Goal: Information Seeking & Learning: Find specific fact

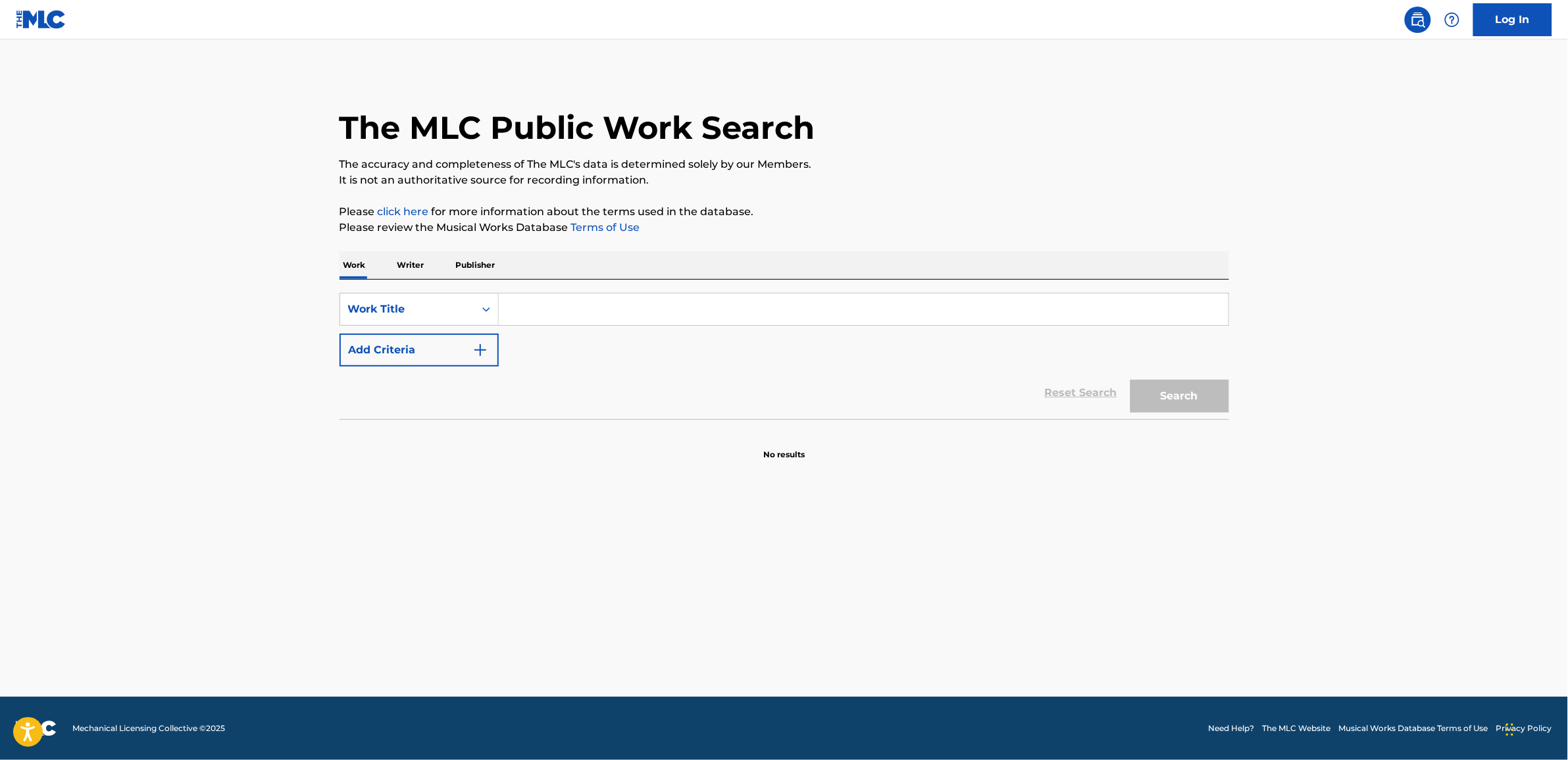
click at [559, 305] on input "Search Form" at bounding box center [863, 309] width 729 height 32
paste input "For Your Love"
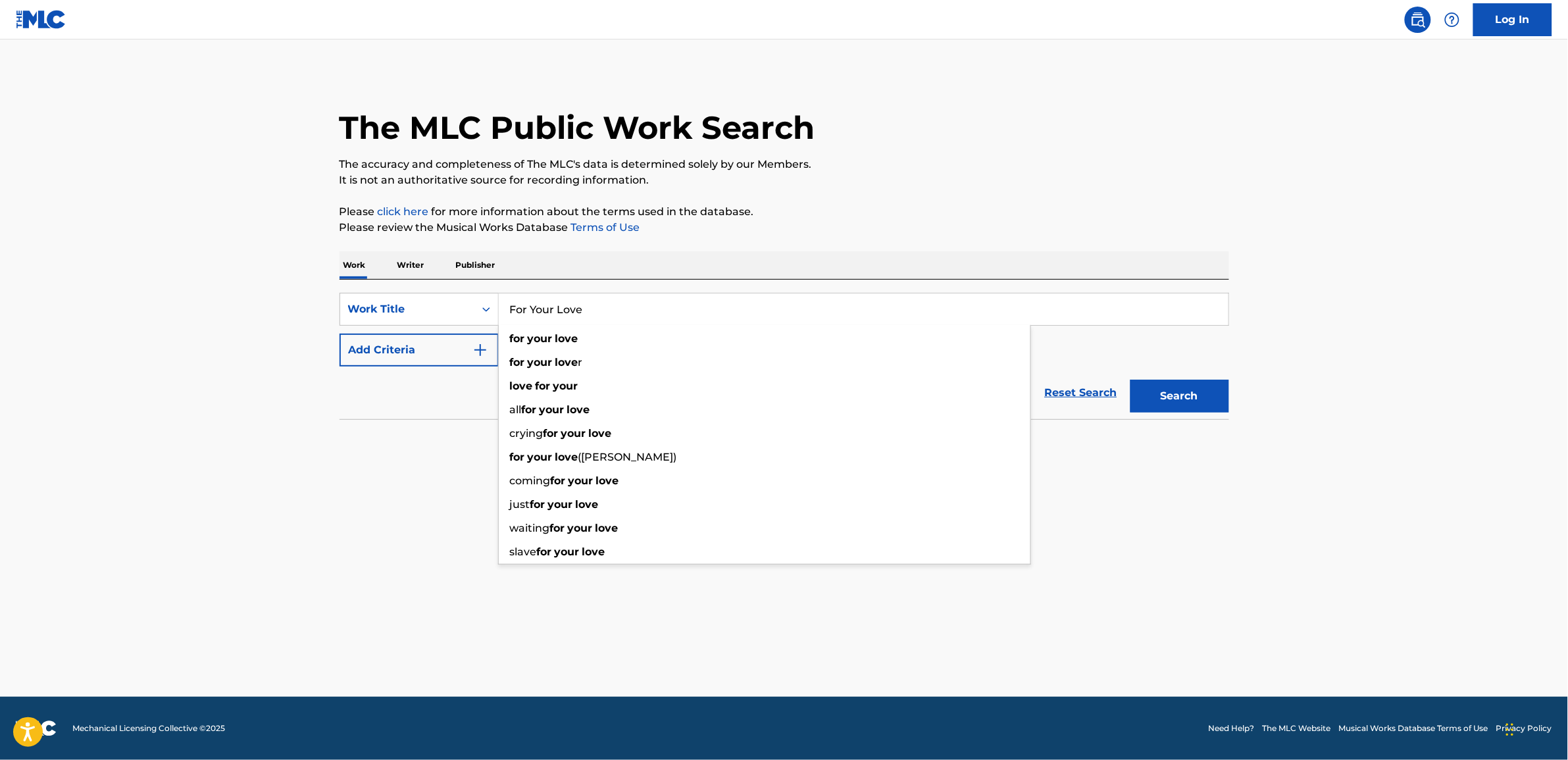
type input "For Your Love"
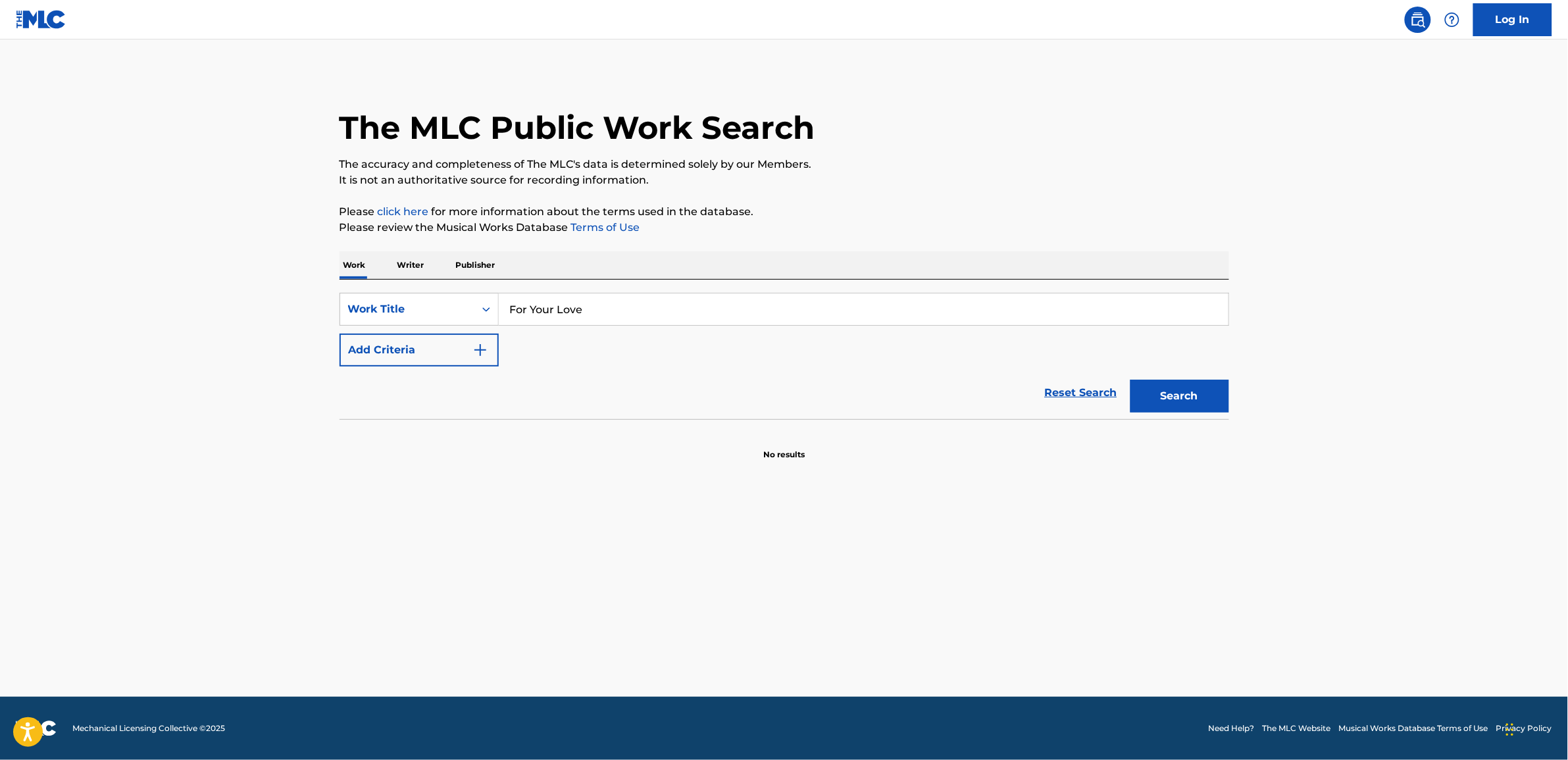
click at [482, 352] on img "Search Form" at bounding box center [480, 350] width 16 height 16
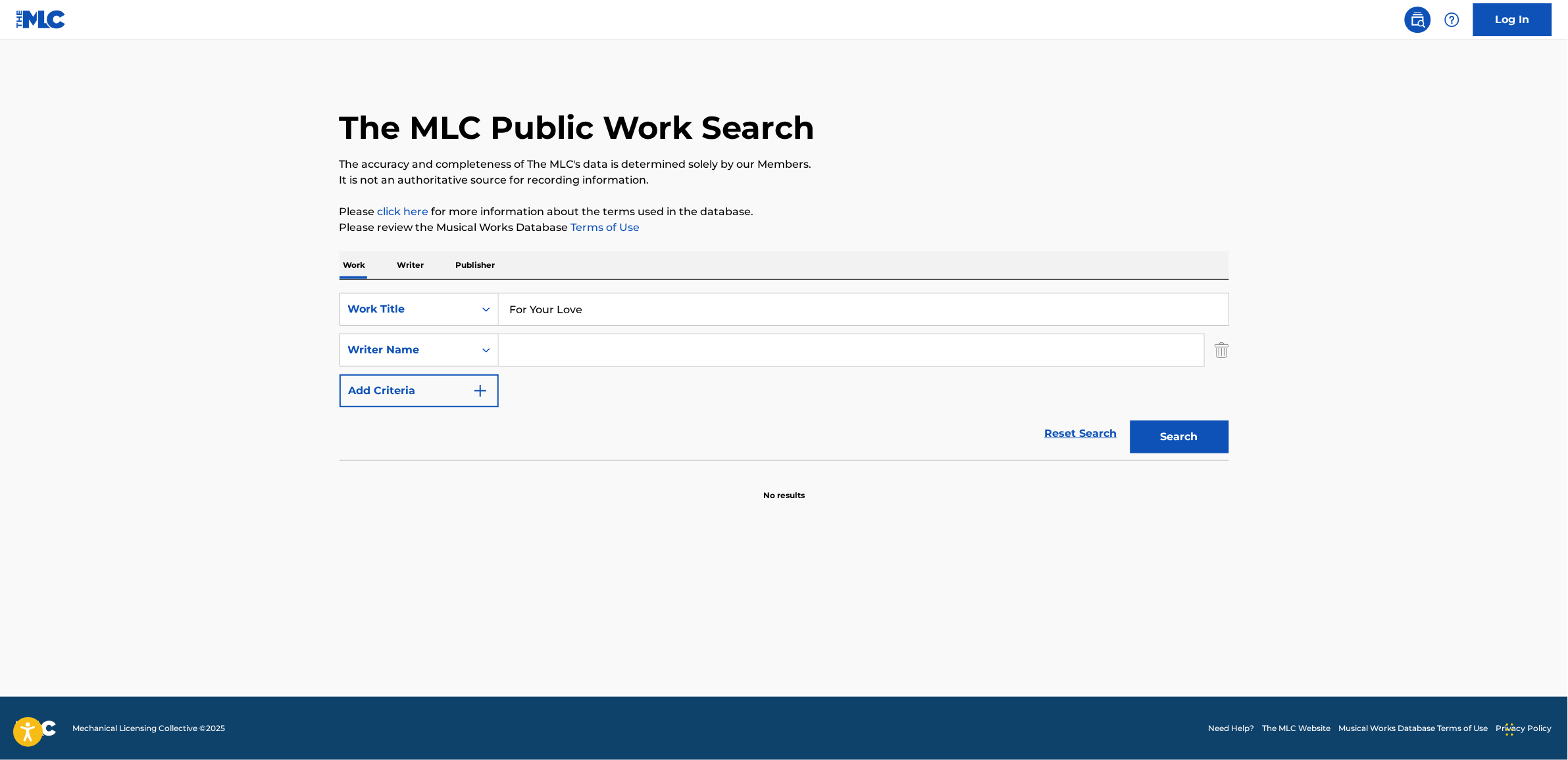
click at [547, 351] on input "Search Form" at bounding box center [851, 350] width 705 height 32
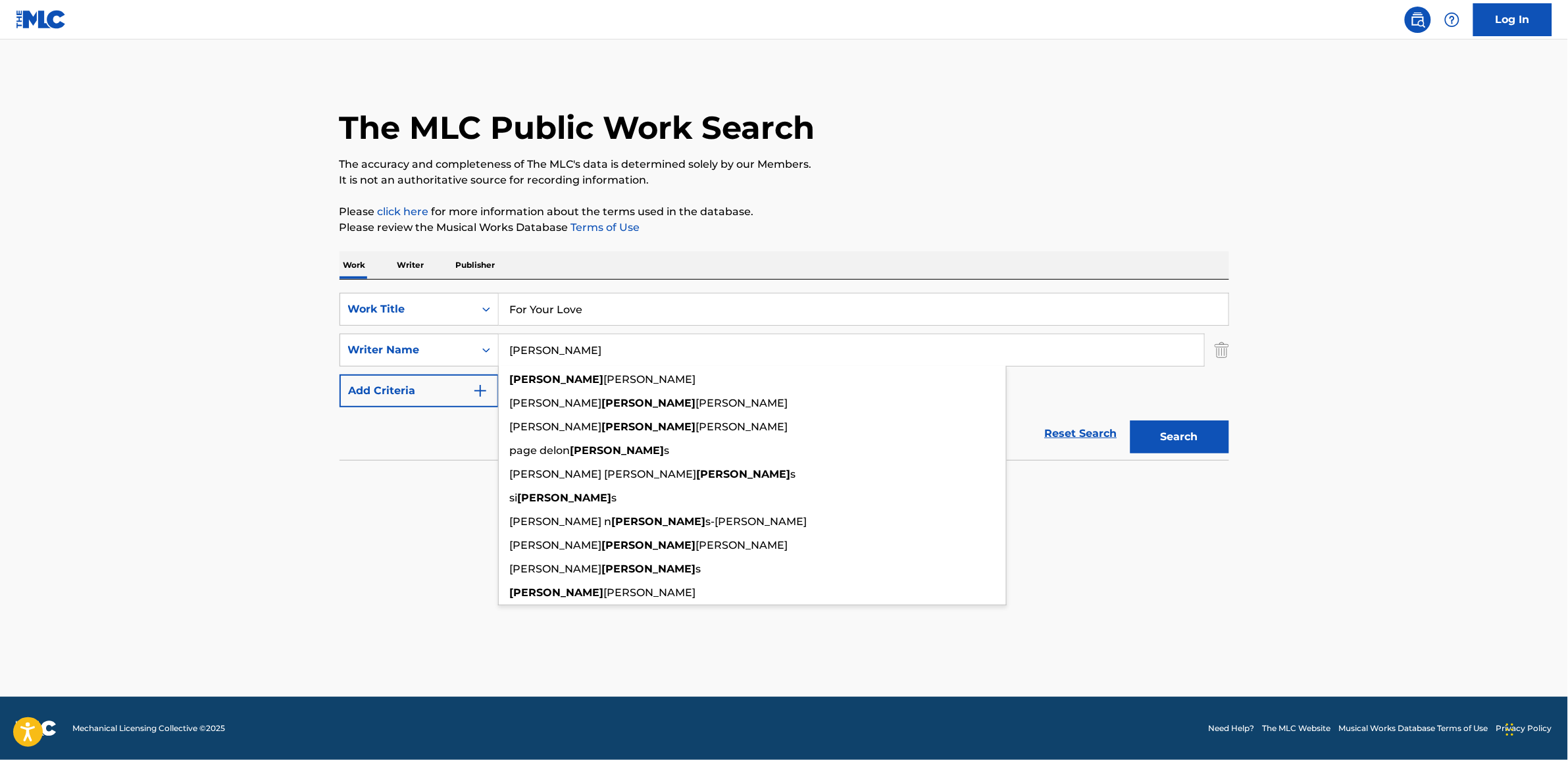
type input "[PERSON_NAME]"
click at [1131, 421] on button "Search" at bounding box center [1180, 437] width 99 height 33
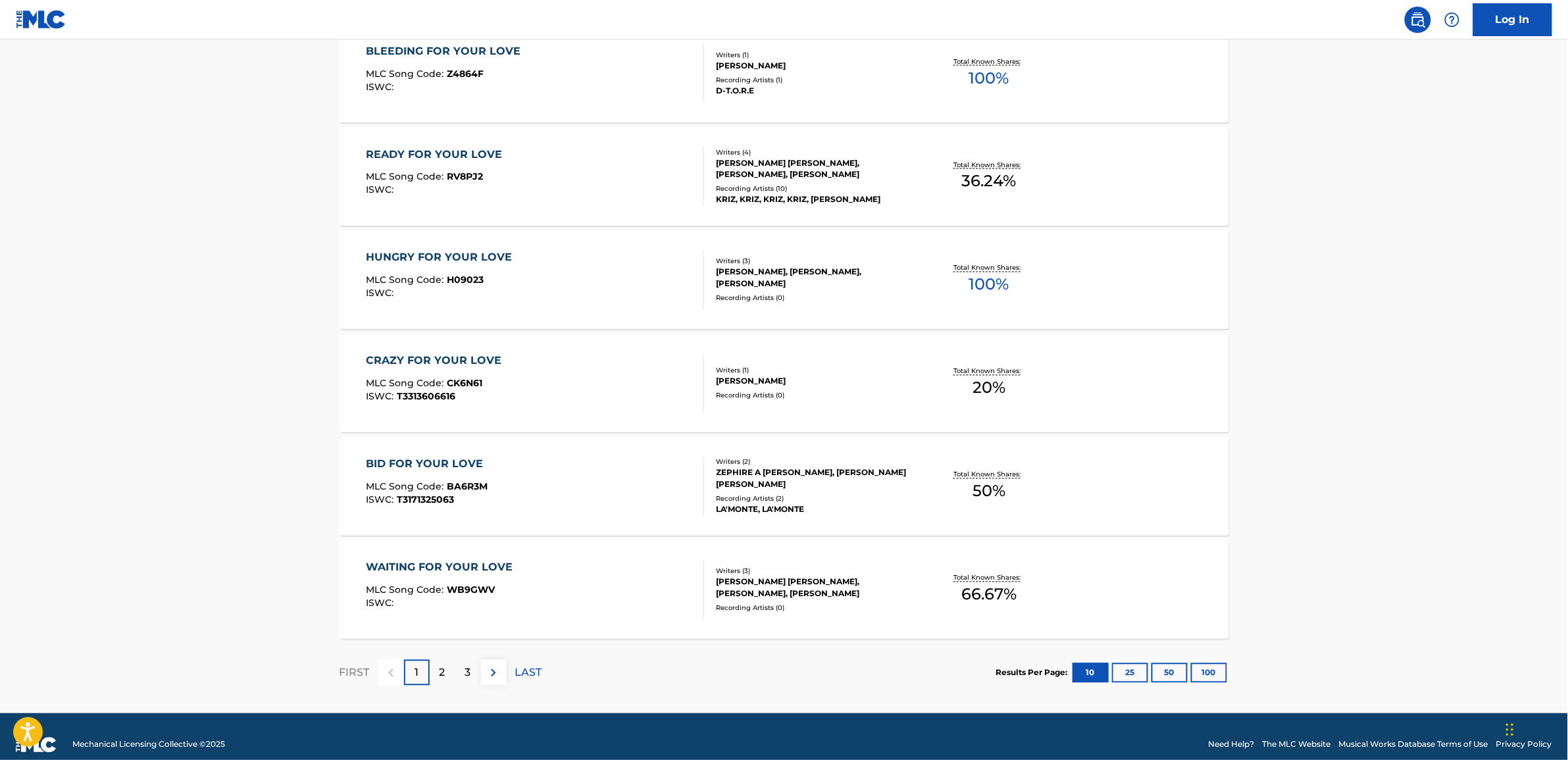
scroll to position [891, 0]
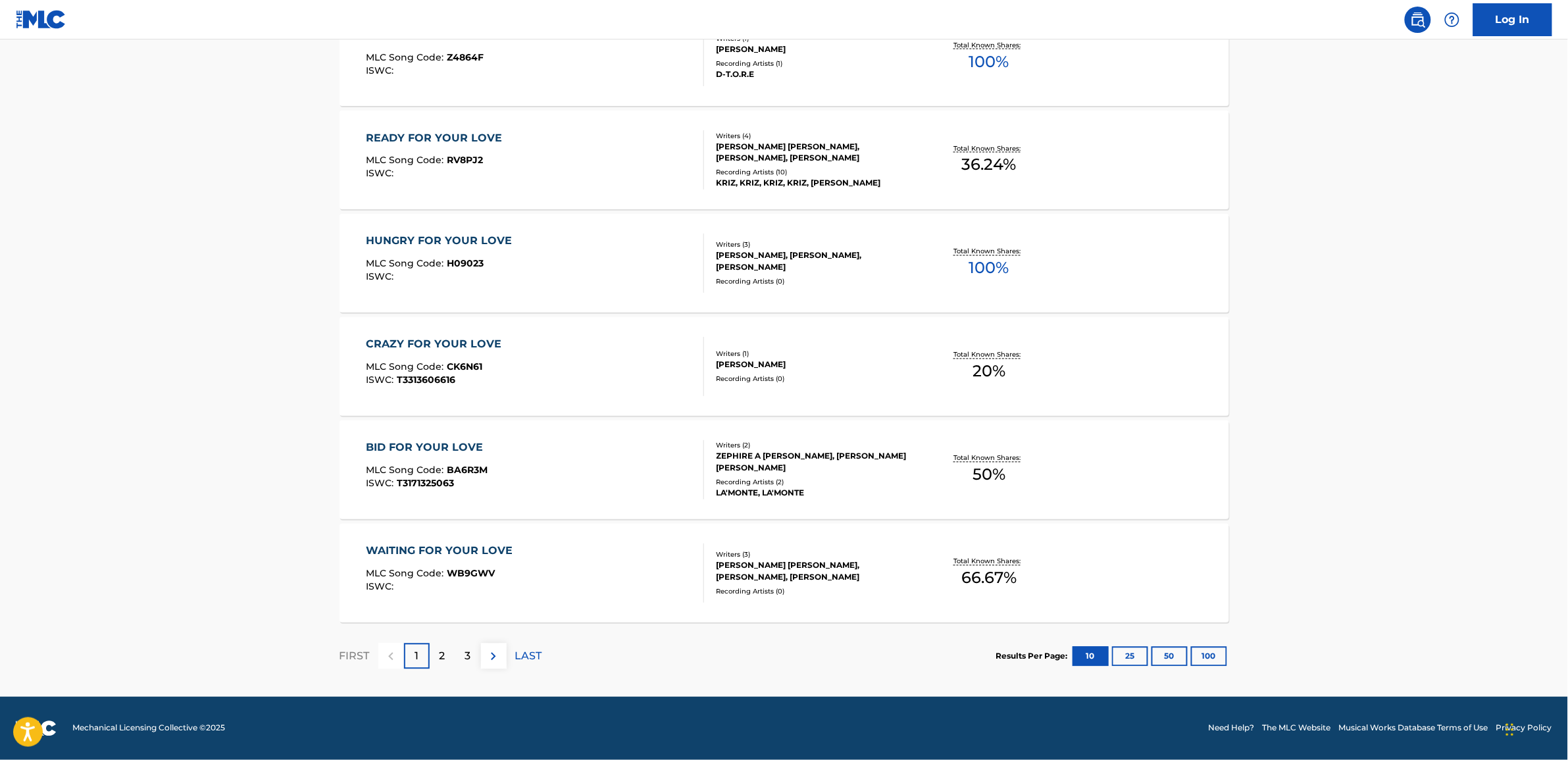
click at [1201, 653] on button "100" at bounding box center [1209, 656] width 36 height 20
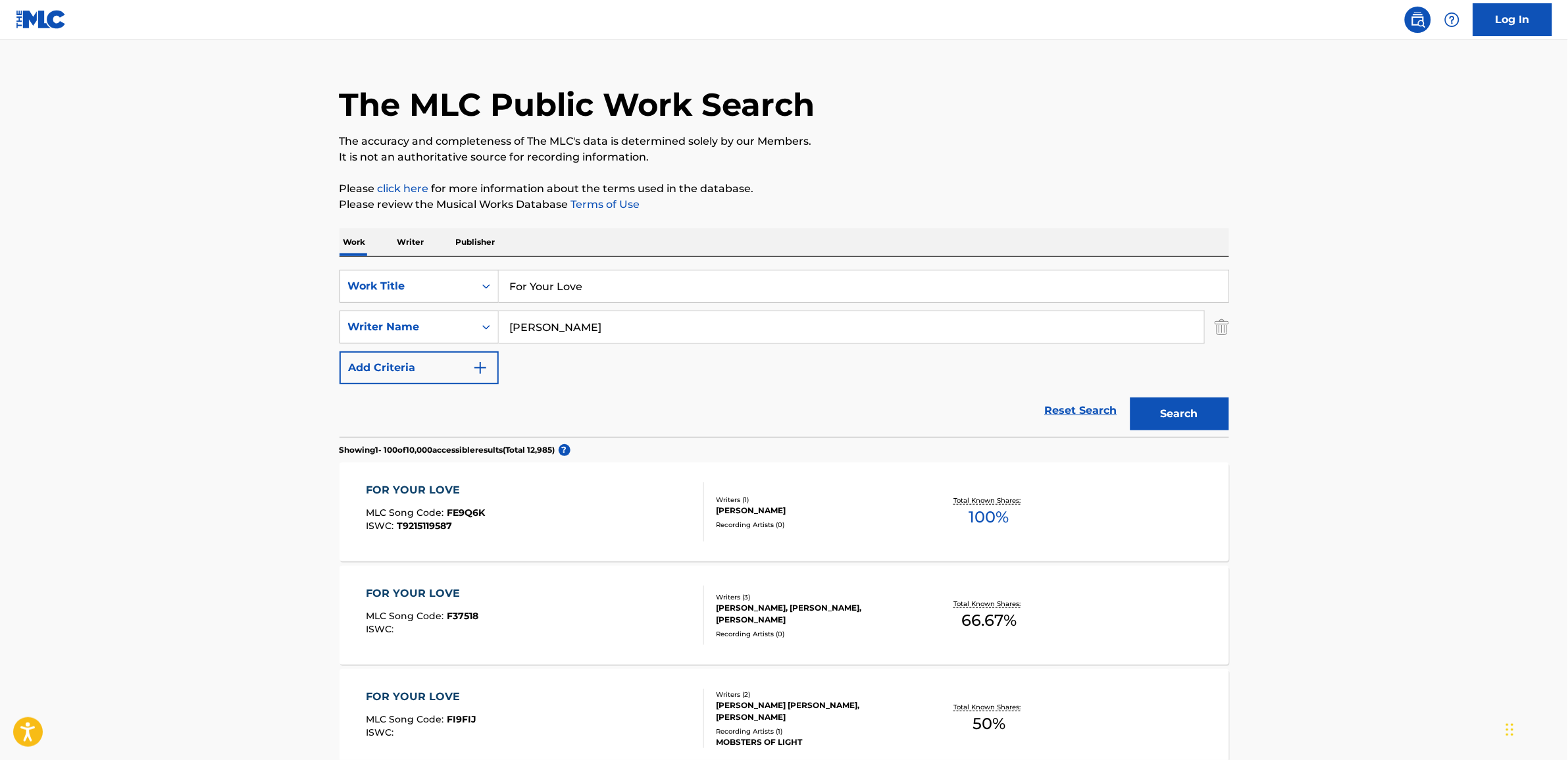
scroll to position [0, 0]
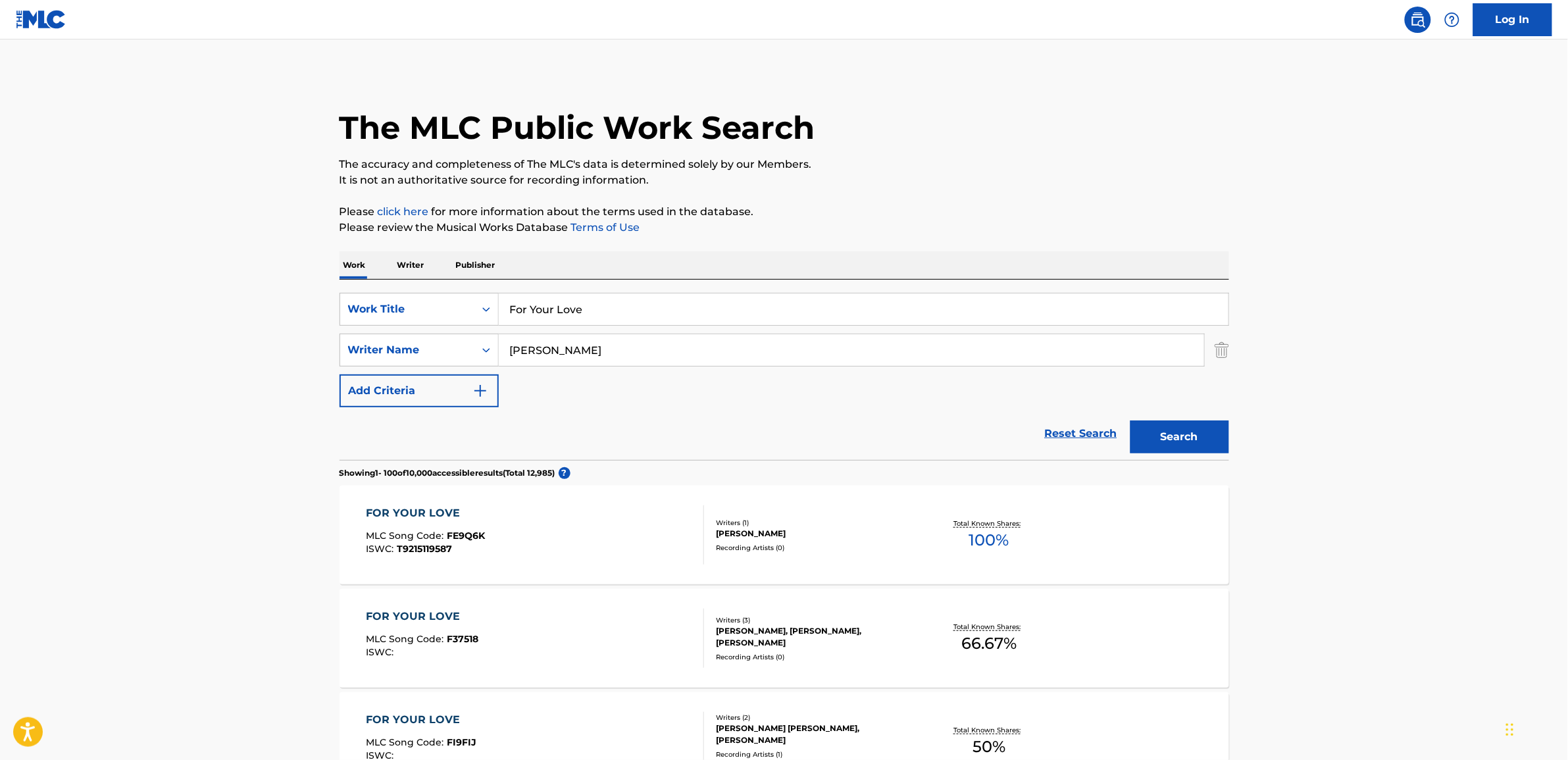
click at [421, 510] on div "FOR YOUR LOVE" at bounding box center [425, 512] width 119 height 16
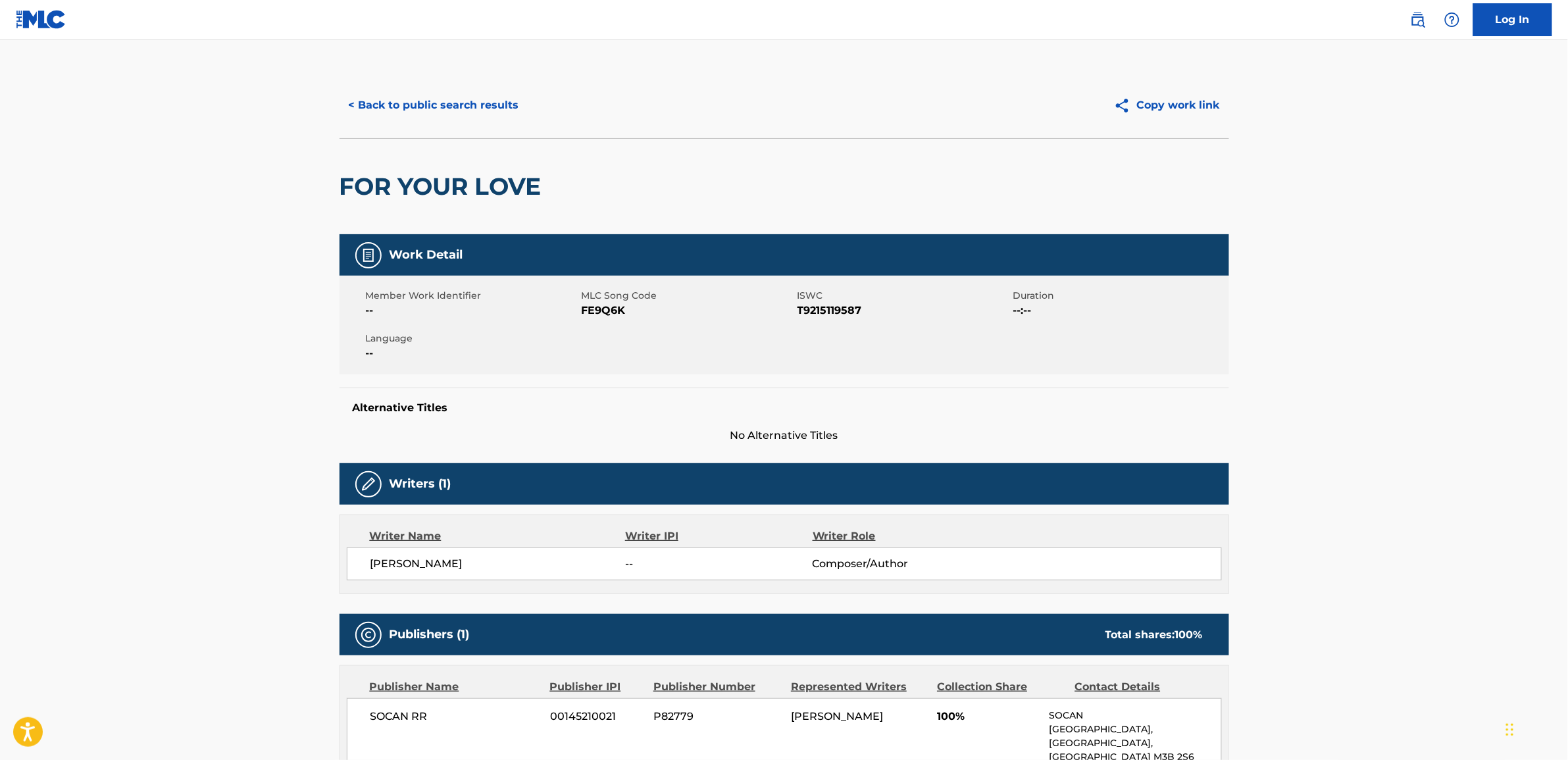
click at [354, 107] on button "< Back to public search results" at bounding box center [434, 105] width 189 height 33
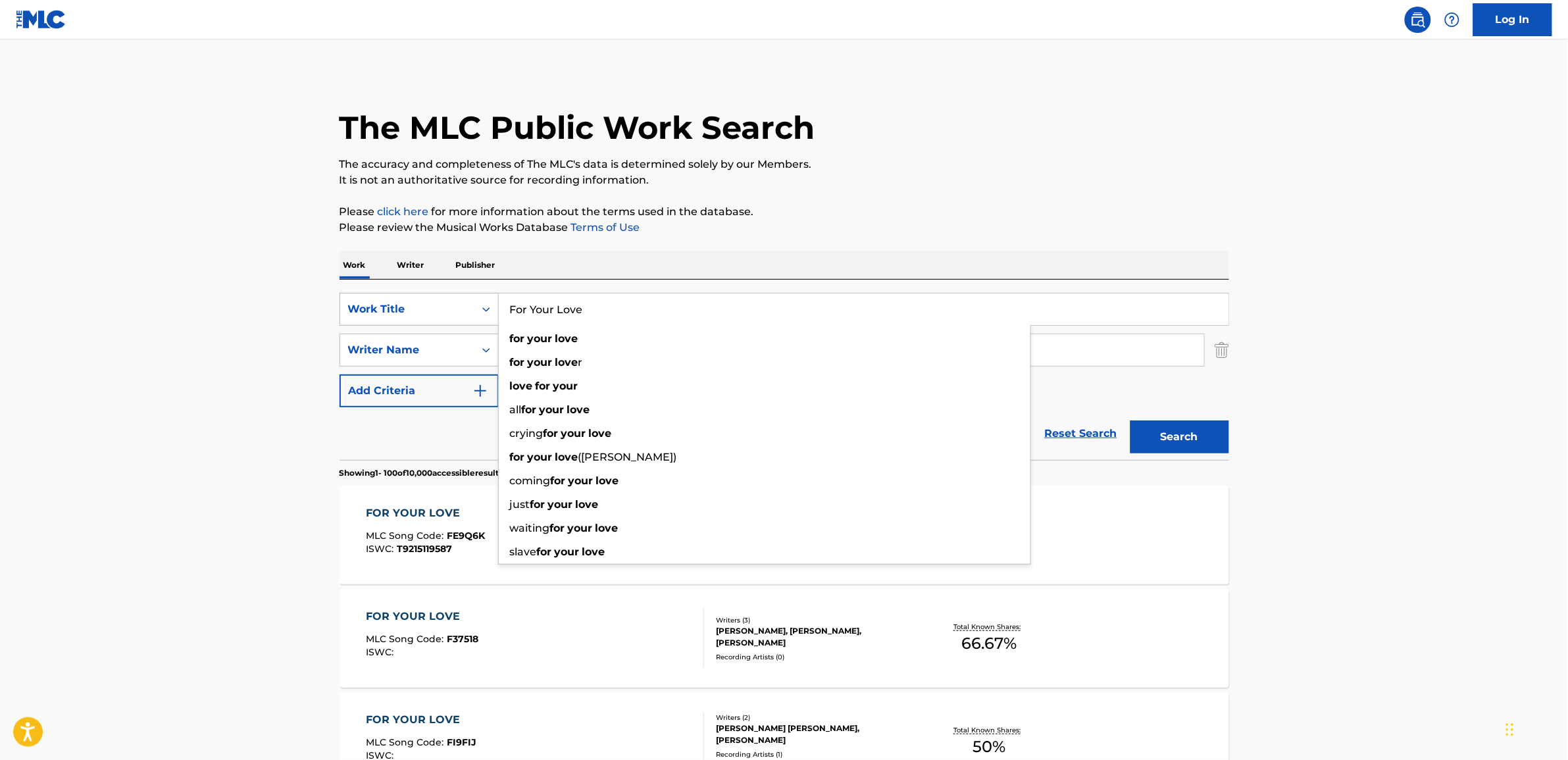
drag, startPoint x: 599, startPoint y: 308, endPoint x: 449, endPoint y: 308, distance: 150.0
click at [451, 309] on div "SearchWithCriteria4c5f4c04-99f8-4e8c-9187-b3f6d5abbd70 Work Title For Your Love…" at bounding box center [784, 309] width 890 height 33
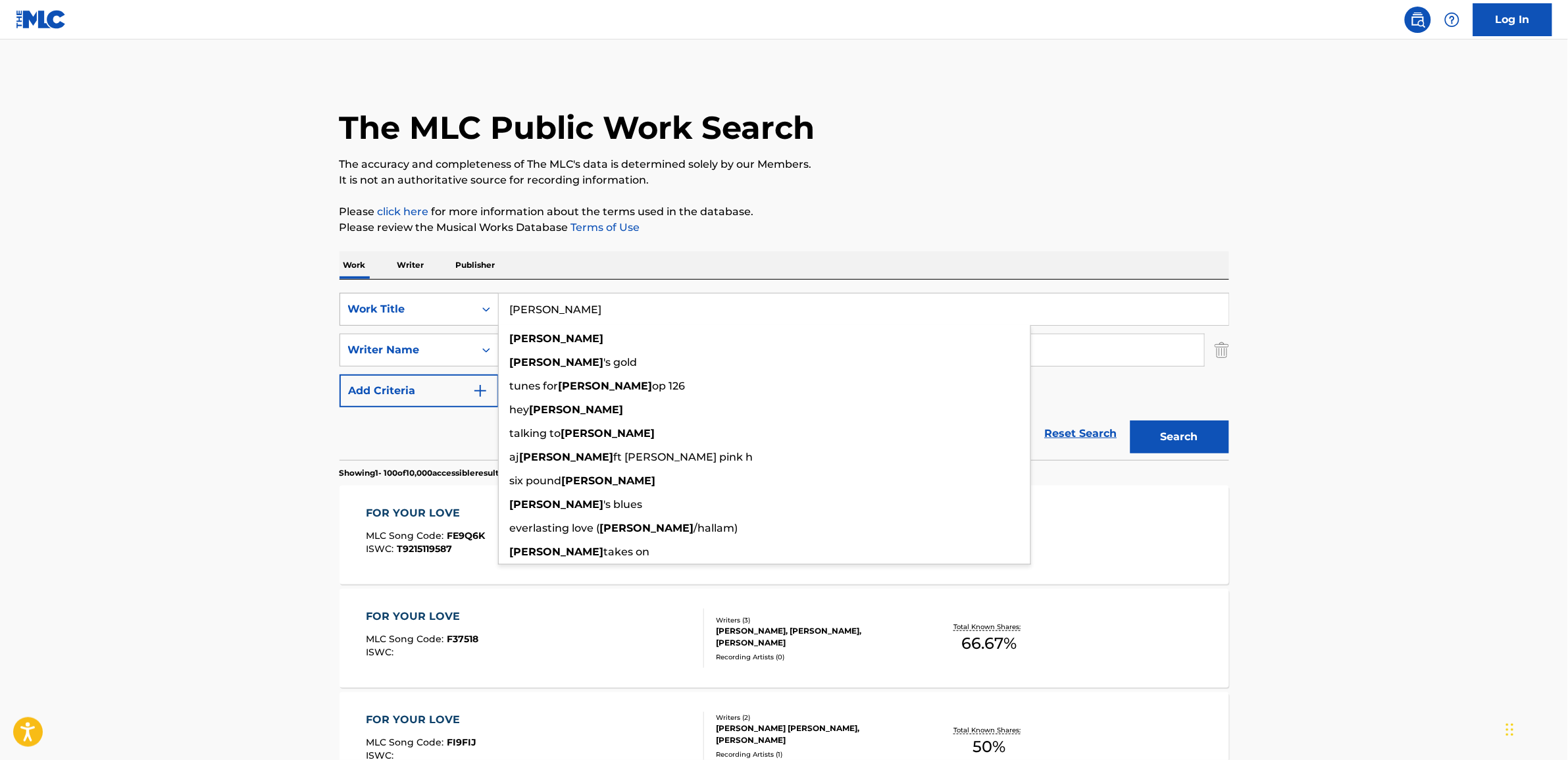
type input "[PERSON_NAME]"
click at [1131, 421] on button "Search" at bounding box center [1180, 437] width 99 height 33
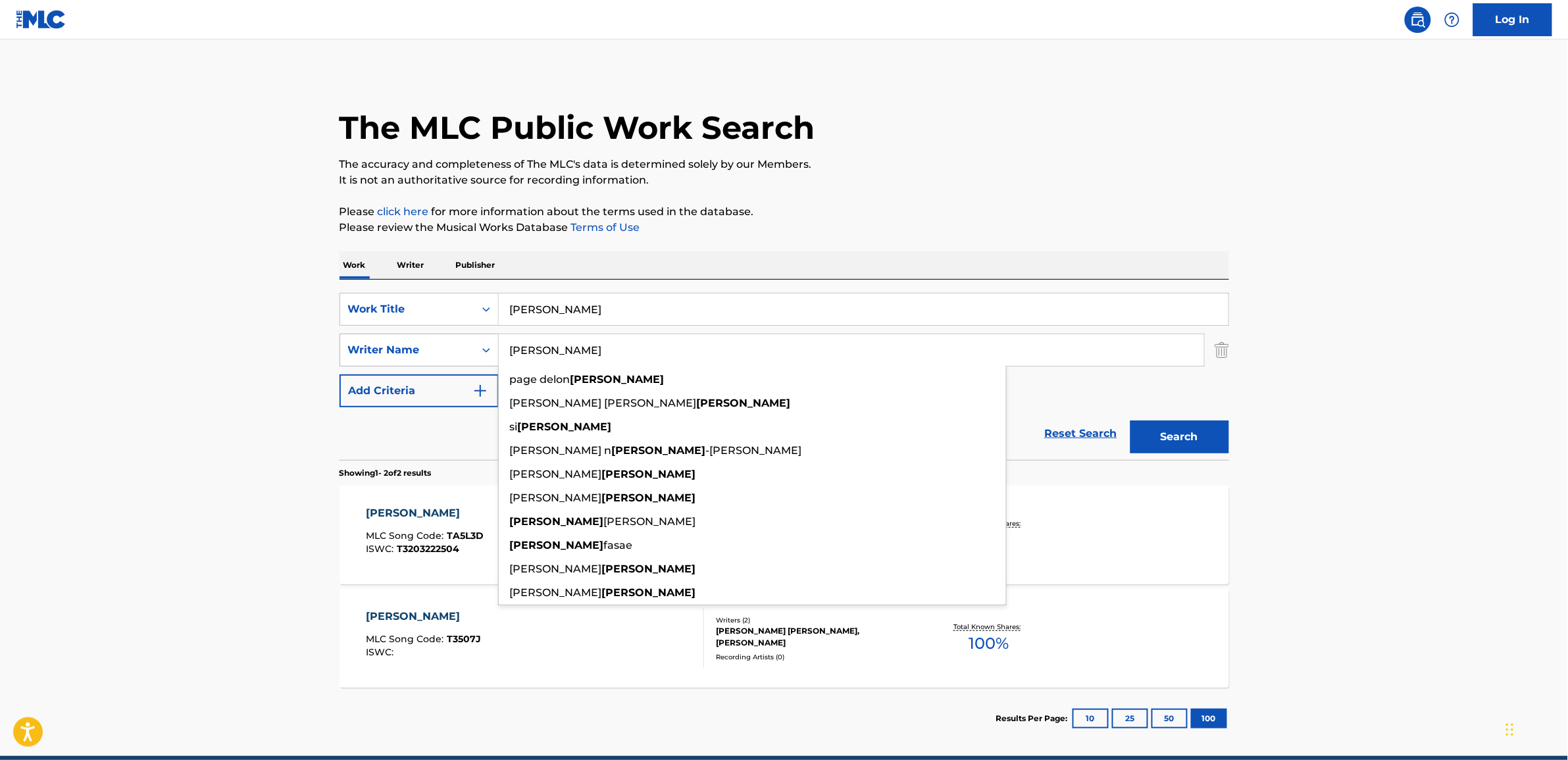
drag, startPoint x: 568, startPoint y: 346, endPoint x: 416, endPoint y: 333, distance: 152.6
click at [426, 337] on div "SearchWithCriteriacfd559dd-a9aa-4b58-810a-ca896d3404e7 Writer Name [PERSON_NAME…" at bounding box center [784, 350] width 890 height 33
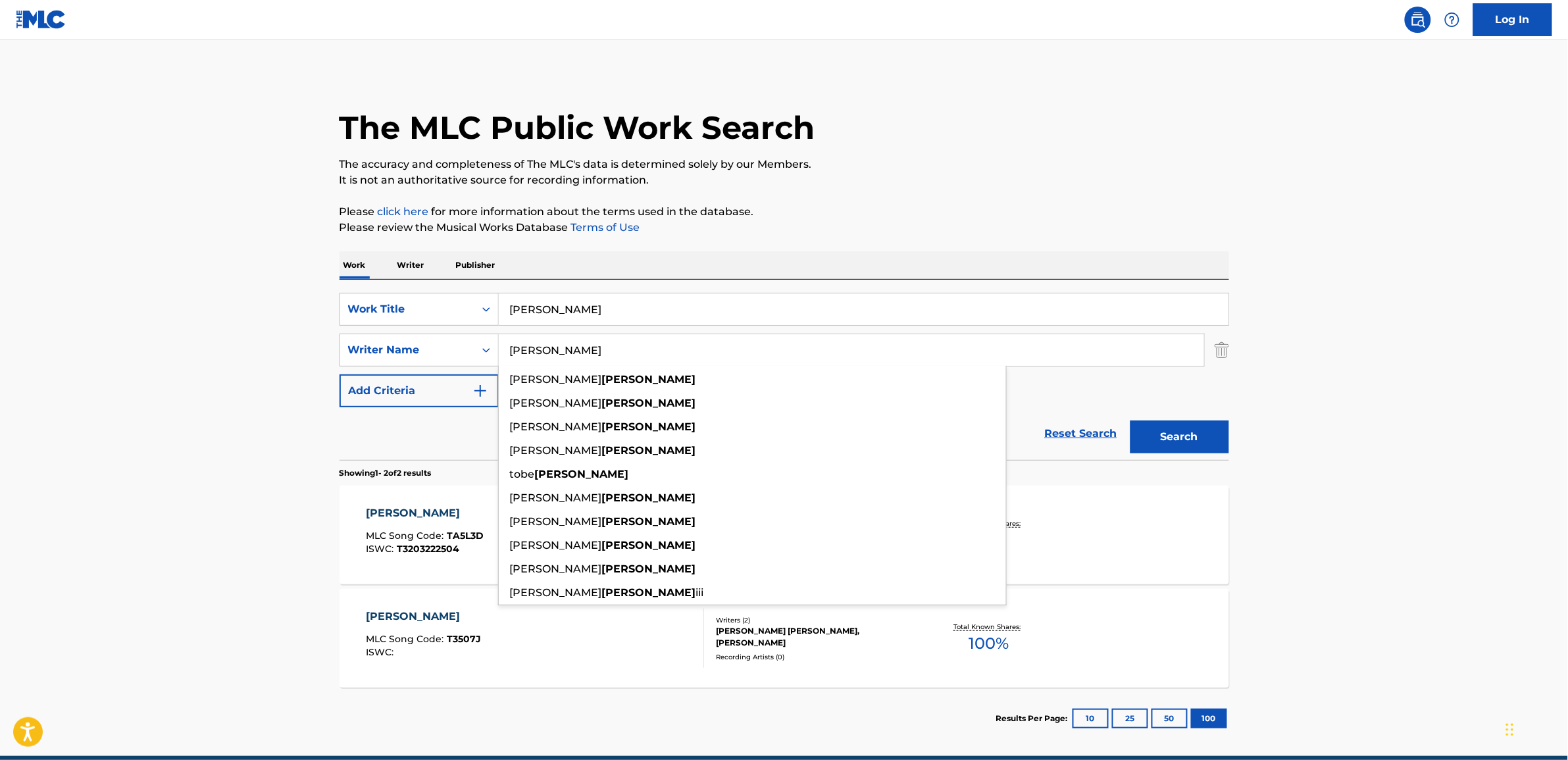
type input "[PERSON_NAME]"
click at [1131, 421] on button "Search" at bounding box center [1180, 437] width 99 height 33
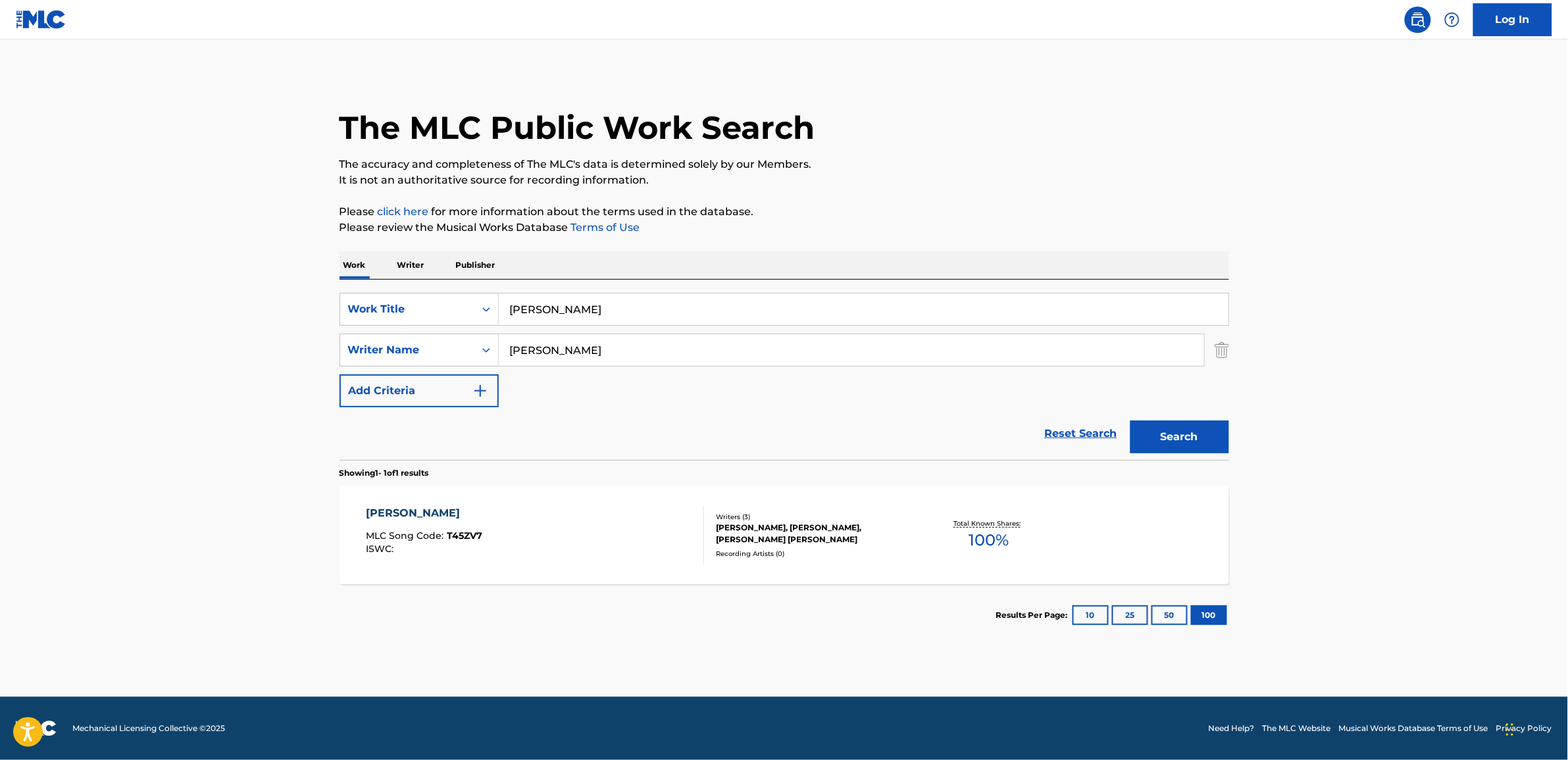
click at [398, 517] on div "[PERSON_NAME]" at bounding box center [424, 512] width 117 height 16
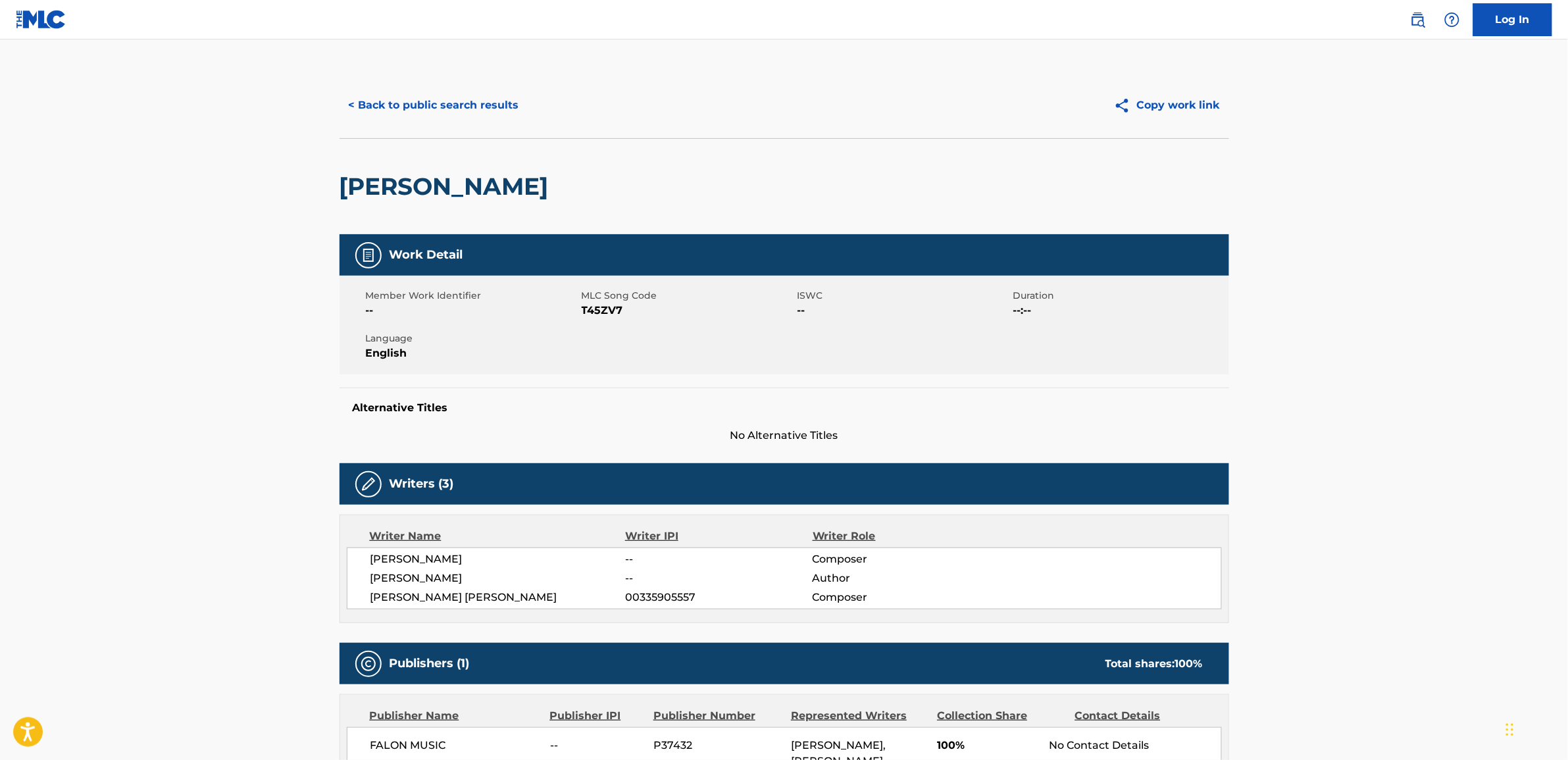
click at [384, 105] on button "< Back to public search results" at bounding box center [434, 105] width 189 height 33
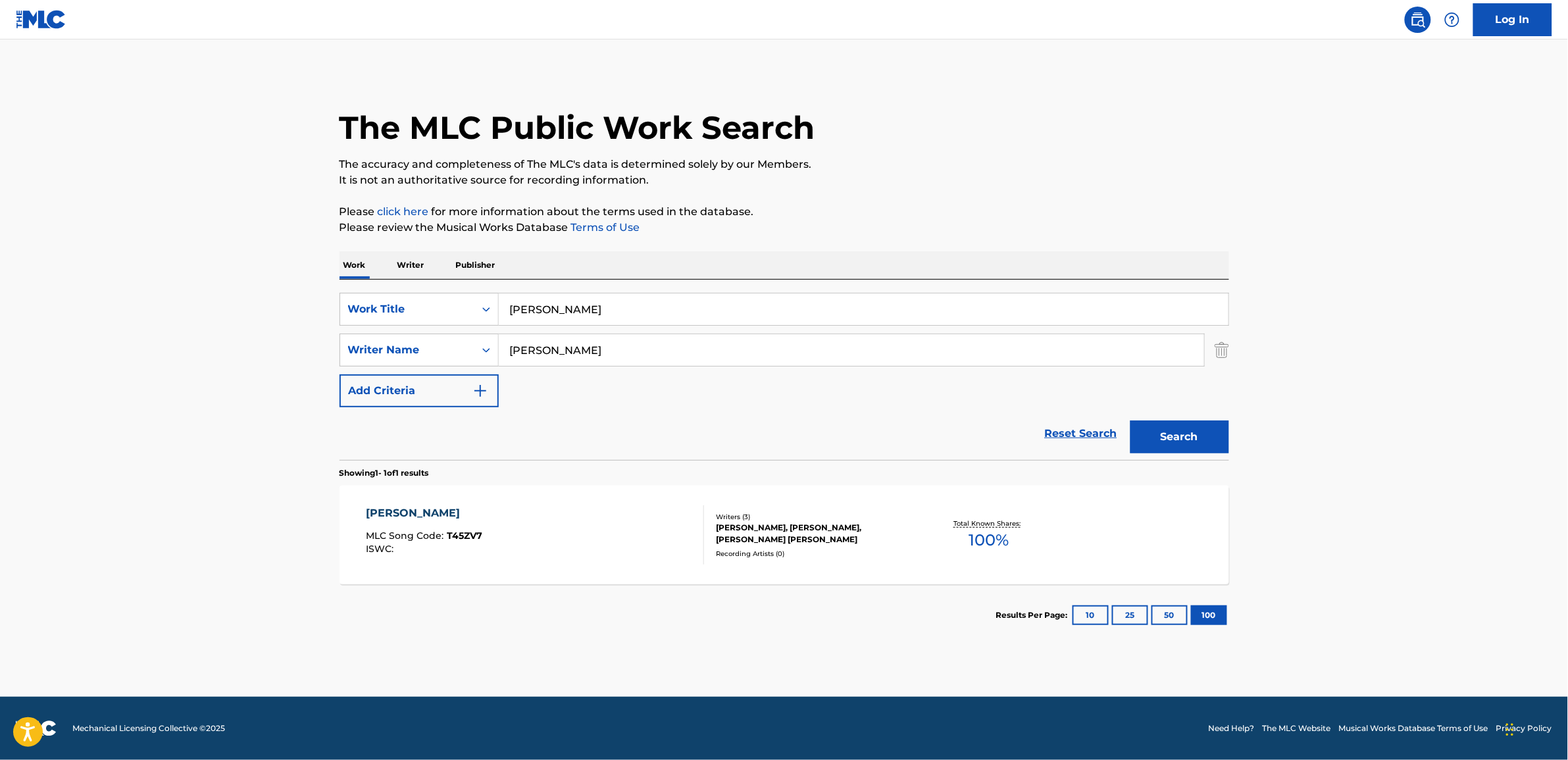
click at [563, 313] on input "[PERSON_NAME]" at bounding box center [863, 309] width 729 height 32
type input "t"
paste input "For Your Love"
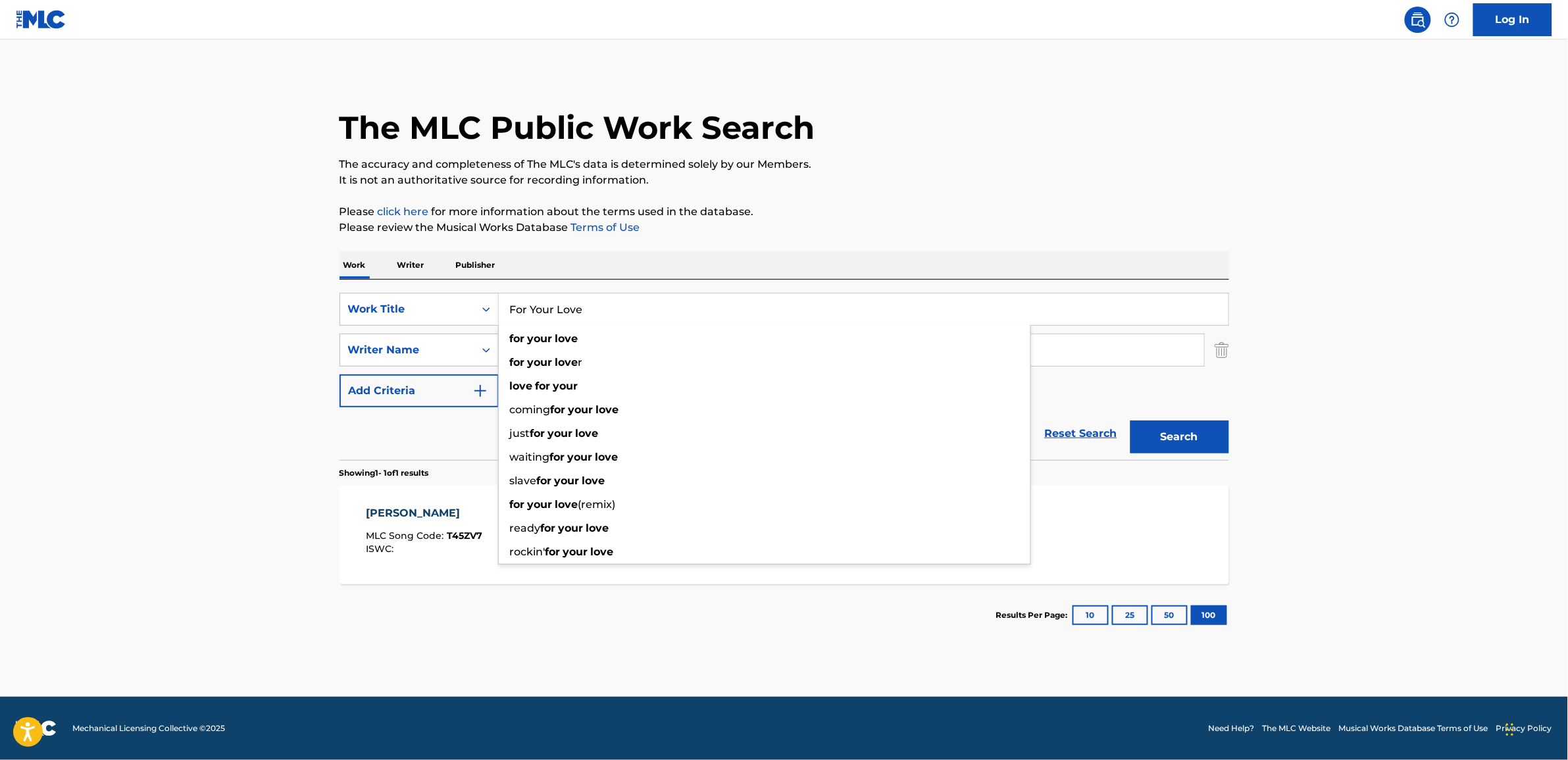
type input "For Your Love"
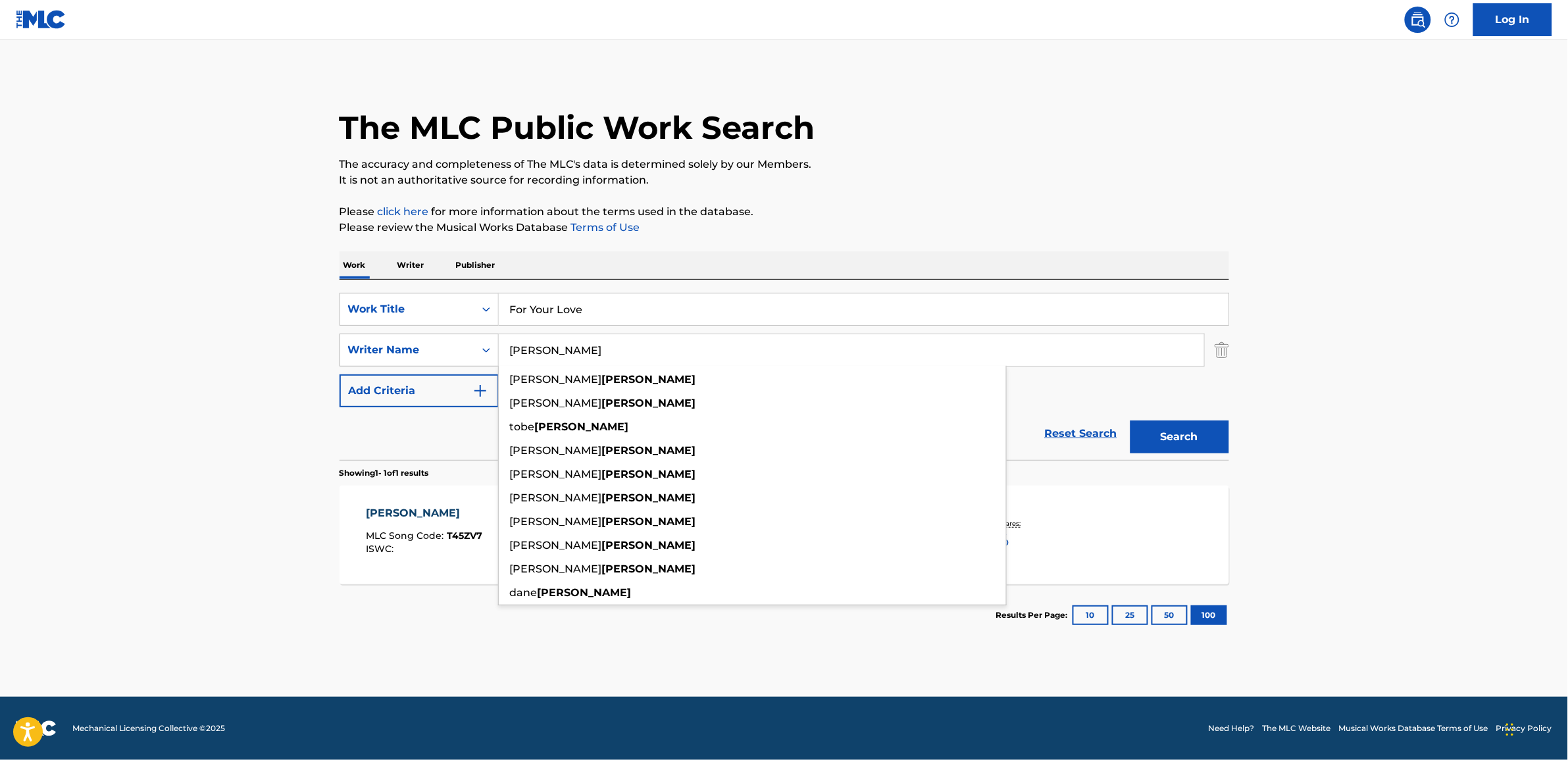
drag, startPoint x: 577, startPoint y: 343, endPoint x: 441, endPoint y: 339, distance: 136.1
click at [458, 347] on div "SearchWithCriteriacfd559dd-a9aa-4b58-810a-ca896d3404e7 Writer Name [PERSON_NAME…" at bounding box center [784, 350] width 890 height 33
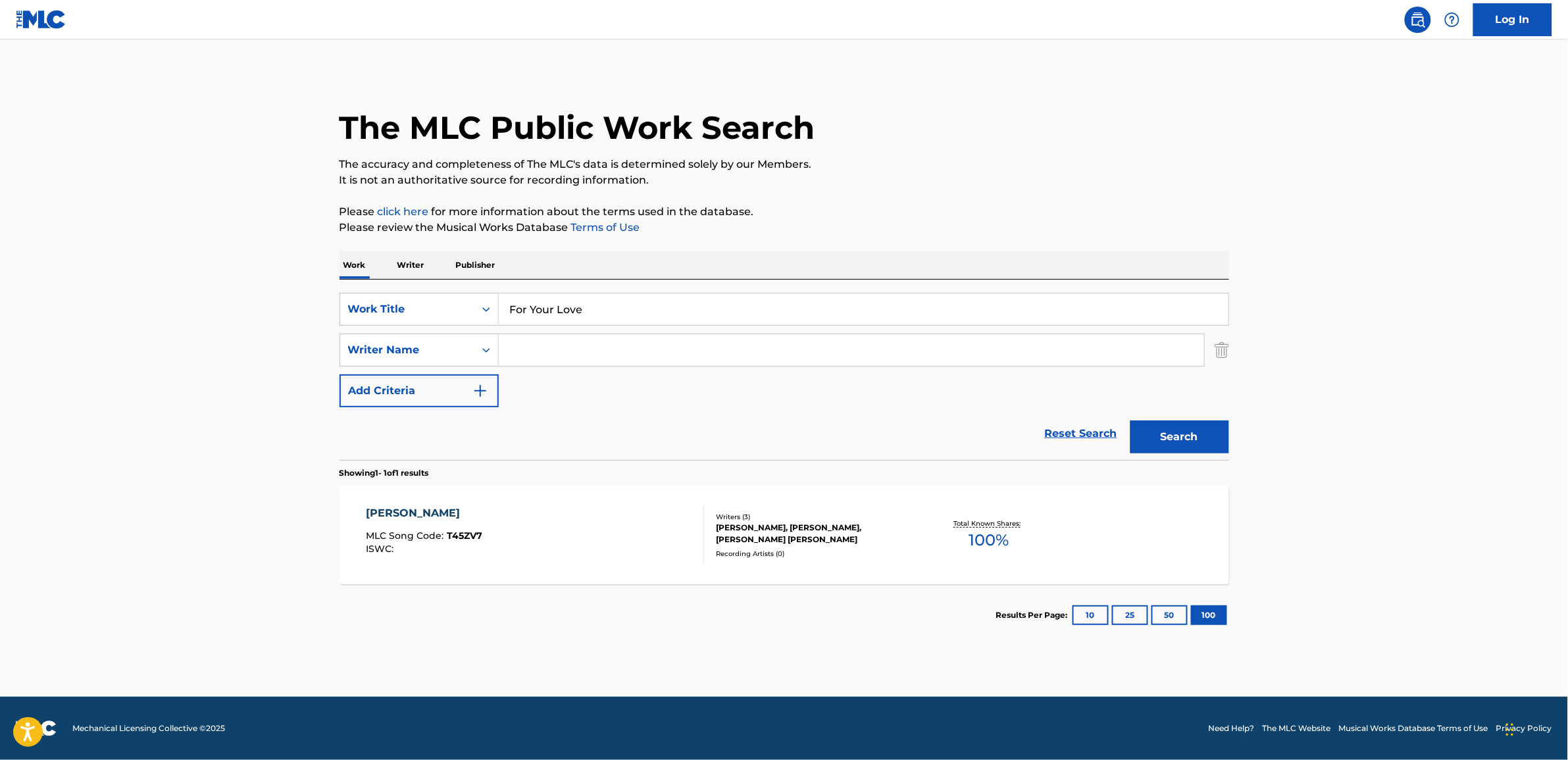
click at [558, 353] on input "Search Form" at bounding box center [851, 350] width 705 height 32
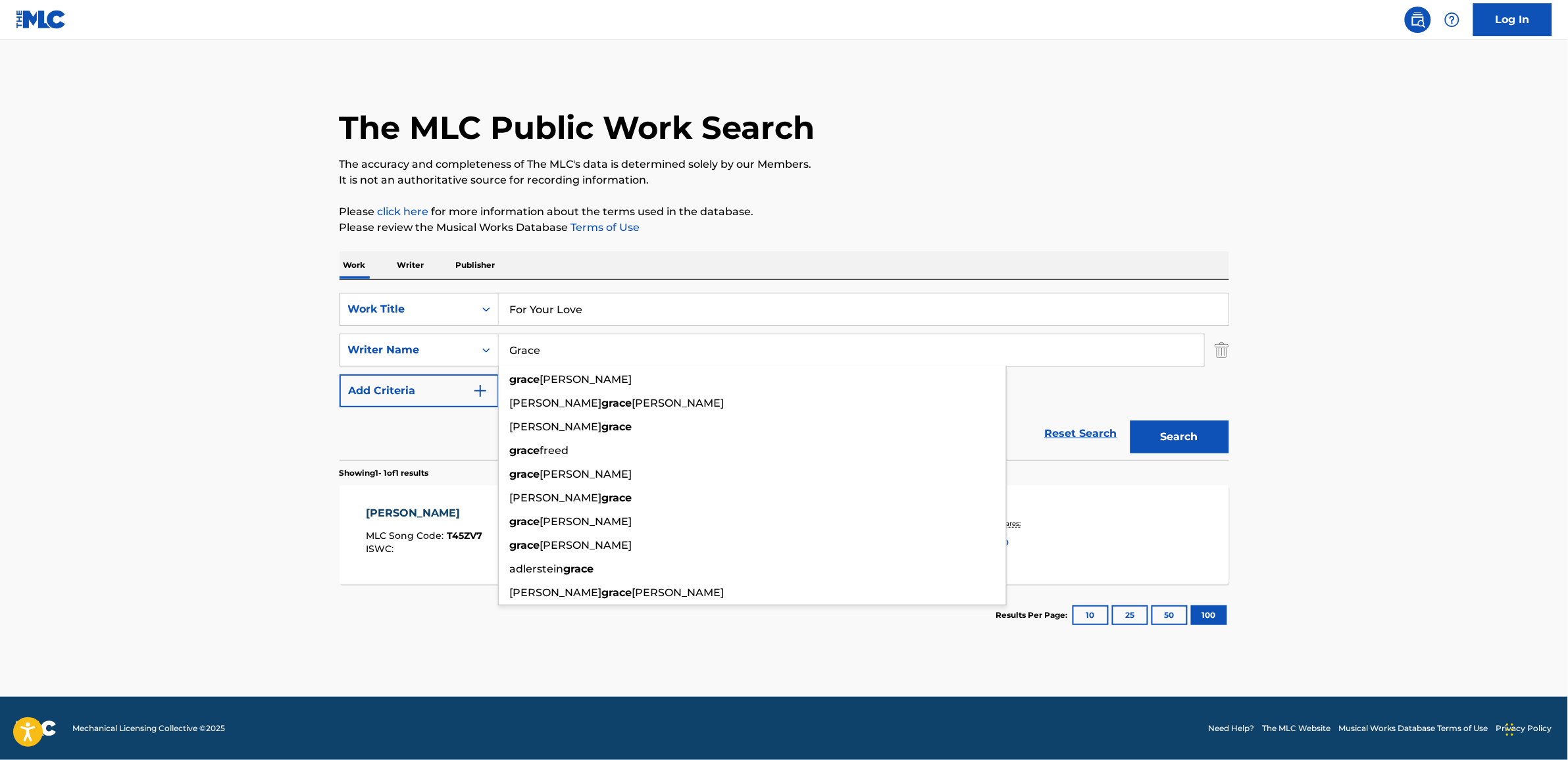
type input "Grace"
click at [1131, 421] on button "Search" at bounding box center [1180, 437] width 99 height 33
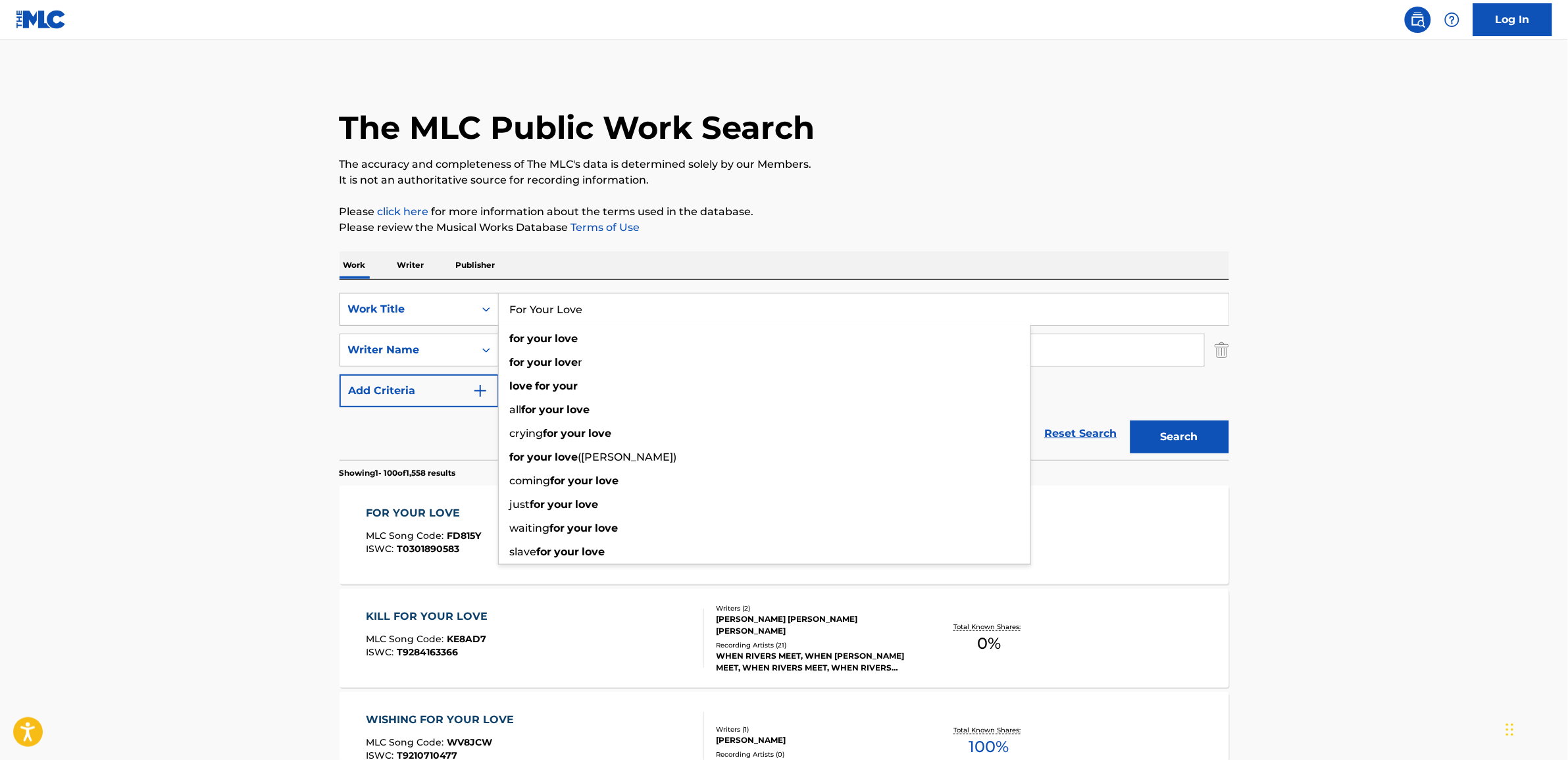
drag, startPoint x: 593, startPoint y: 310, endPoint x: 481, endPoint y: 308, distance: 112.0
click at [481, 308] on div "SearchWithCriteria4c5f4c04-99f8-4e8c-9187-b3f6d5abbd70 Work Title For Your Love…" at bounding box center [784, 309] width 890 height 33
paste input "Search Form"
type input "F"
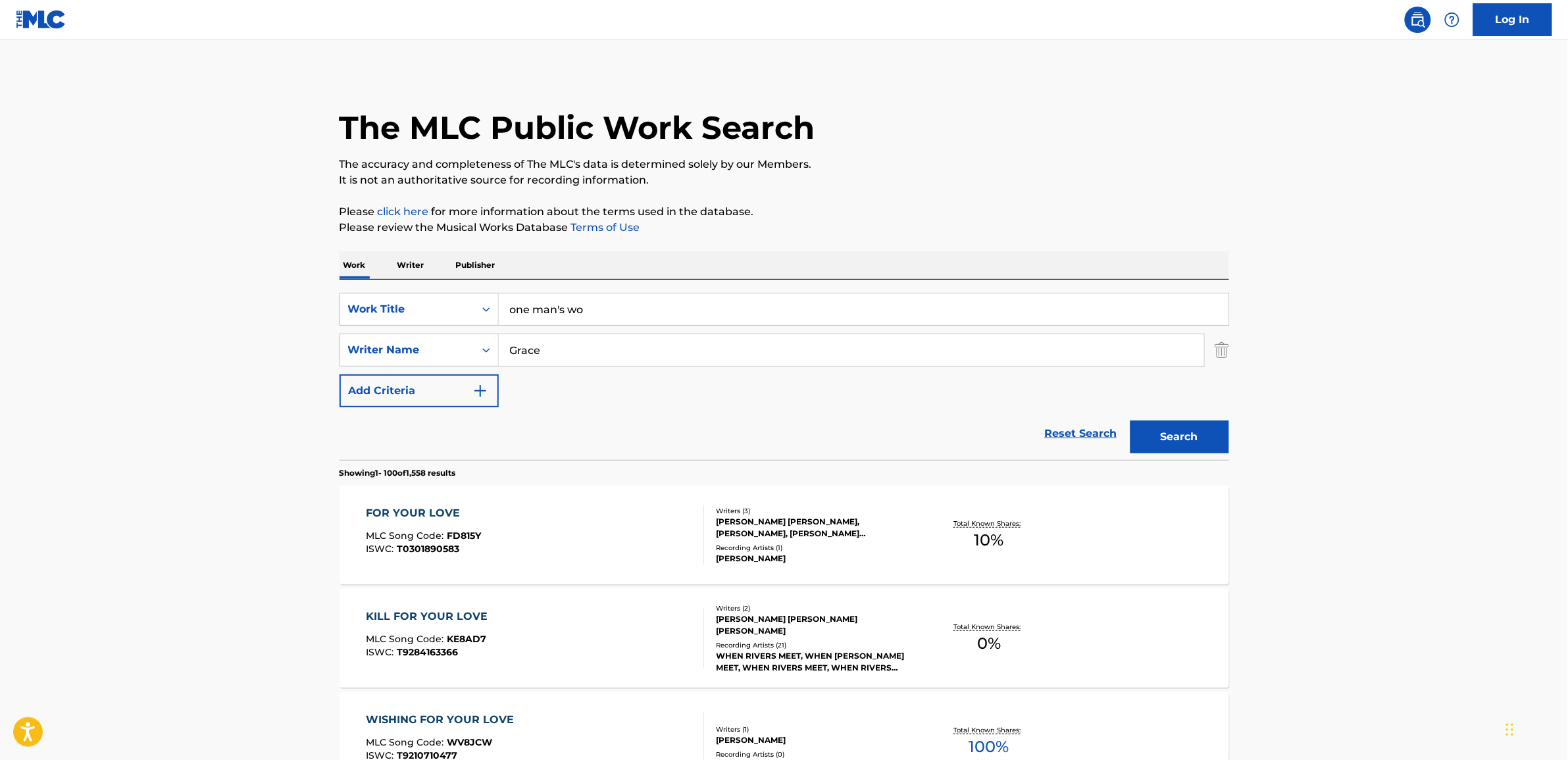
click at [646, 313] on input "one man's wo" at bounding box center [863, 309] width 729 height 32
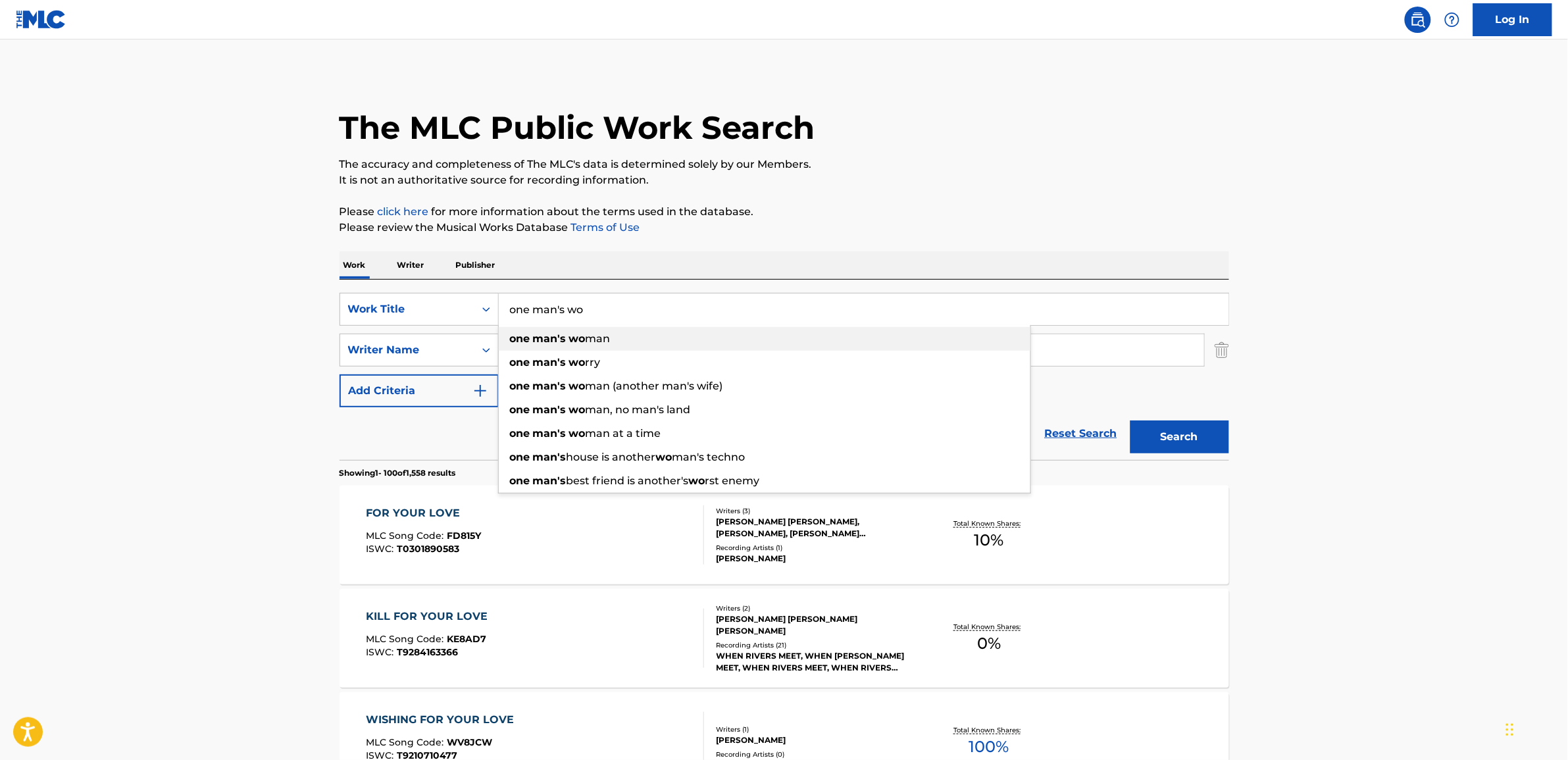
click at [587, 340] on span "man" at bounding box center [598, 338] width 25 height 13
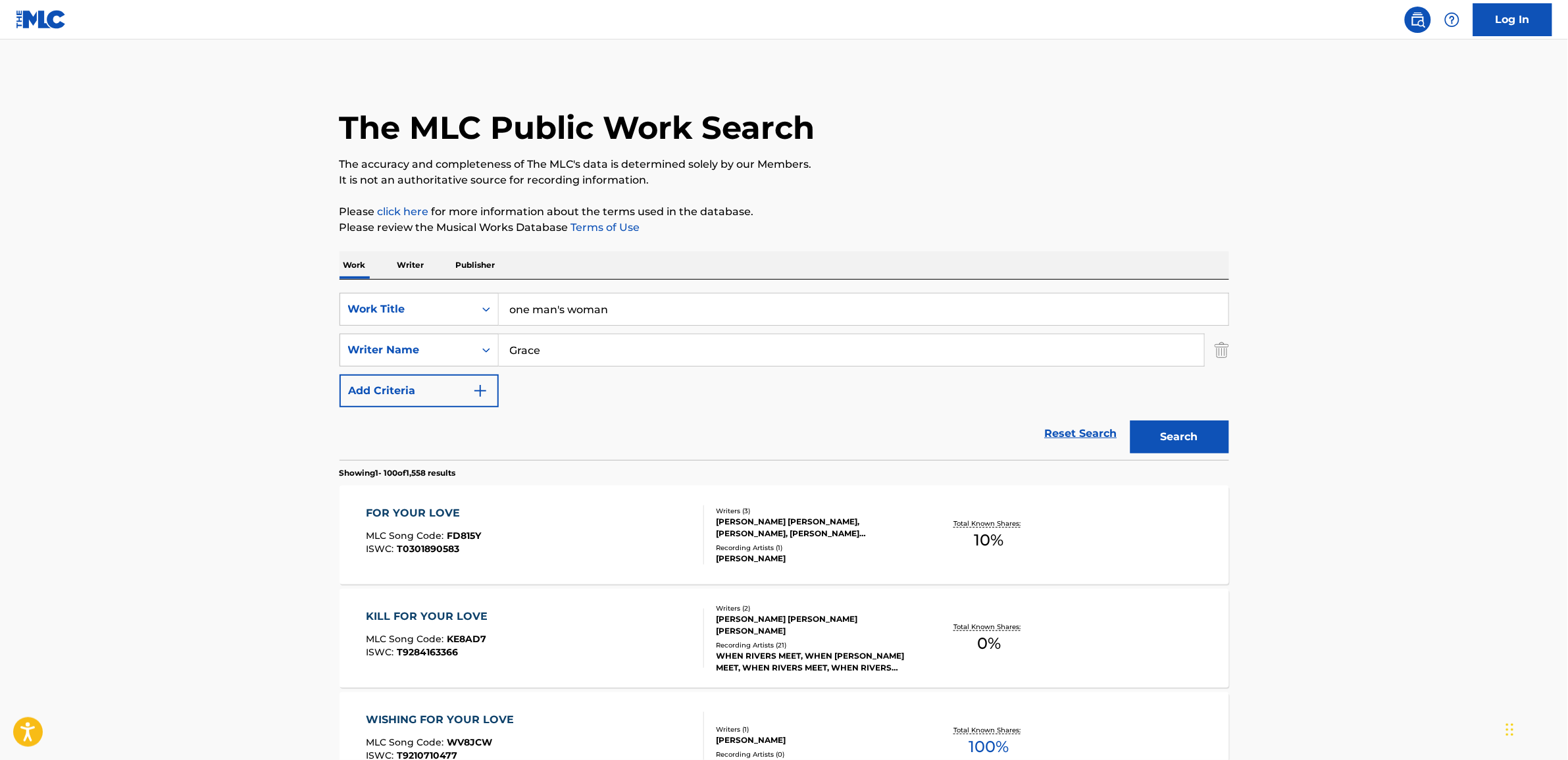
click at [1182, 438] on button "Search" at bounding box center [1180, 437] width 99 height 33
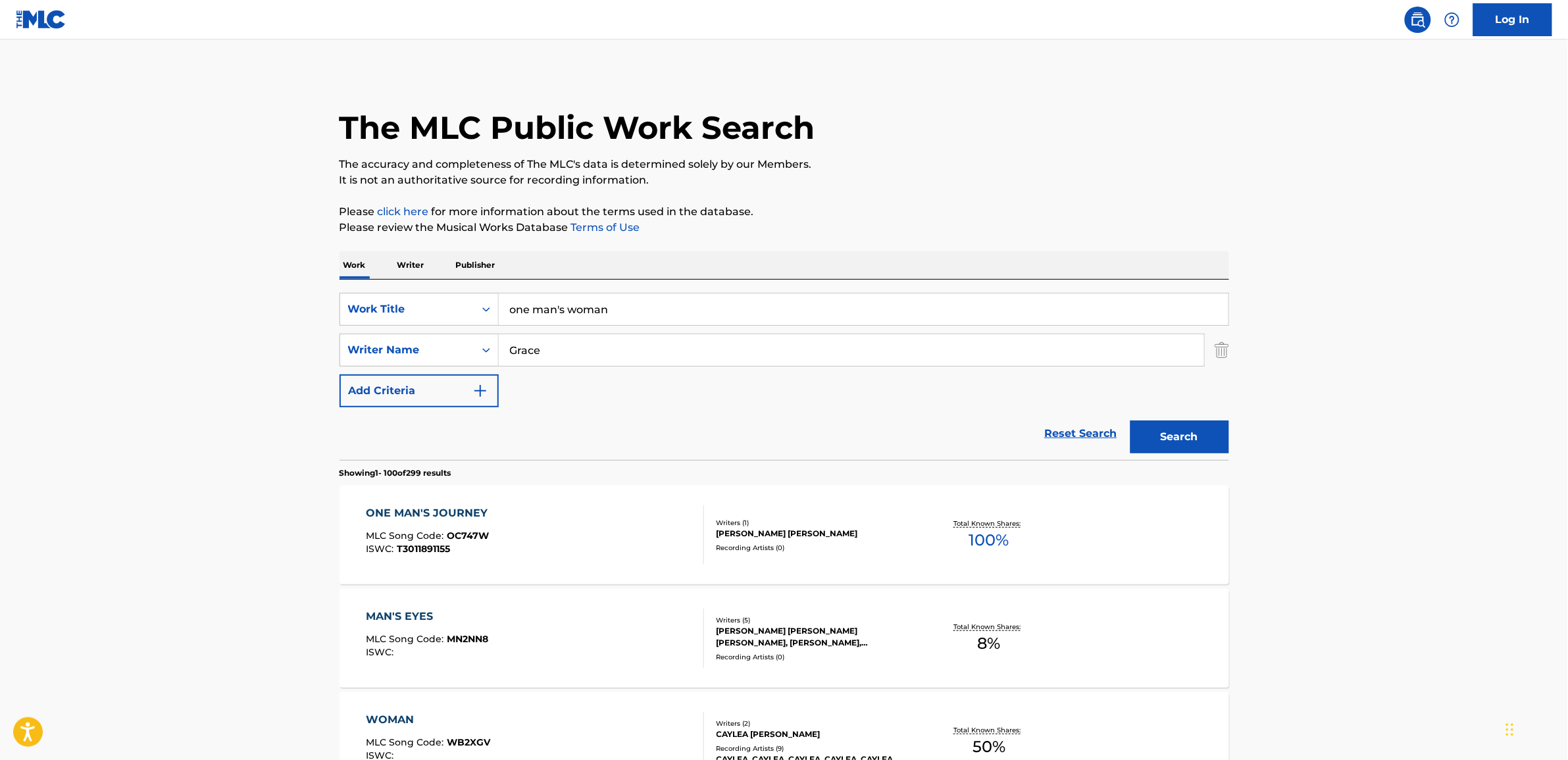
click at [630, 305] on input "one man's woman" at bounding box center [863, 309] width 729 height 32
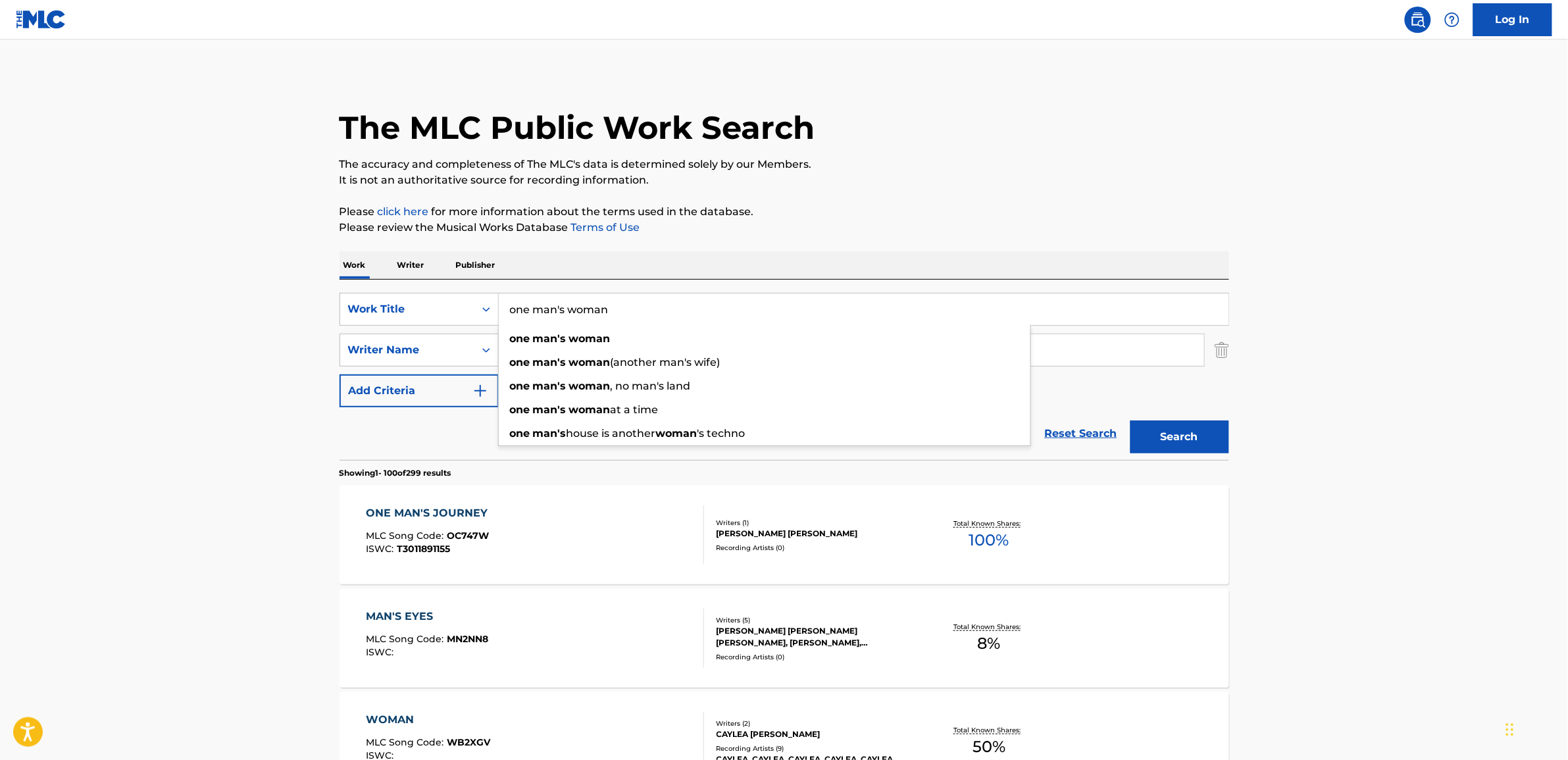
drag, startPoint x: 650, startPoint y: 301, endPoint x: 447, endPoint y: 290, distance: 203.3
click at [461, 298] on div "SearchWithCriteria4c5f4c04-99f8-4e8c-9187-b3f6d5abbd70 Work Title one man's wom…" at bounding box center [784, 309] width 890 height 33
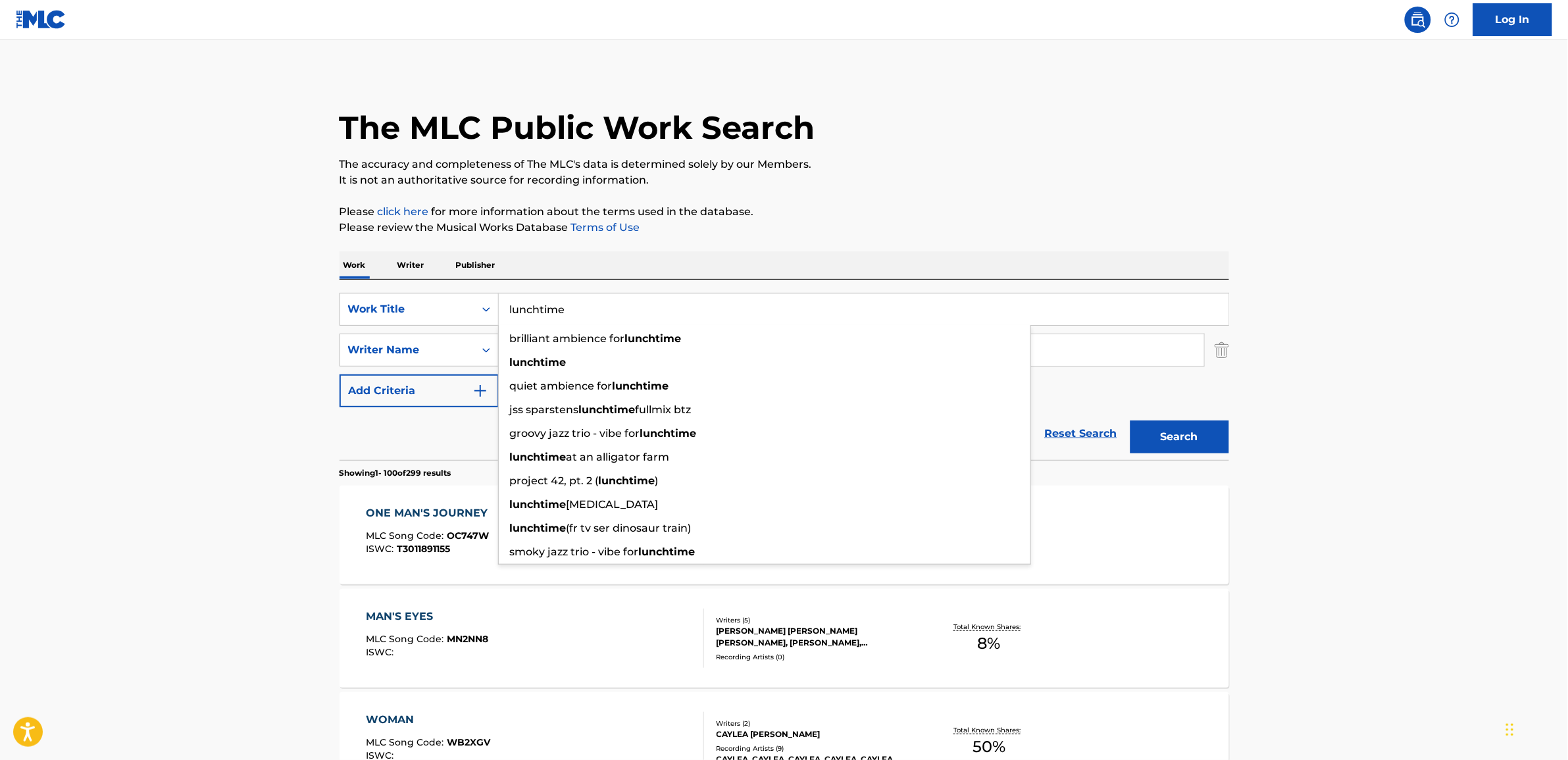
type input "lunchtime"
click at [1131, 421] on button "Search" at bounding box center [1180, 437] width 99 height 33
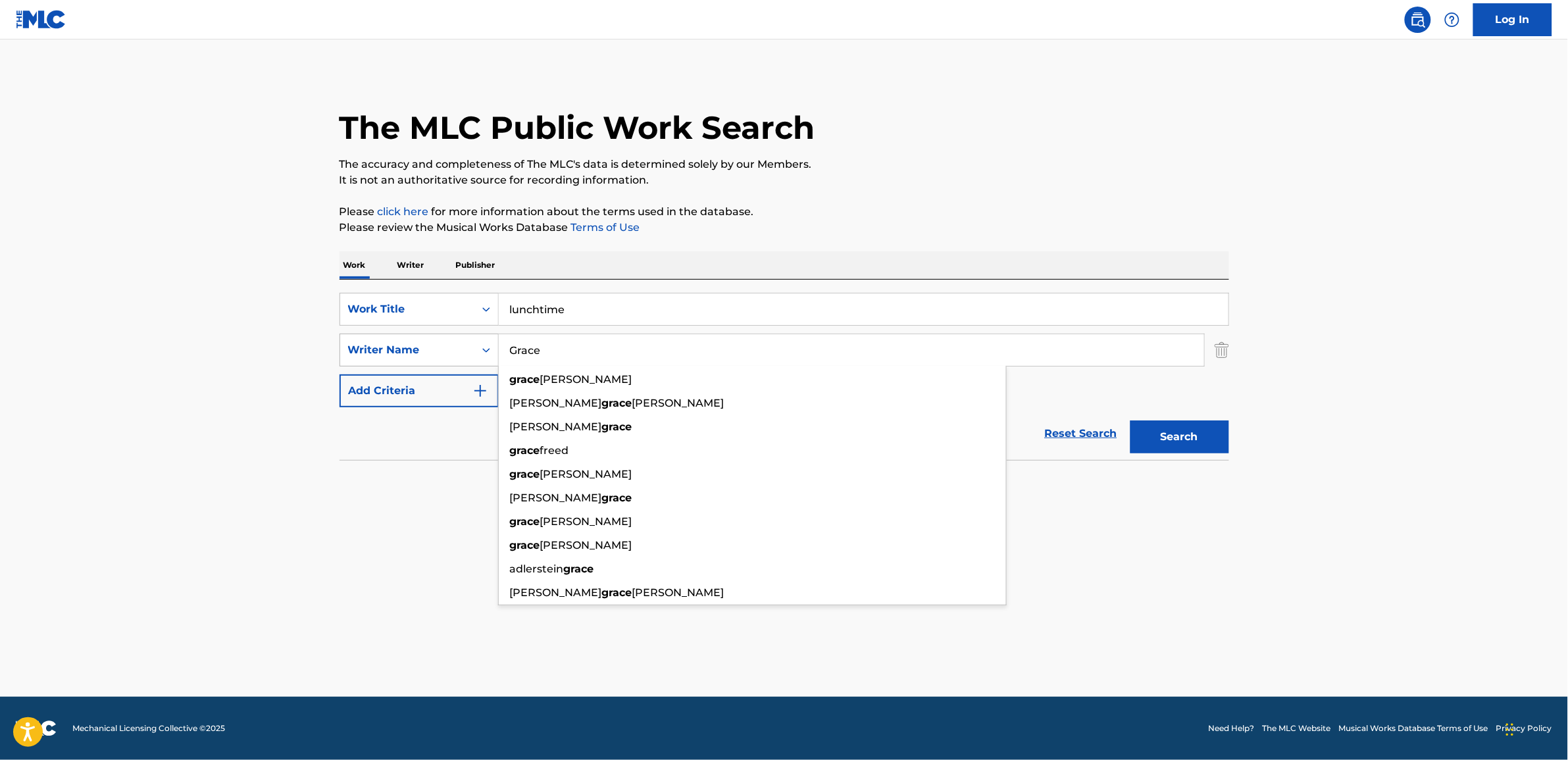
drag, startPoint x: 550, startPoint y: 348, endPoint x: 463, endPoint y: 347, distance: 87.0
click at [469, 348] on div "SearchWithCriteriacfd559dd-a9aa-4b58-810a-ca896d3404e7 Writer Name [PERSON_NAME…" at bounding box center [784, 350] width 890 height 33
click at [569, 349] on input "Grace" at bounding box center [851, 350] width 705 height 32
type input "G"
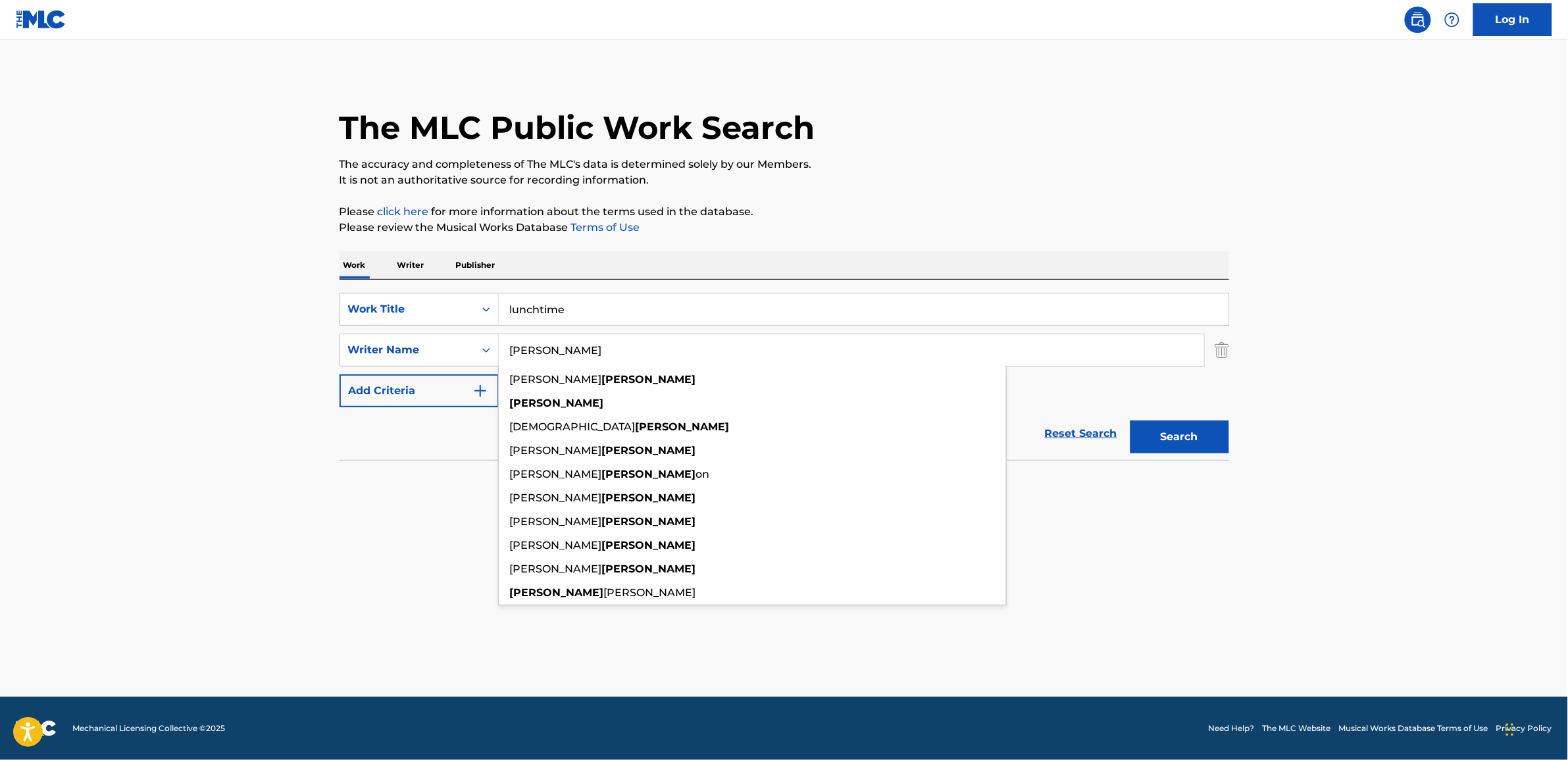
click at [1131, 421] on button "Search" at bounding box center [1180, 437] width 99 height 33
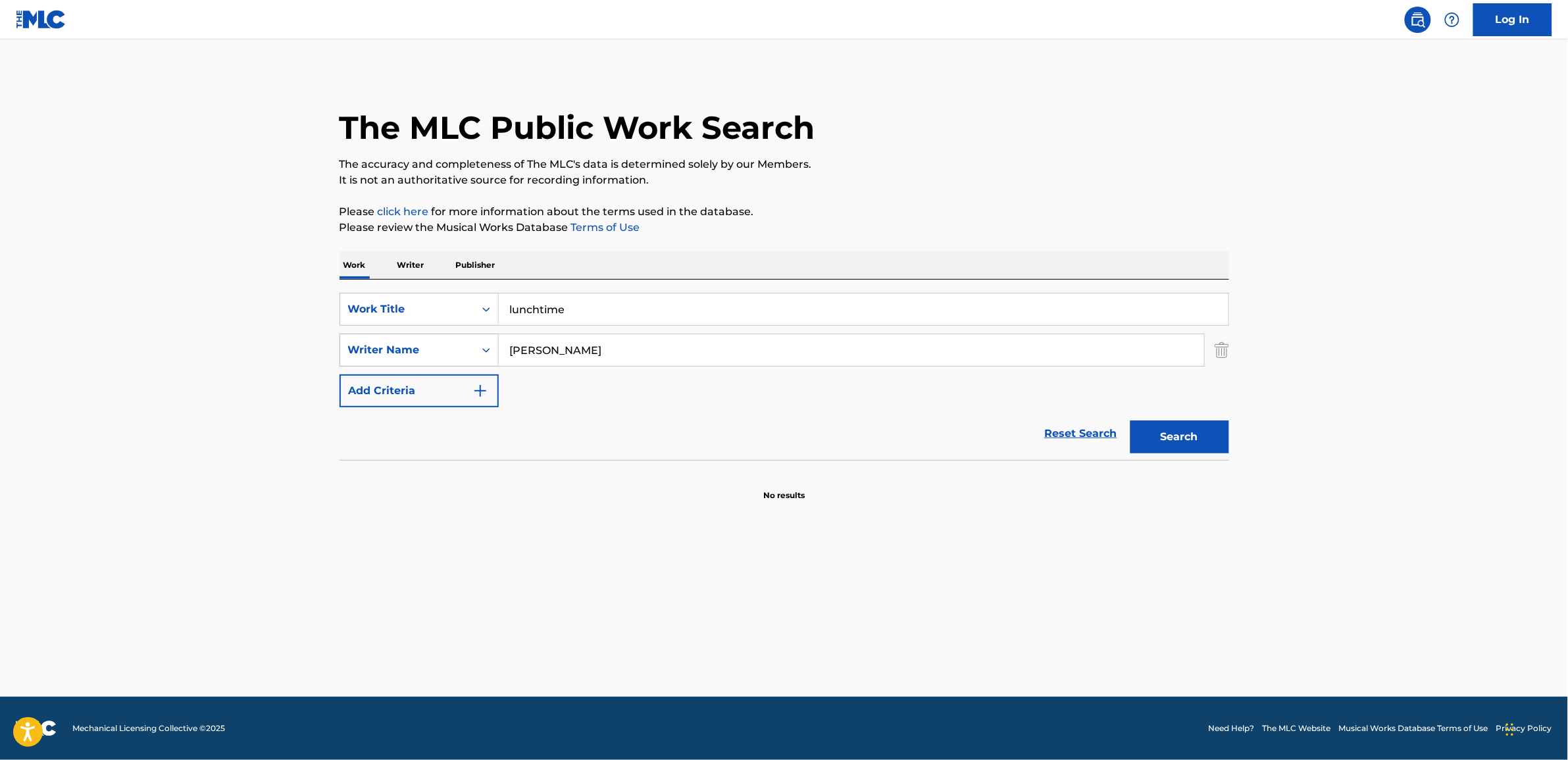
drag, startPoint x: 580, startPoint y: 352, endPoint x: 392, endPoint y: 324, distance: 190.1
click at [425, 339] on div "SearchWithCriteriacfd559dd-a9aa-4b58-810a-ca896d3404e7 Writer Name [PERSON_NAME]" at bounding box center [784, 350] width 890 height 33
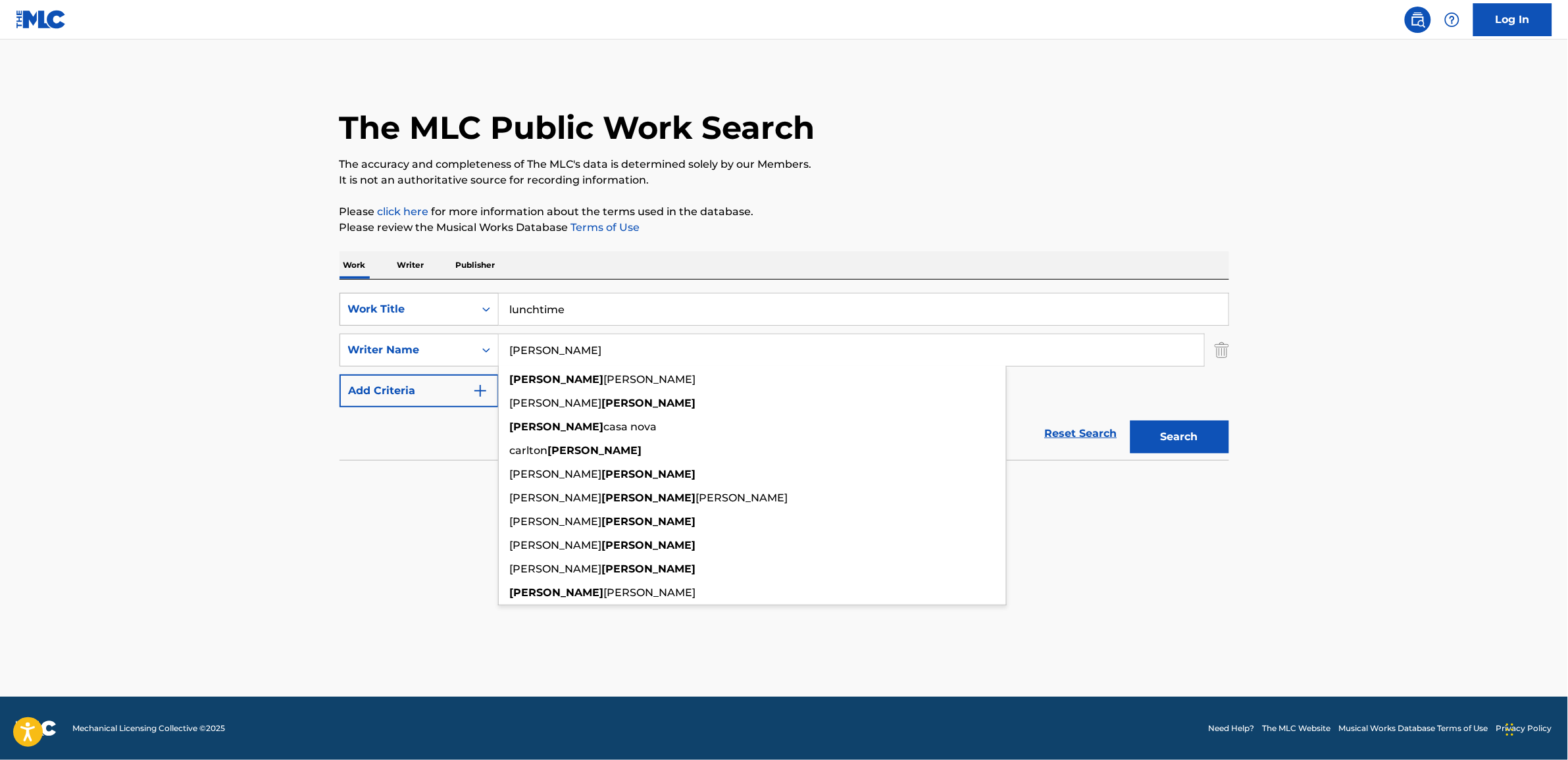
type input "[PERSON_NAME]"
click at [1131, 421] on button "Search" at bounding box center [1180, 437] width 99 height 33
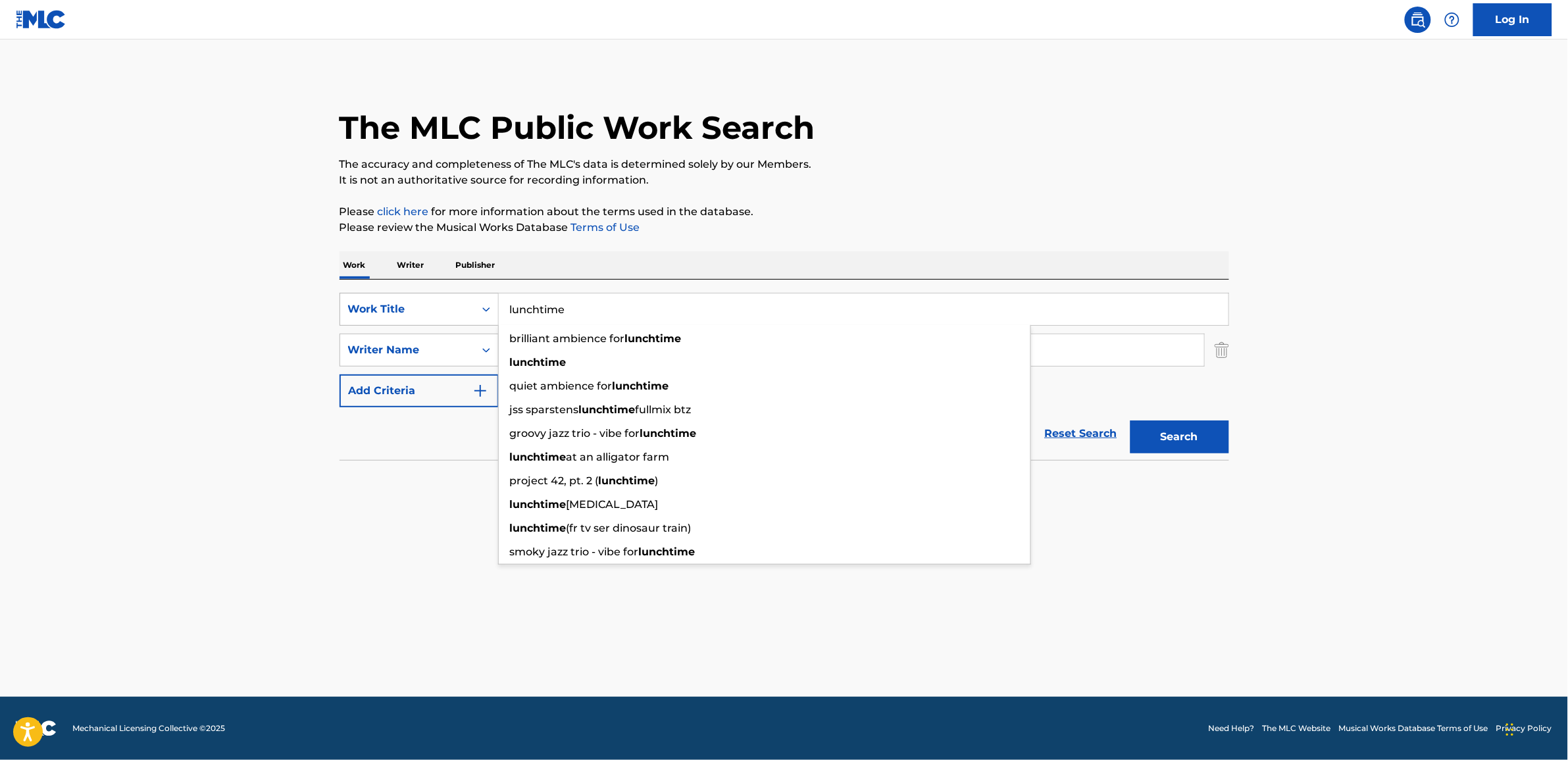
drag, startPoint x: 590, startPoint y: 312, endPoint x: 434, endPoint y: 307, distance: 156.1
click at [444, 307] on div "SearchWithCriteria4c5f4c04-99f8-4e8c-9187-b3f6d5abbd70 Work Title lunchtime bri…" at bounding box center [784, 309] width 890 height 33
paste input "All It Takes"
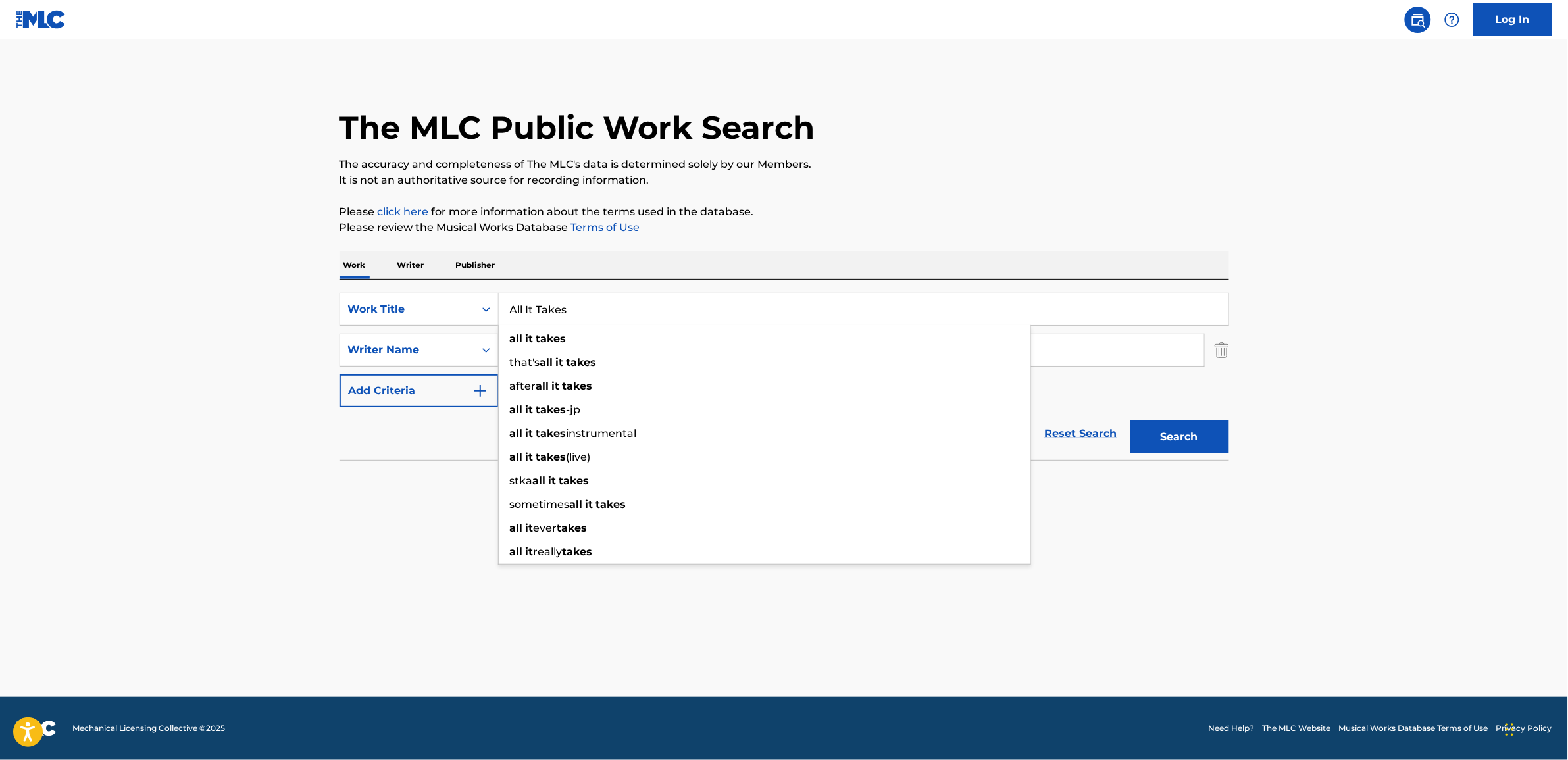
type input "All It Takes"
click at [1106, 363] on input "[PERSON_NAME]" at bounding box center [851, 350] width 705 height 32
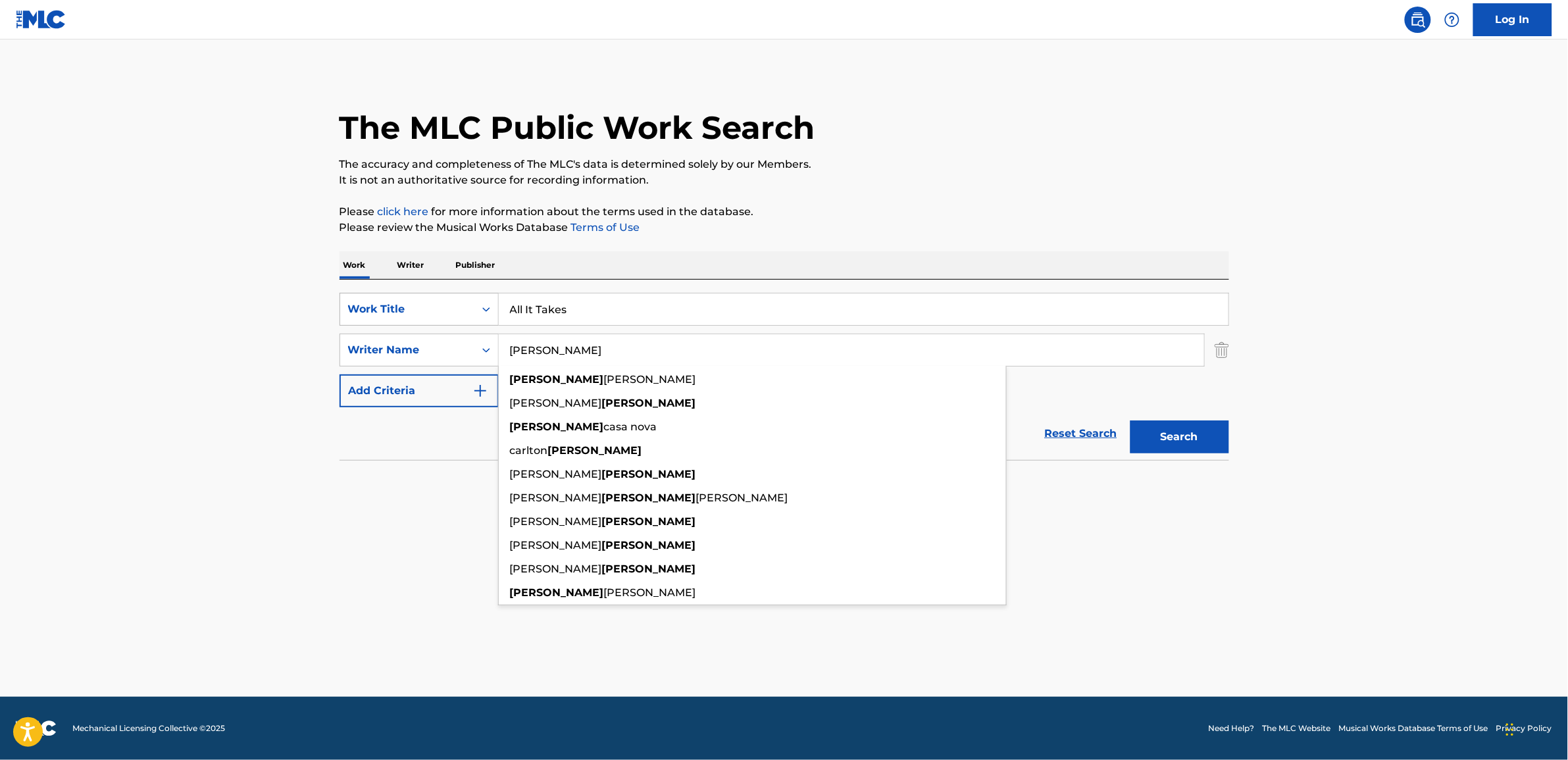
drag, startPoint x: 534, startPoint y: 345, endPoint x: 359, endPoint y: 323, distance: 176.4
click at [449, 345] on div "SearchWithCriteriacfd559dd-a9aa-4b58-810a-ca896d3404e7 Writer Name [PERSON_NAME…" at bounding box center [784, 350] width 890 height 33
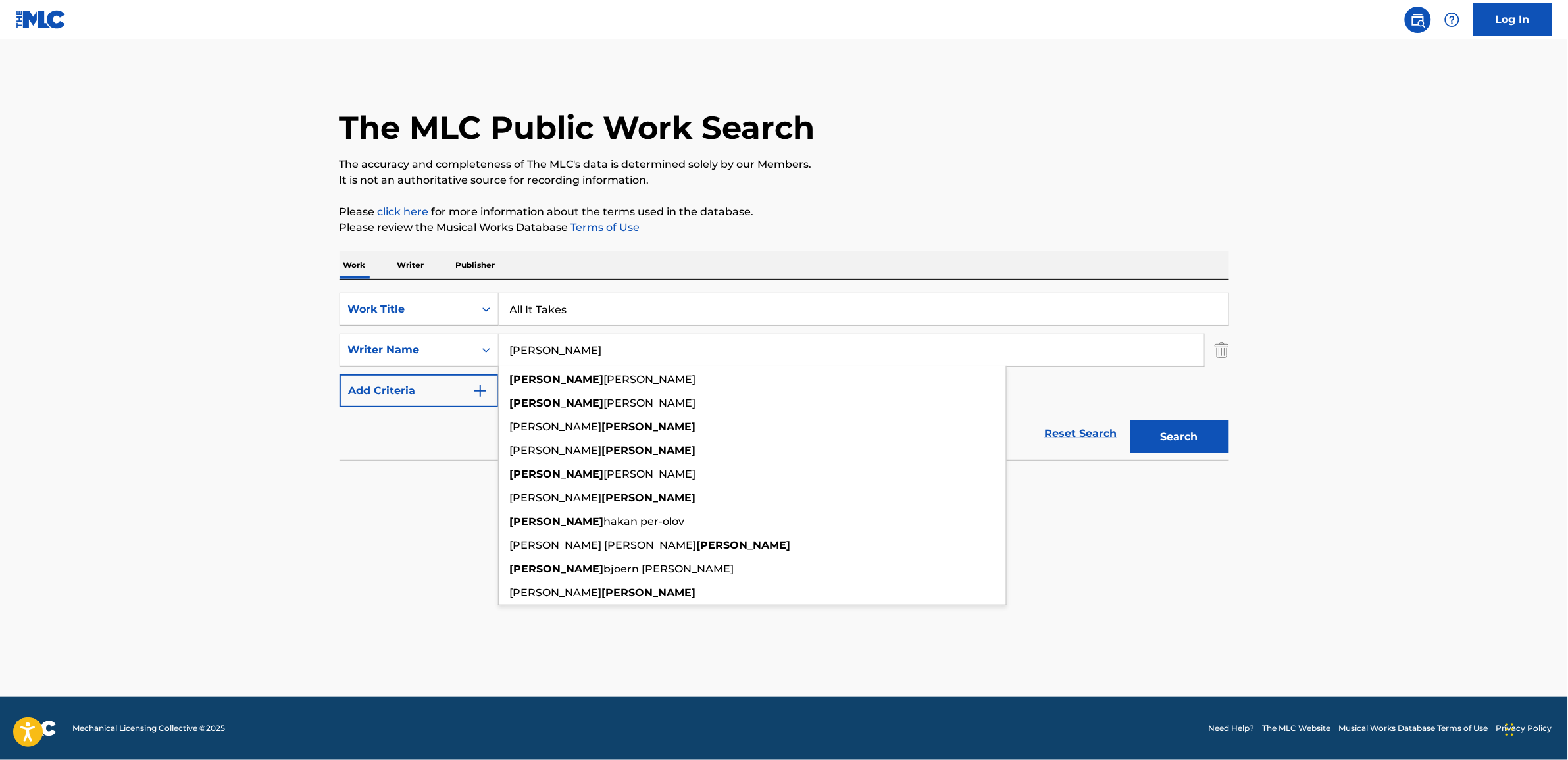
type input "[PERSON_NAME]"
click at [1131, 421] on button "Search" at bounding box center [1180, 437] width 99 height 33
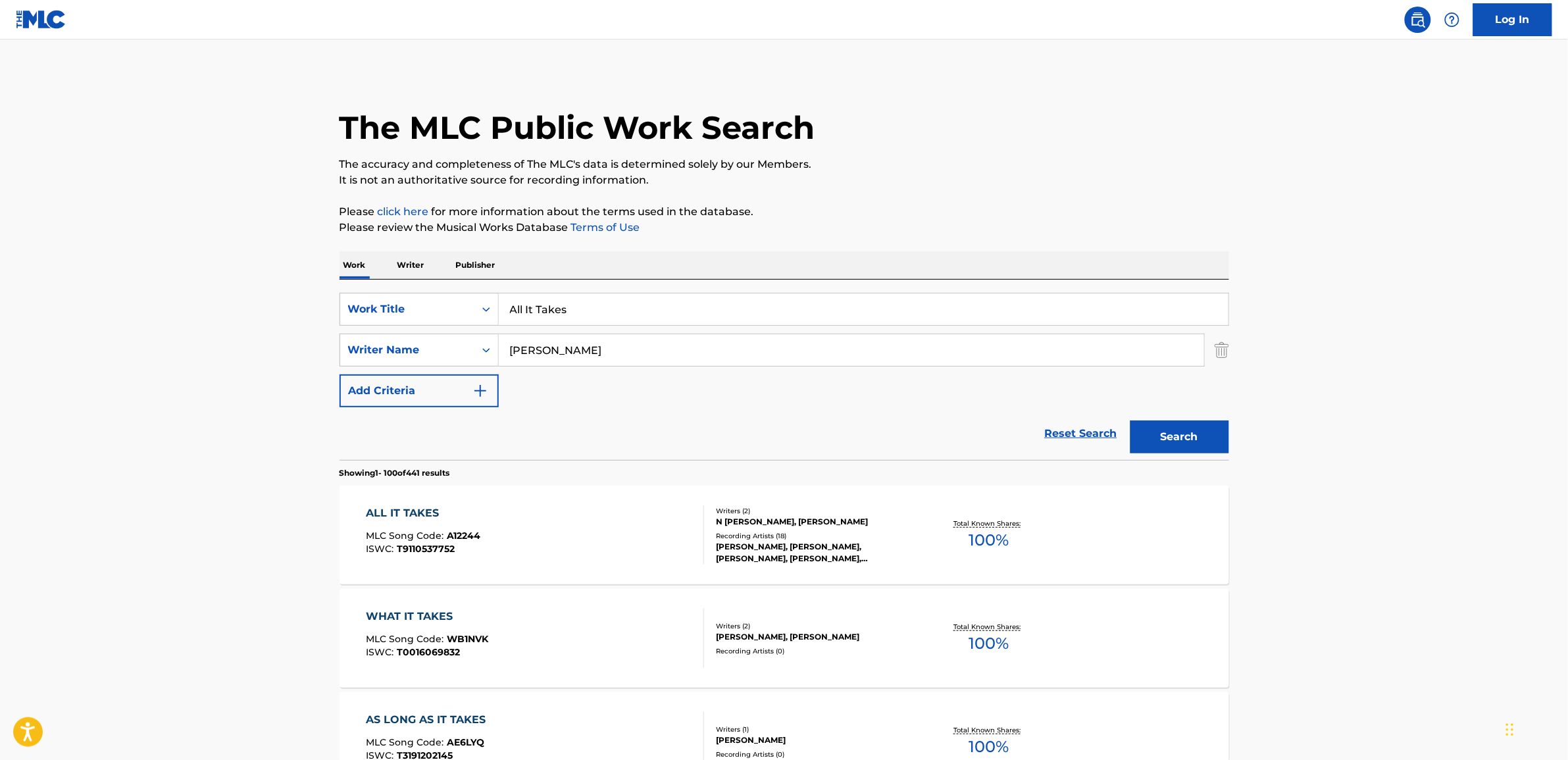
click at [420, 514] on div "ALL IT TAKES" at bounding box center [423, 512] width 114 height 16
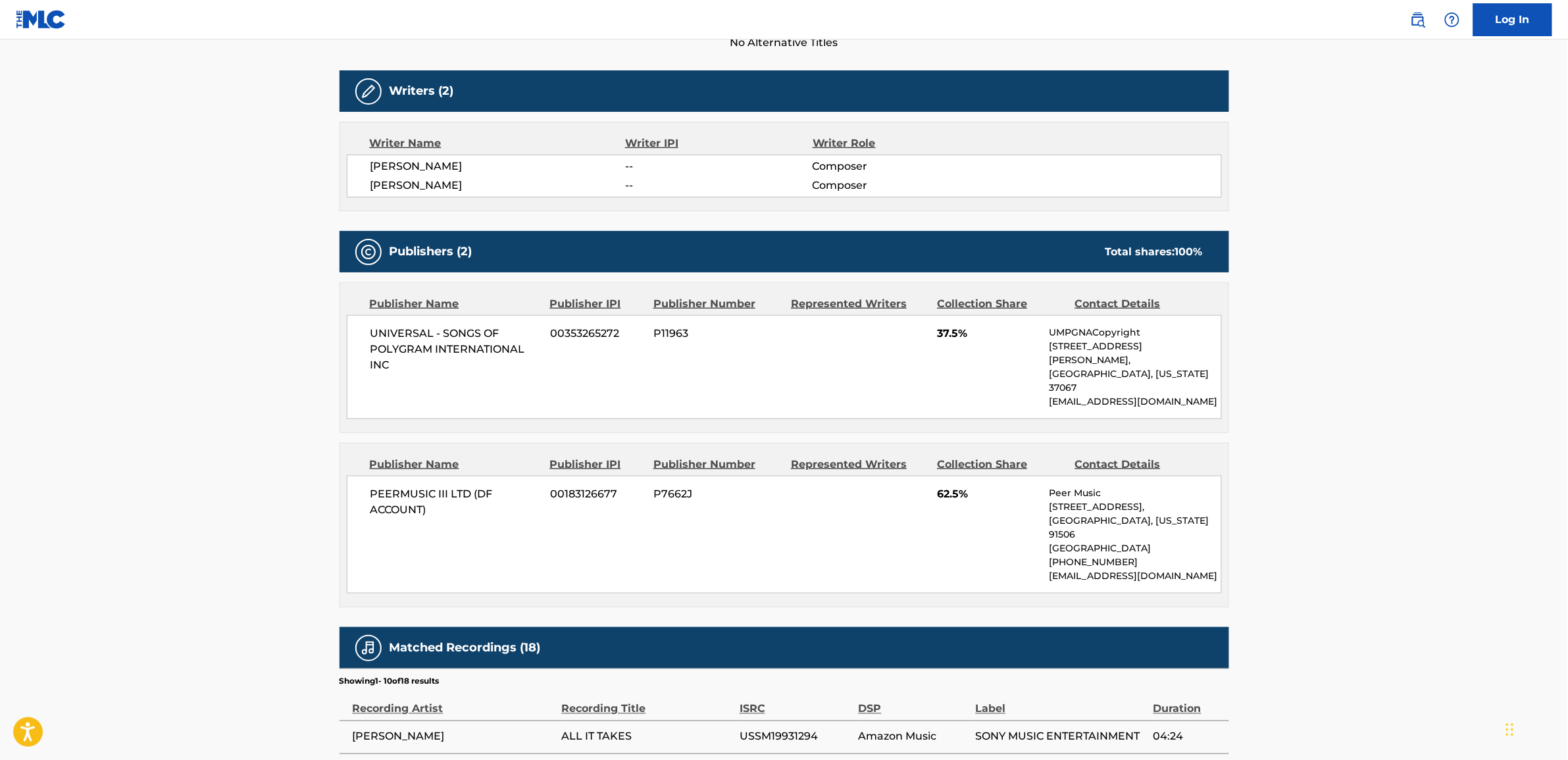
scroll to position [411, 0]
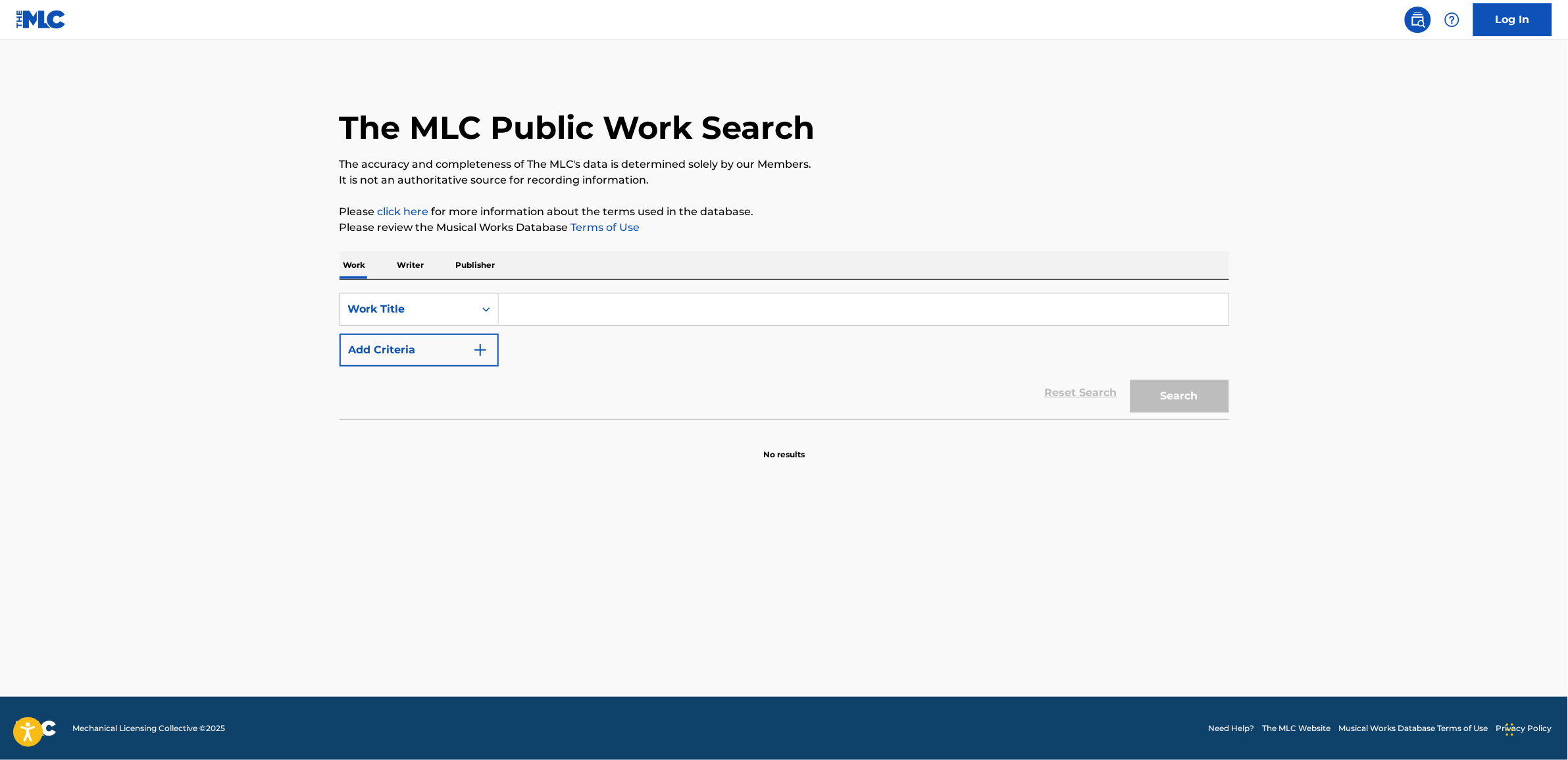
click at [533, 316] on input "Search Form" at bounding box center [863, 309] width 729 height 32
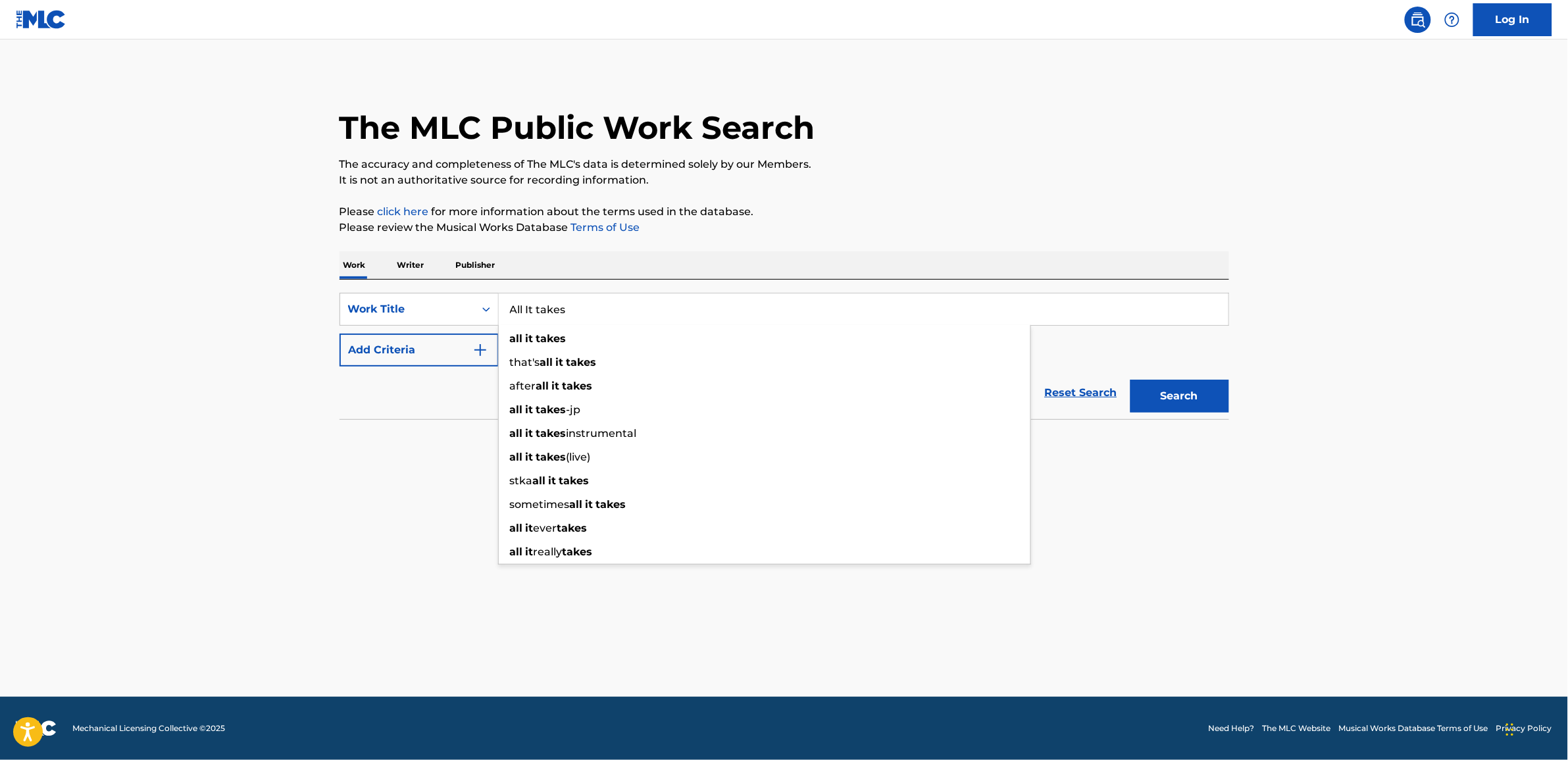
type input "All It takes"
click at [1143, 339] on div "SearchWithCriteria5521866b-5f89-4747-8677-8e7a9bf0ef3a Work Title All It takes …" at bounding box center [784, 330] width 890 height 74
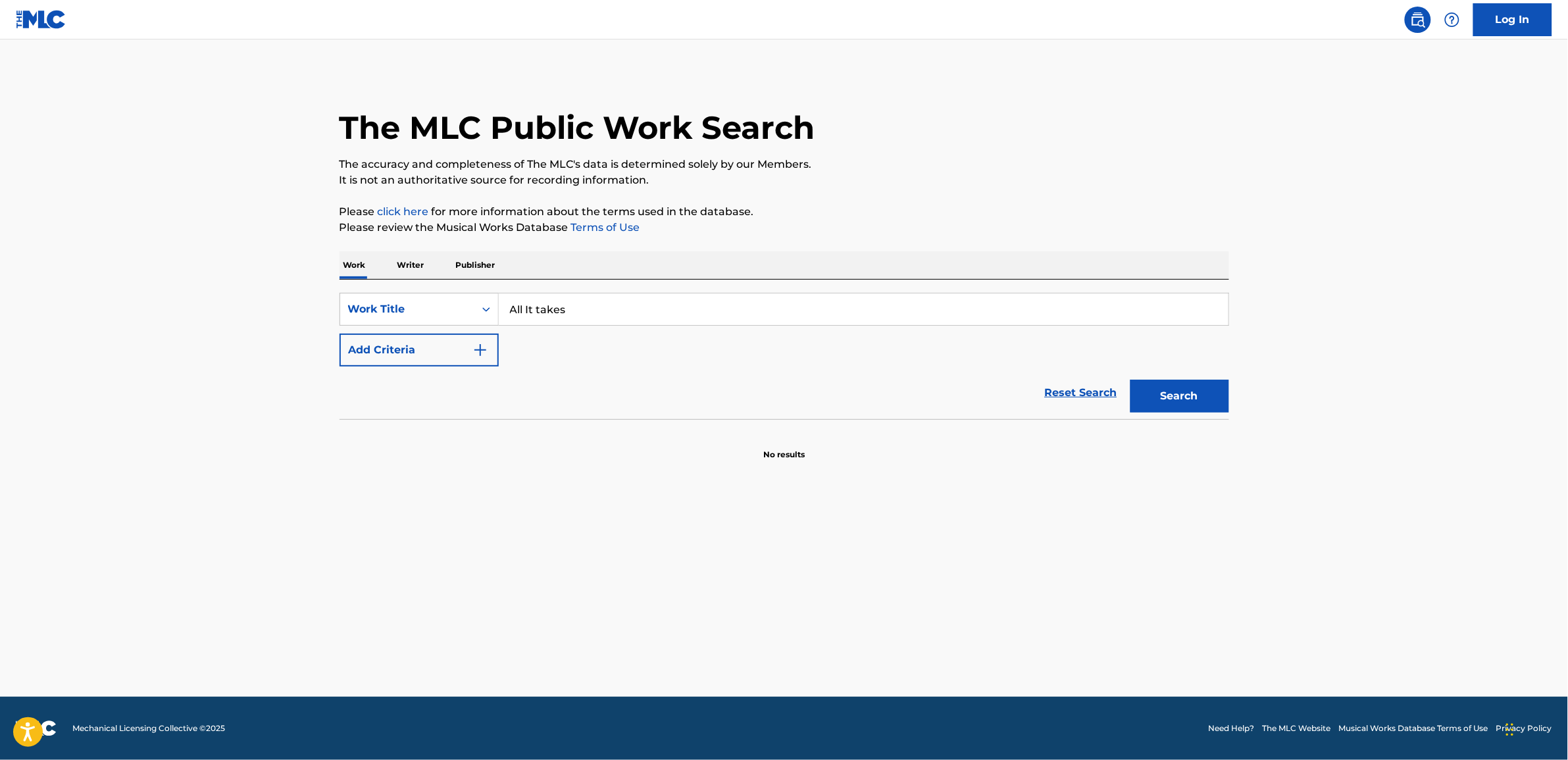
click at [484, 351] on img "Search Form" at bounding box center [480, 350] width 16 height 16
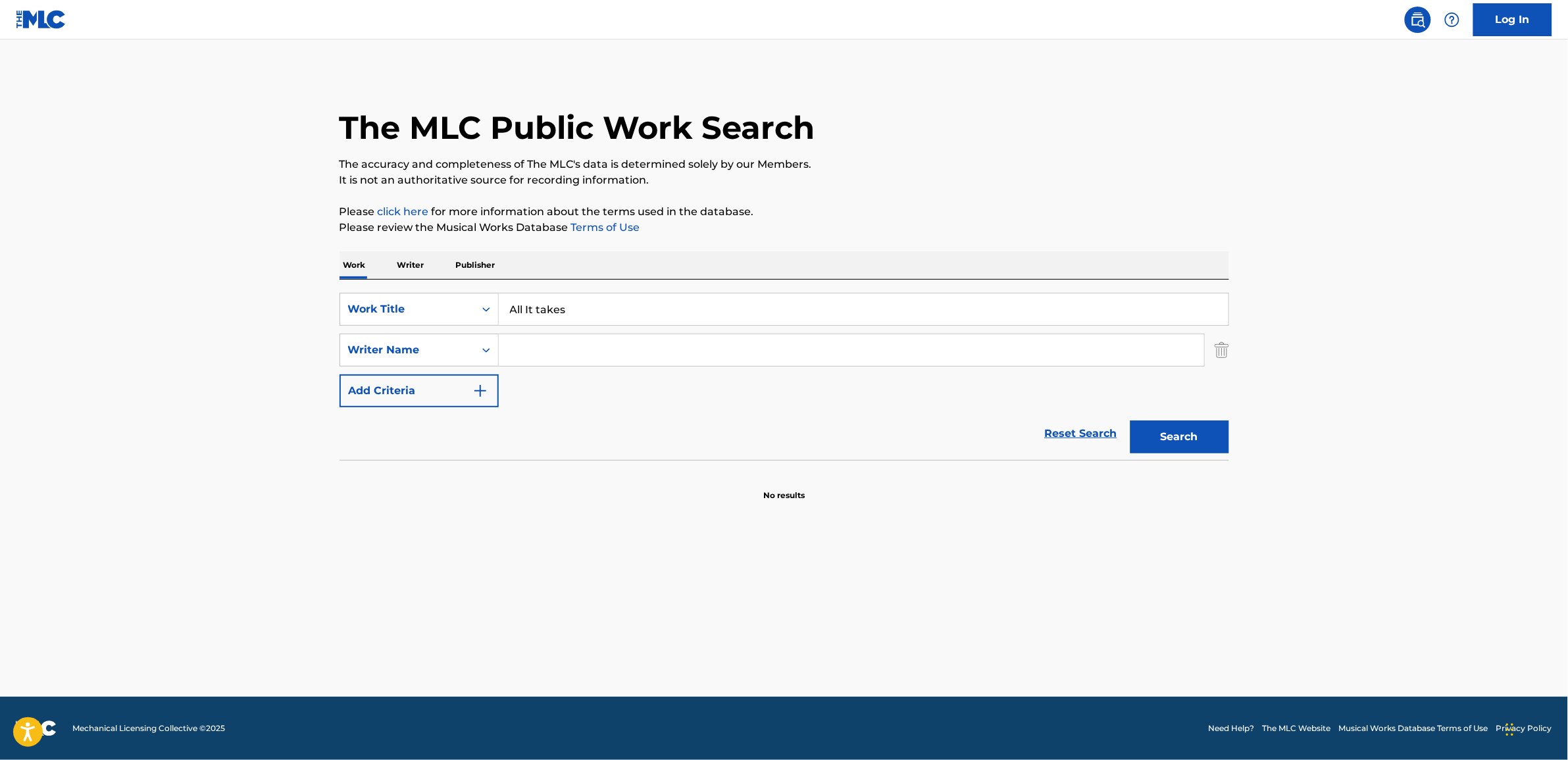
click at [531, 352] on input "Search Form" at bounding box center [851, 350] width 705 height 32
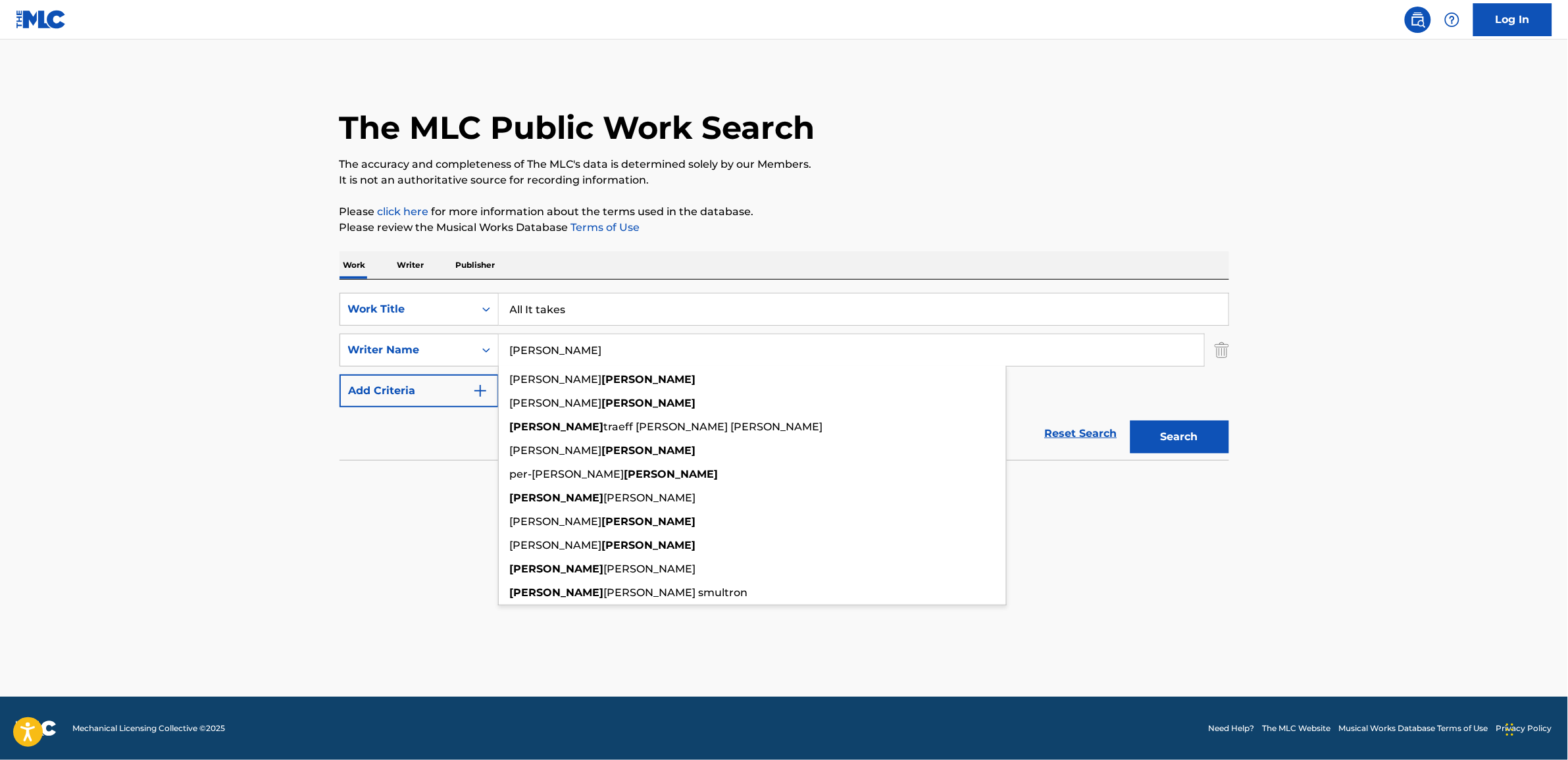
type input "[PERSON_NAME]"
click at [1131, 421] on button "Search" at bounding box center [1180, 437] width 99 height 33
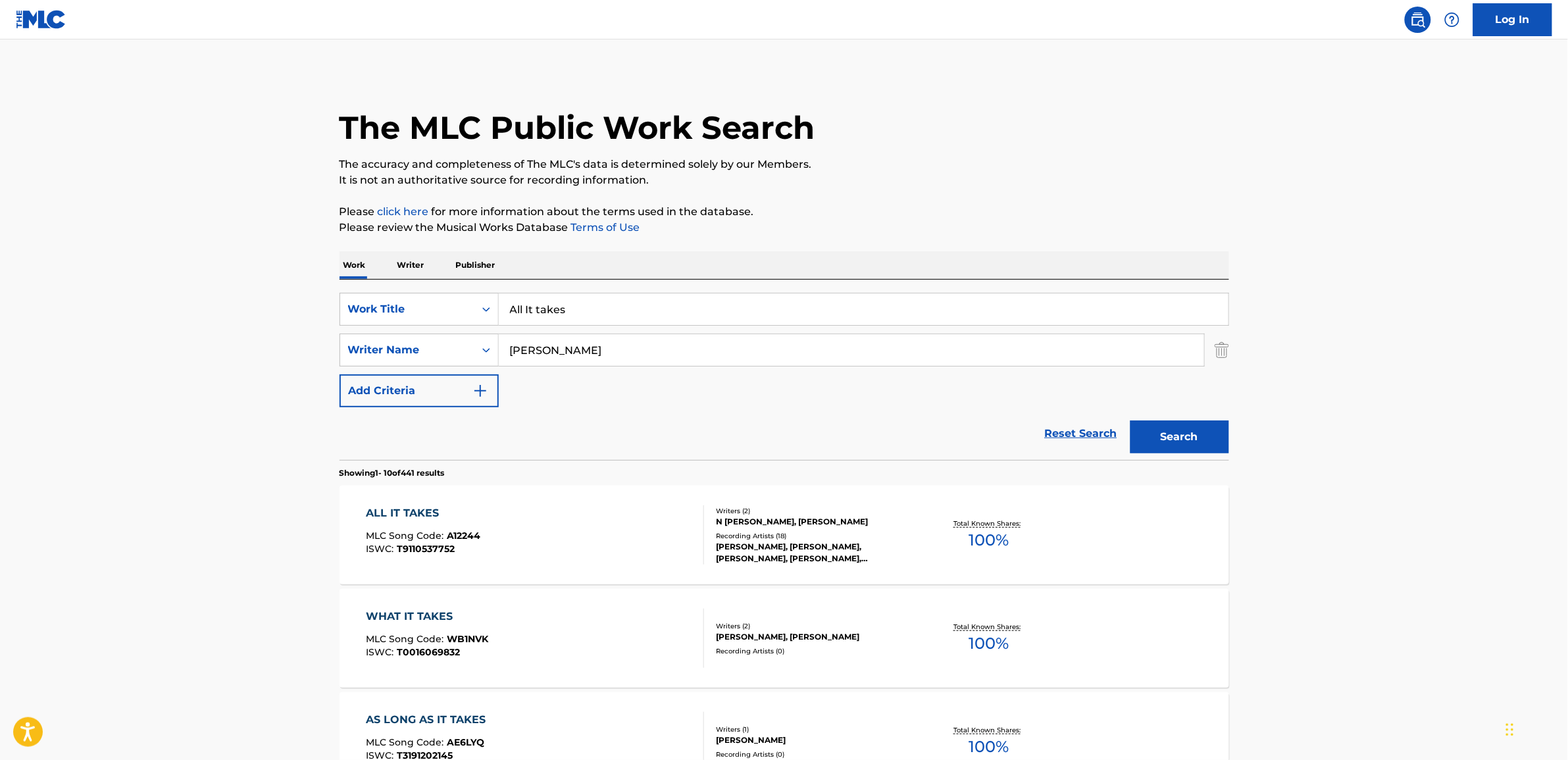
click at [403, 515] on div "ALL IT TAKES" at bounding box center [423, 512] width 114 height 16
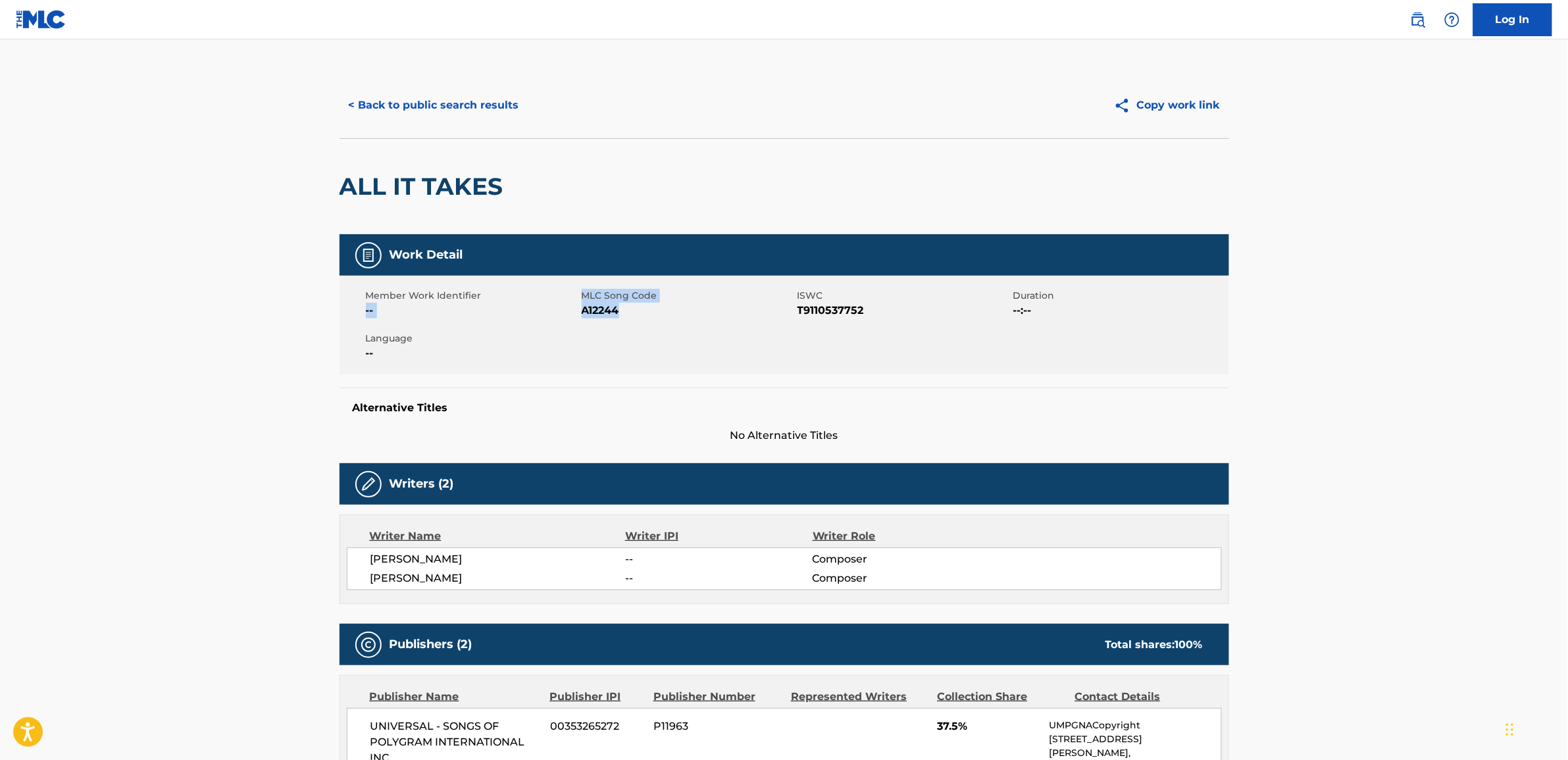
drag, startPoint x: 626, startPoint y: 310, endPoint x: 577, endPoint y: 301, distance: 49.8
click at [577, 301] on div "Member Work Identifier -- MLC Song Code A12244 ISWC T9110537752 Duration --:-- …" at bounding box center [784, 324] width 890 height 99
drag, startPoint x: 577, startPoint y: 301, endPoint x: 629, endPoint y: 315, distance: 53.9
click at [629, 315] on span "A12244" at bounding box center [688, 310] width 212 height 16
drag, startPoint x: 620, startPoint y: 310, endPoint x: 584, endPoint y: 300, distance: 37.4
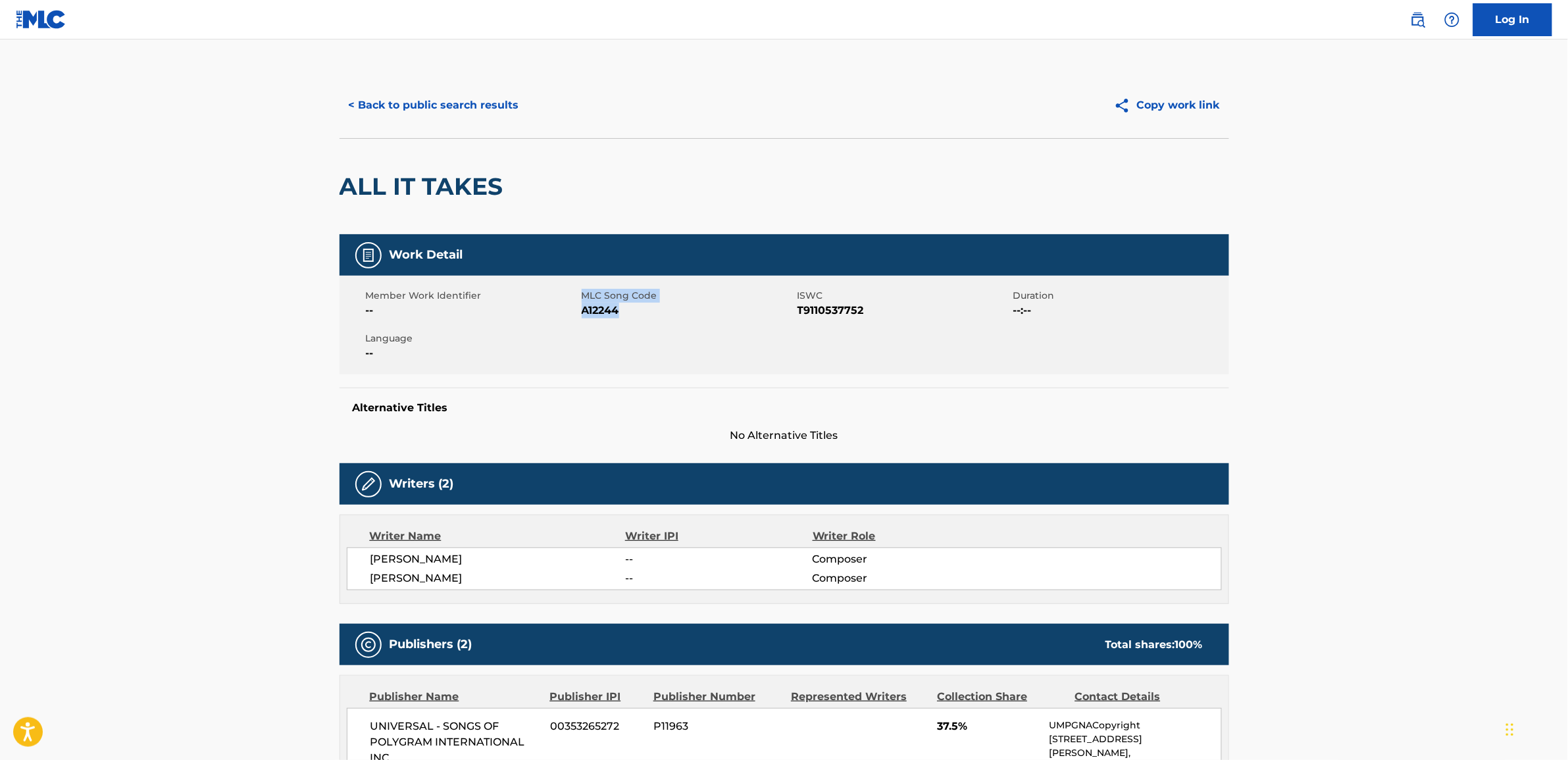
click at [584, 300] on div "MLC Song Code A12244" at bounding box center [690, 303] width 216 height 29
copy div "MLC Song Code A12244"
click at [390, 104] on button "< Back to public search results" at bounding box center [434, 105] width 189 height 33
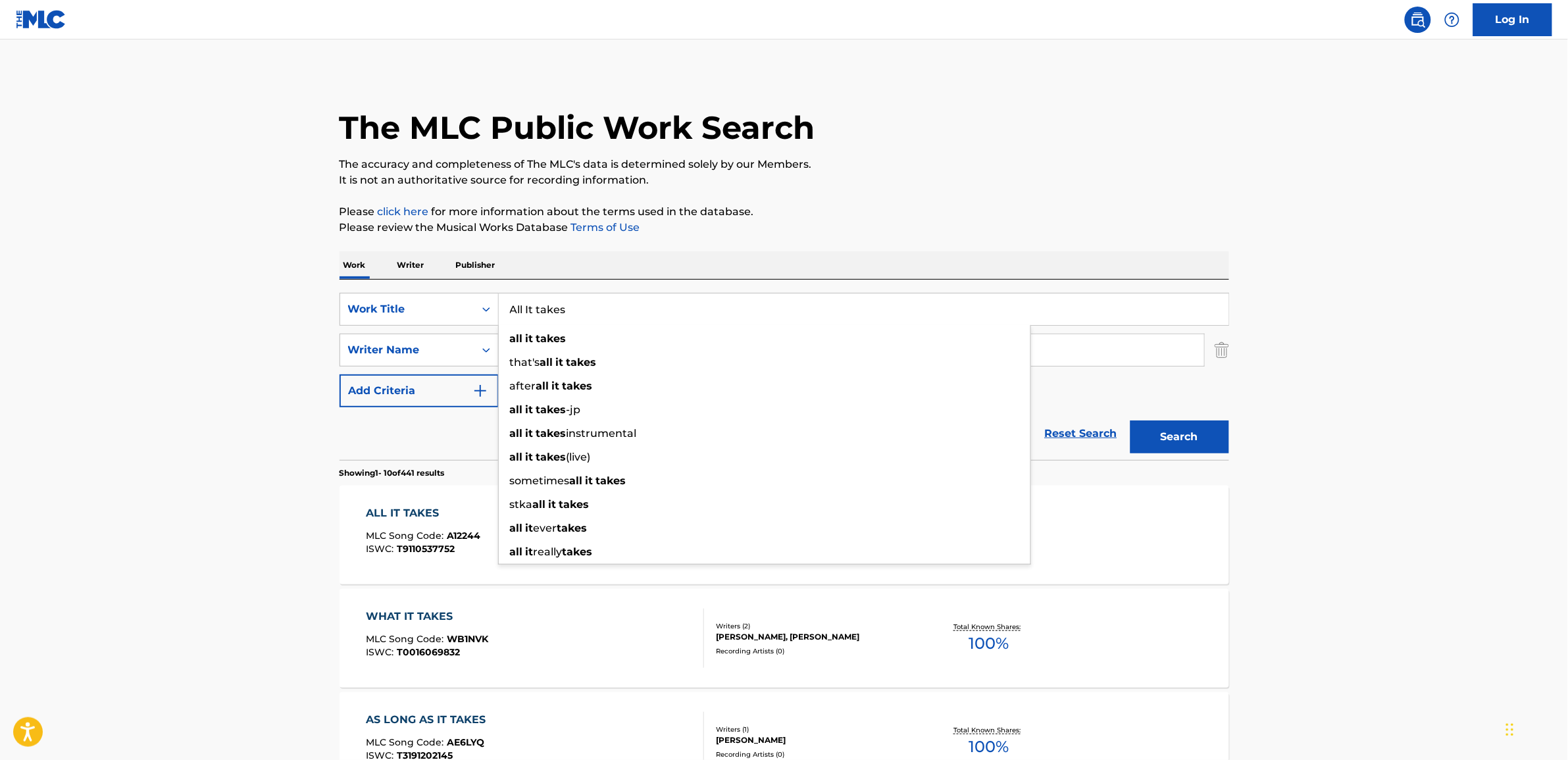
drag, startPoint x: 569, startPoint y: 306, endPoint x: 419, endPoint y: 288, distance: 151.1
click at [452, 293] on div "SearchWithCriteria5521866b-5f89-4747-8677-8e7a9bf0ef3a Work Title All It takes …" at bounding box center [784, 309] width 890 height 33
paste input "Cassey Blue"
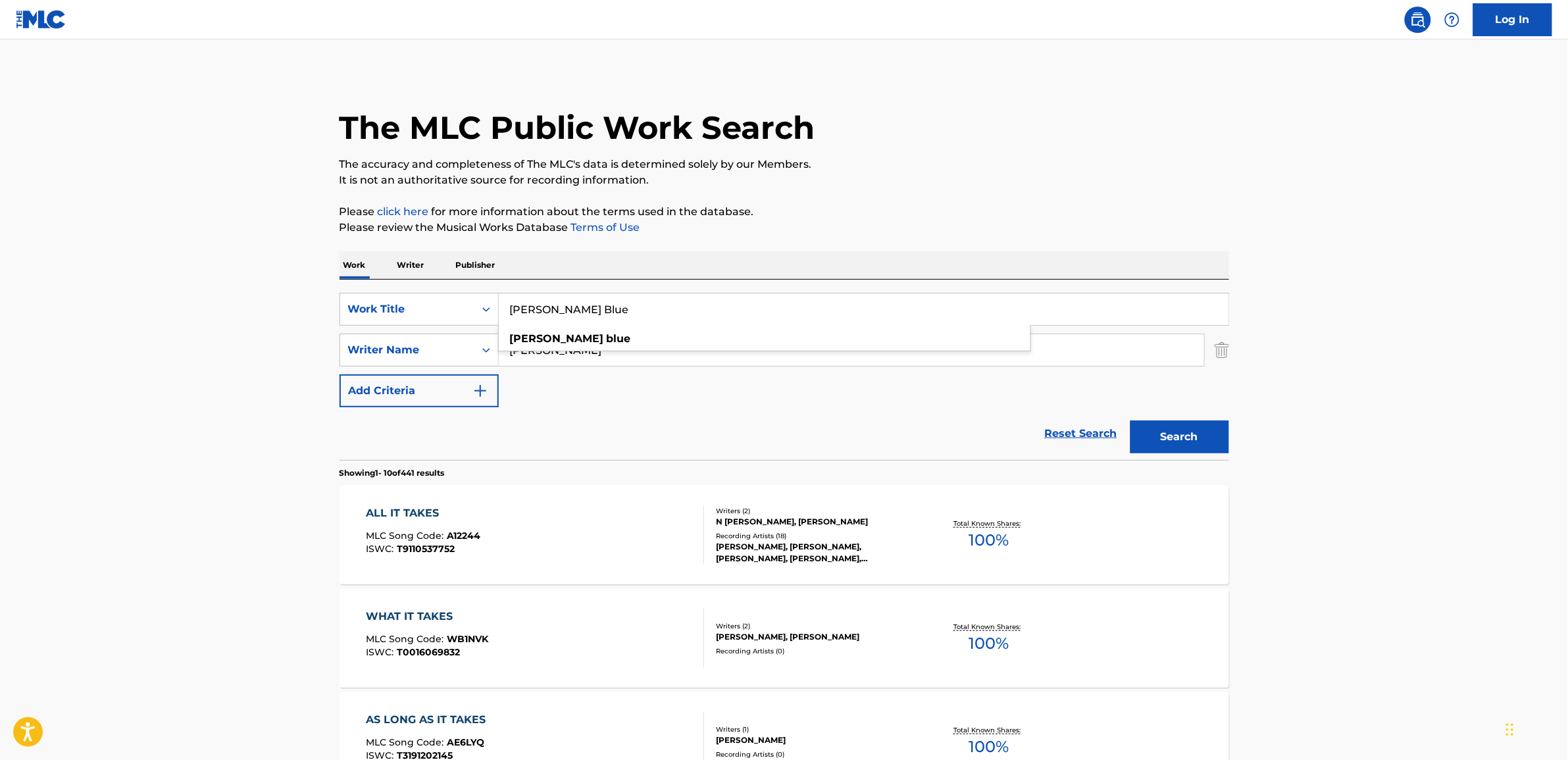
type input "Cassey Blue"
drag, startPoint x: 1212, startPoint y: 433, endPoint x: 1199, endPoint y: 435, distance: 13.2
click at [1212, 435] on button "Search" at bounding box center [1180, 437] width 99 height 33
click at [412, 516] on div "CASSEY BLUE" at bounding box center [433, 512] width 134 height 16
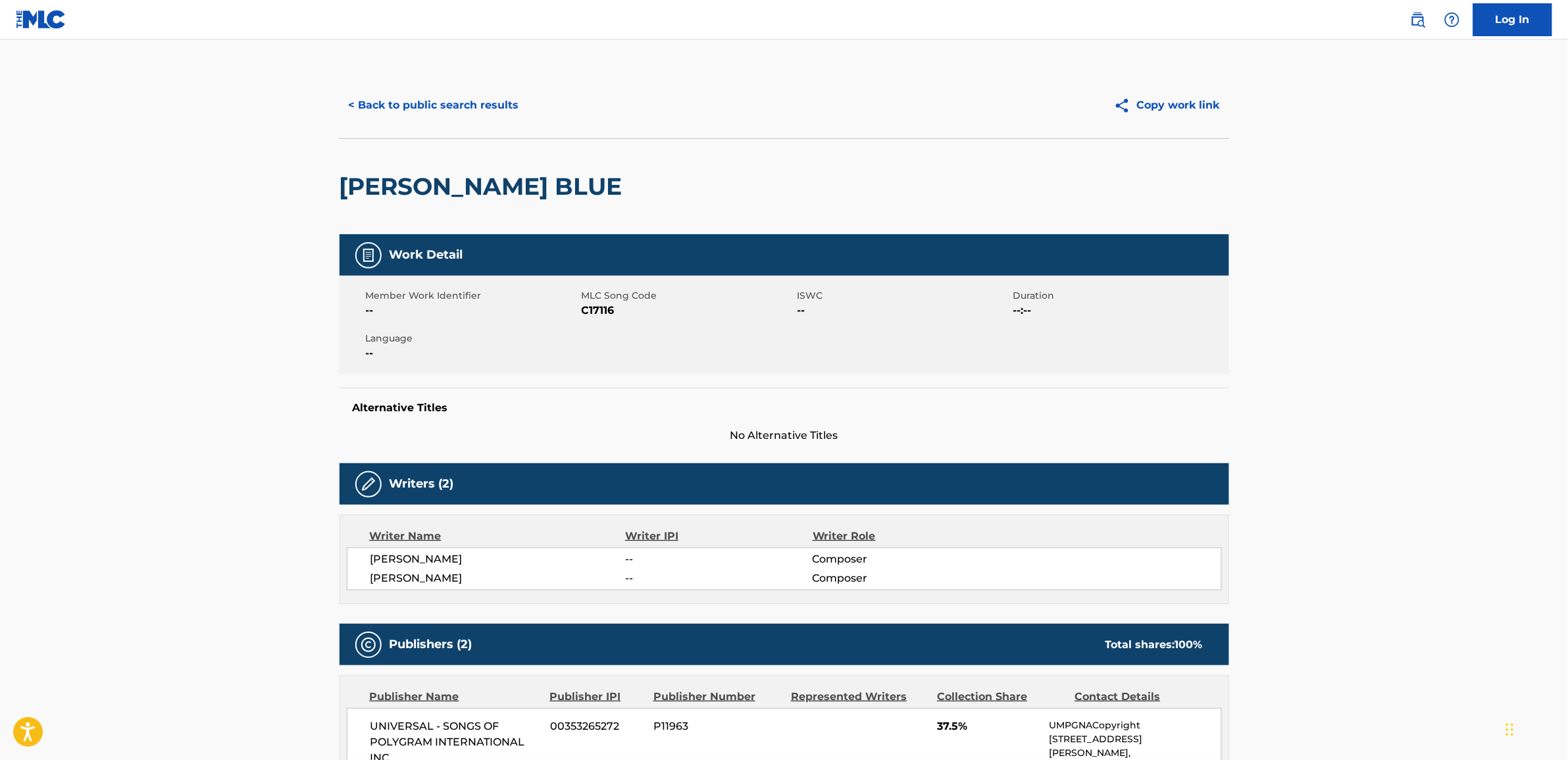
click at [458, 107] on button "< Back to public search results" at bounding box center [434, 105] width 189 height 33
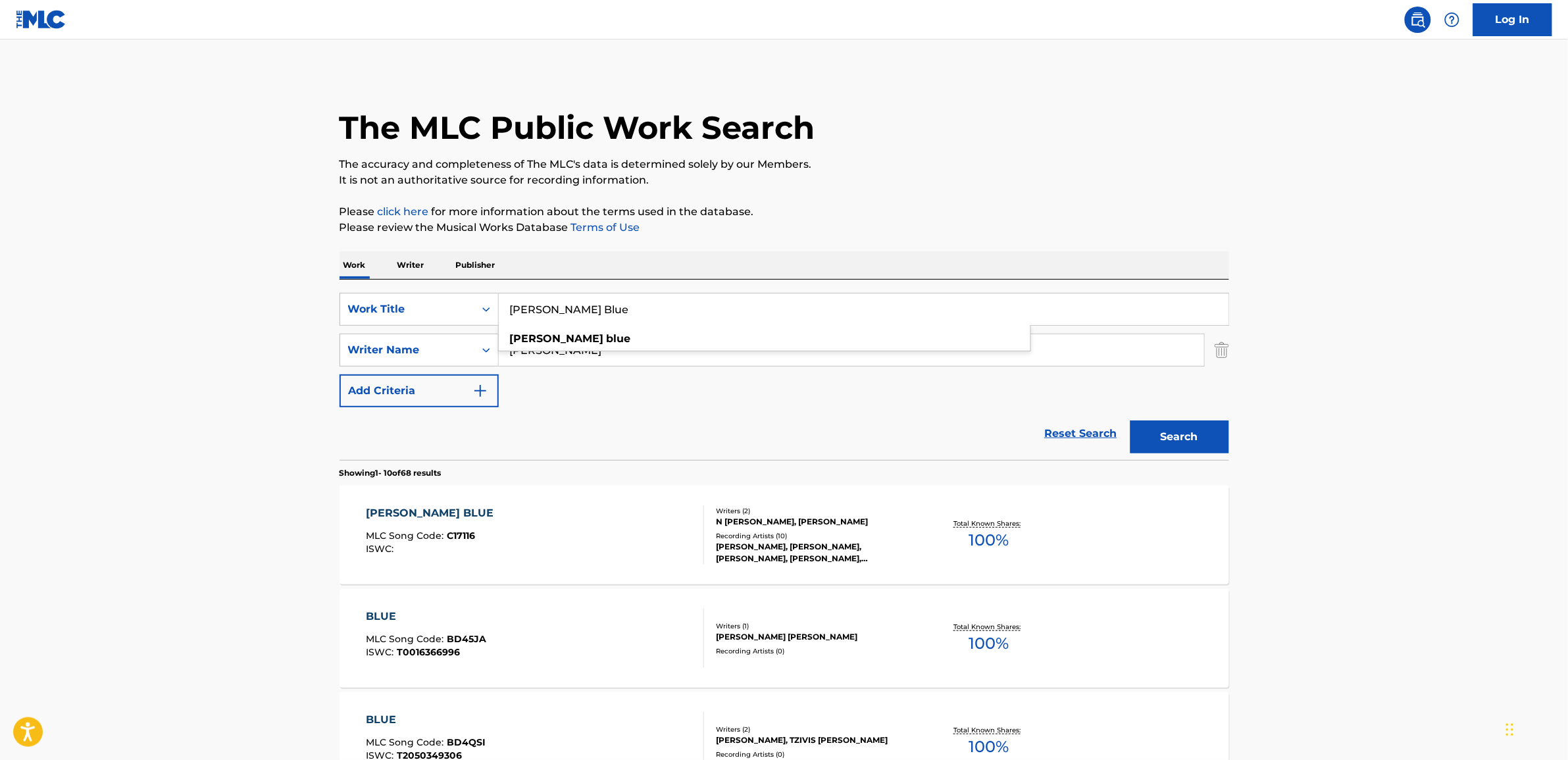
drag, startPoint x: 594, startPoint y: 300, endPoint x: 307, endPoint y: 254, distance: 290.7
paste input "Au Revoir"
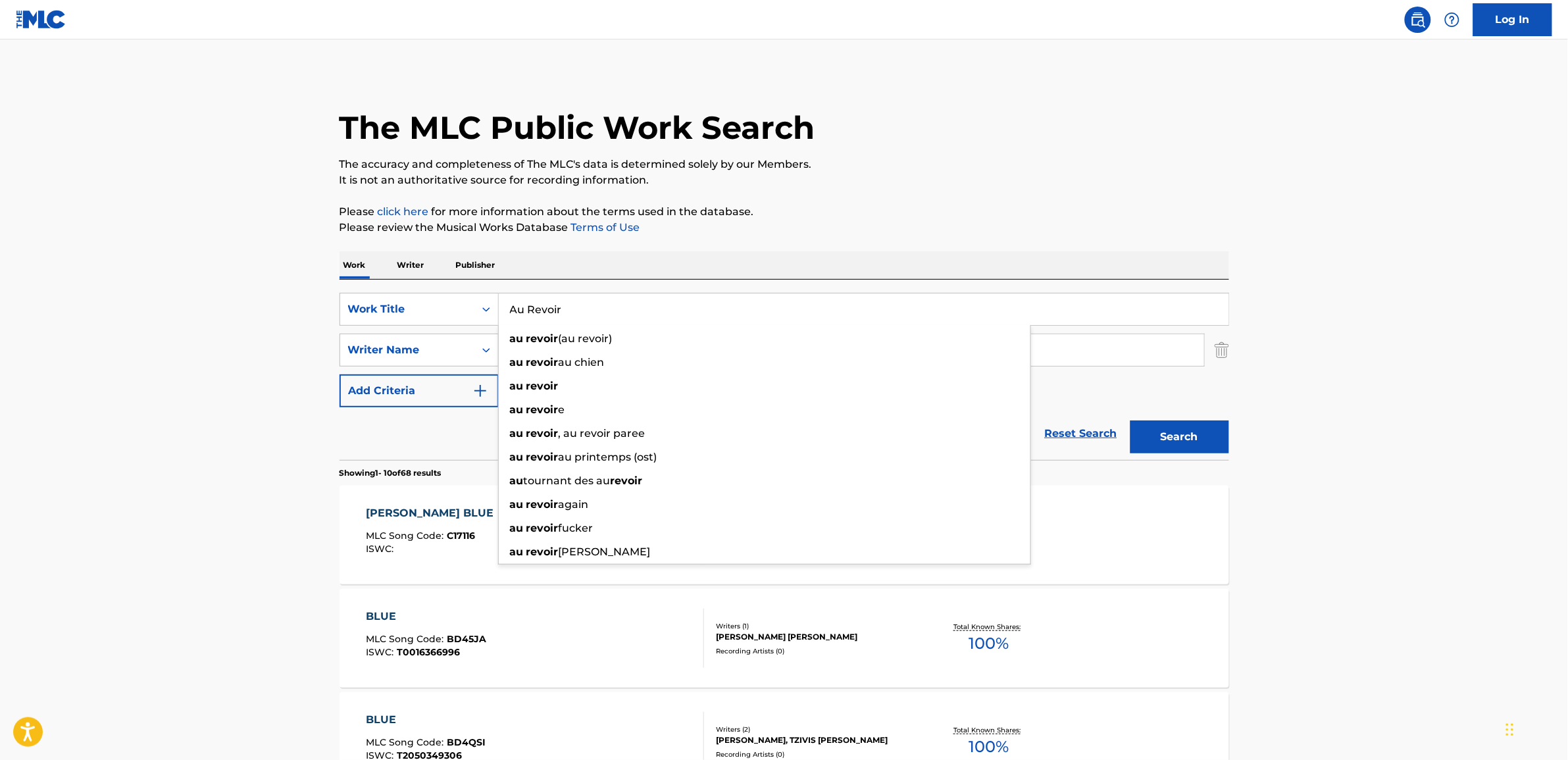
type input "Au Revoir"
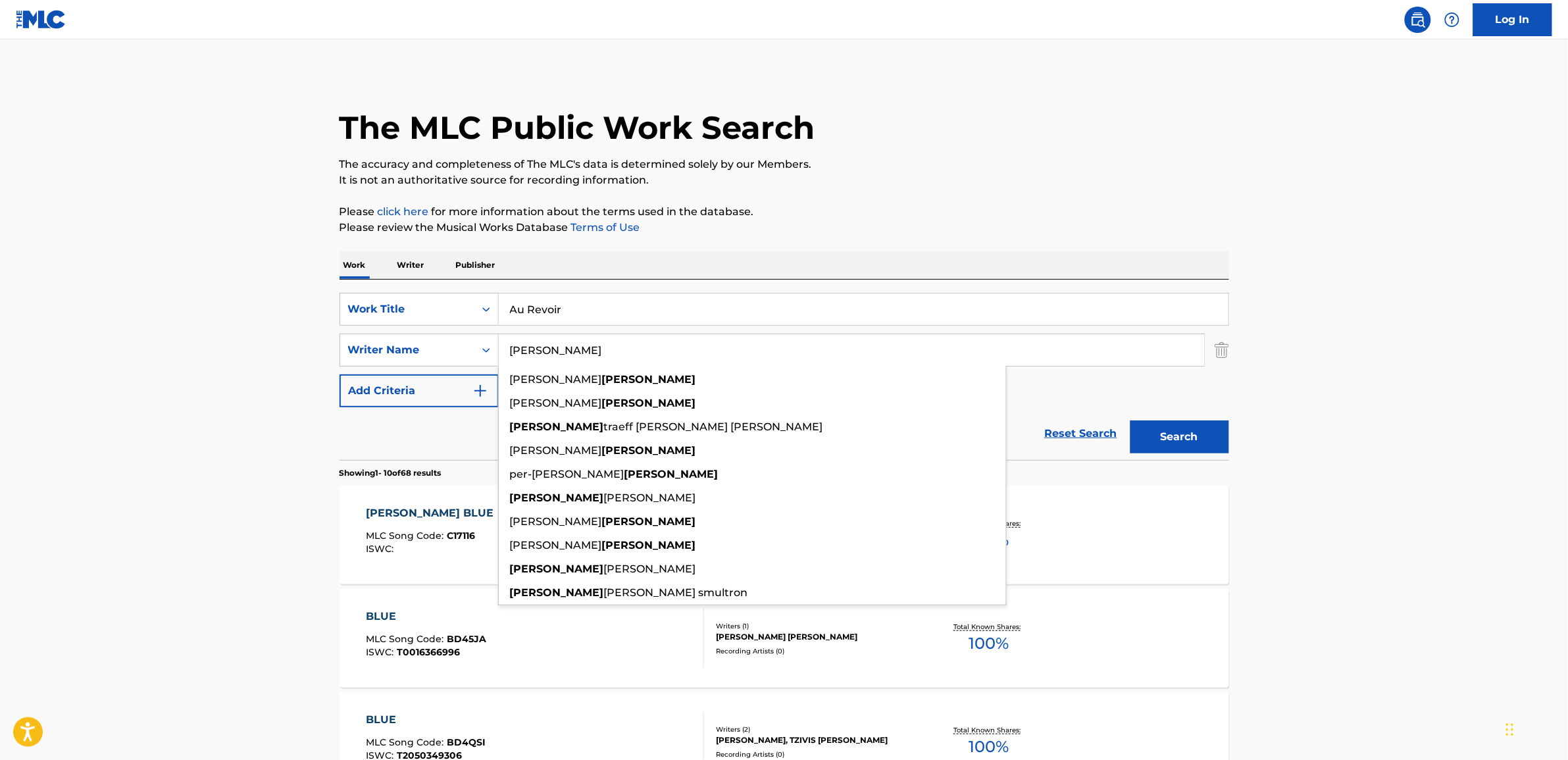
type input "Olsson"
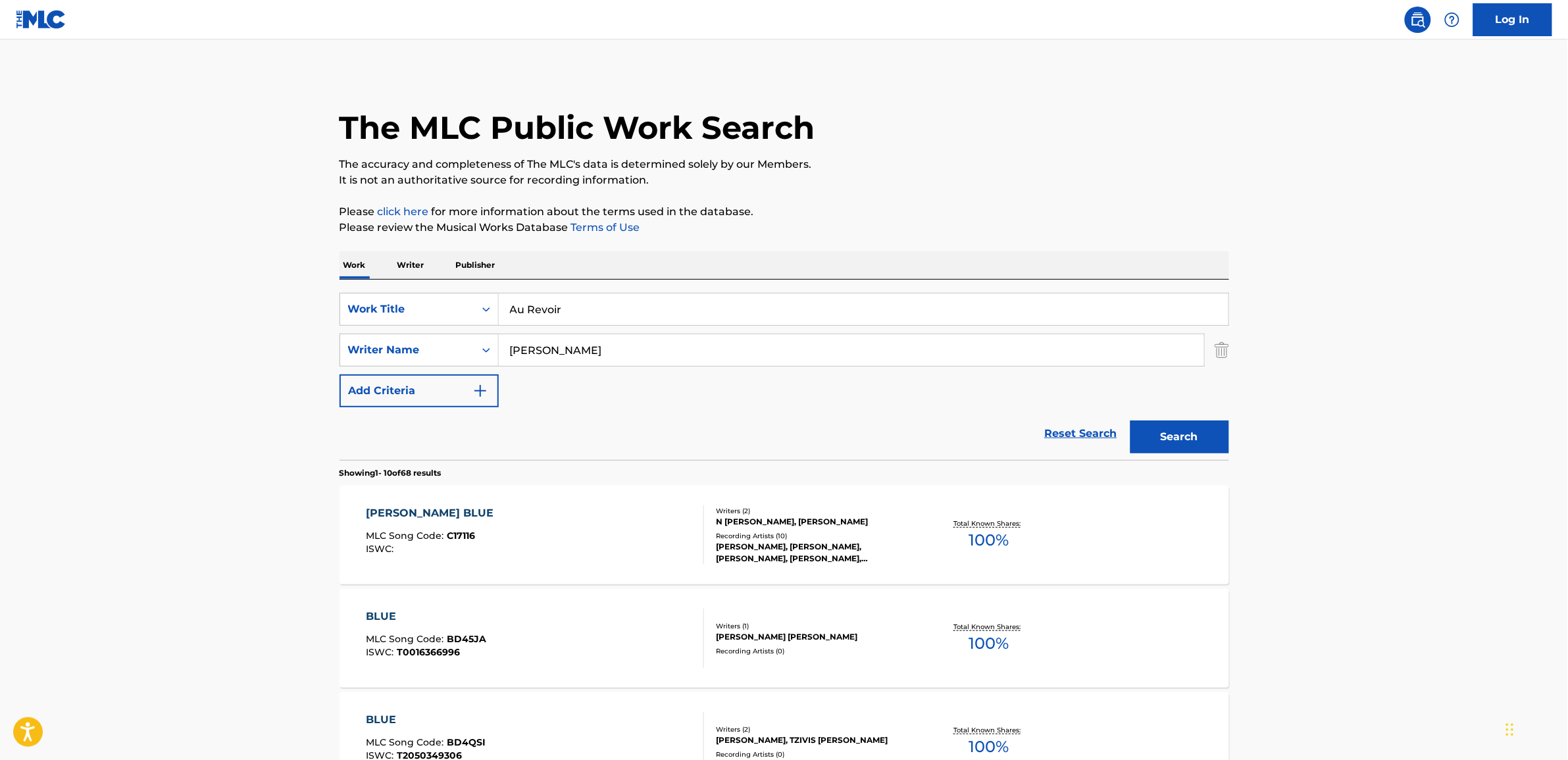
click at [1198, 438] on button "Search" at bounding box center [1180, 437] width 99 height 33
click at [410, 516] on div "AU REVOIR" at bounding box center [425, 512] width 117 height 16
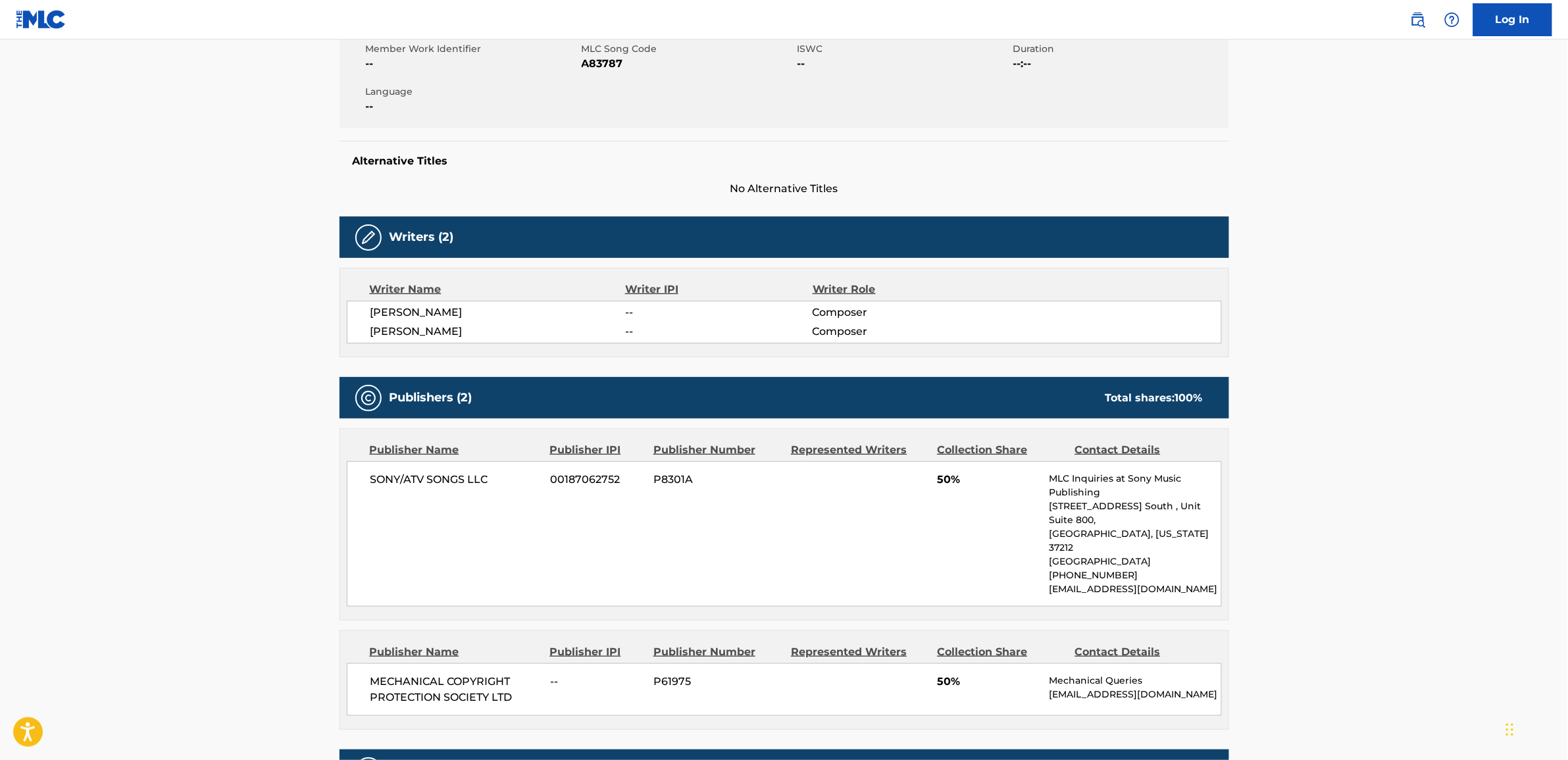
scroll to position [329, 0]
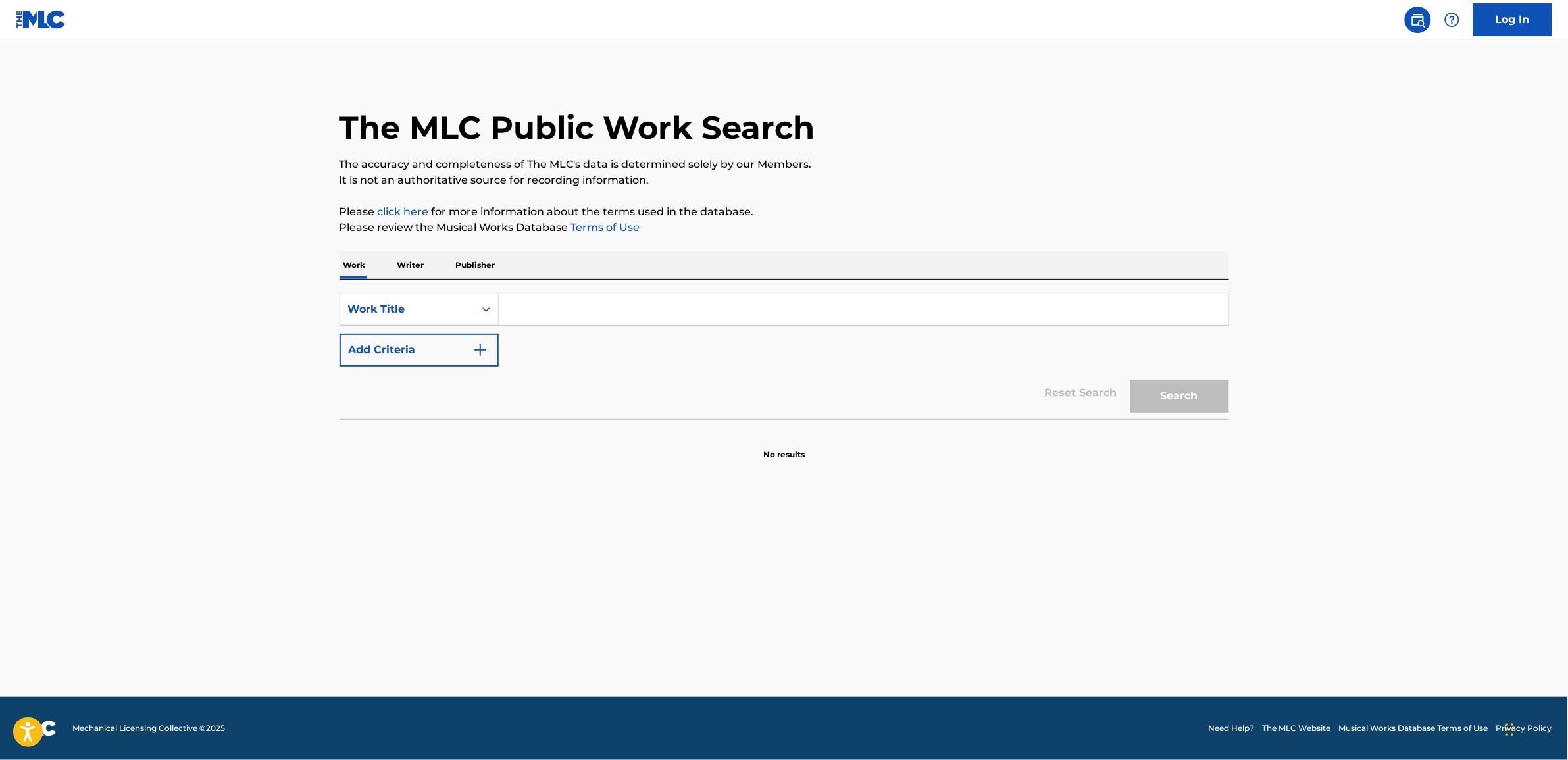
click at [543, 312] on input "Search Form" at bounding box center [863, 309] width 729 height 32
type input "cassey blue"
click at [1131, 379] on button "Search" at bounding box center [1180, 396] width 99 height 33
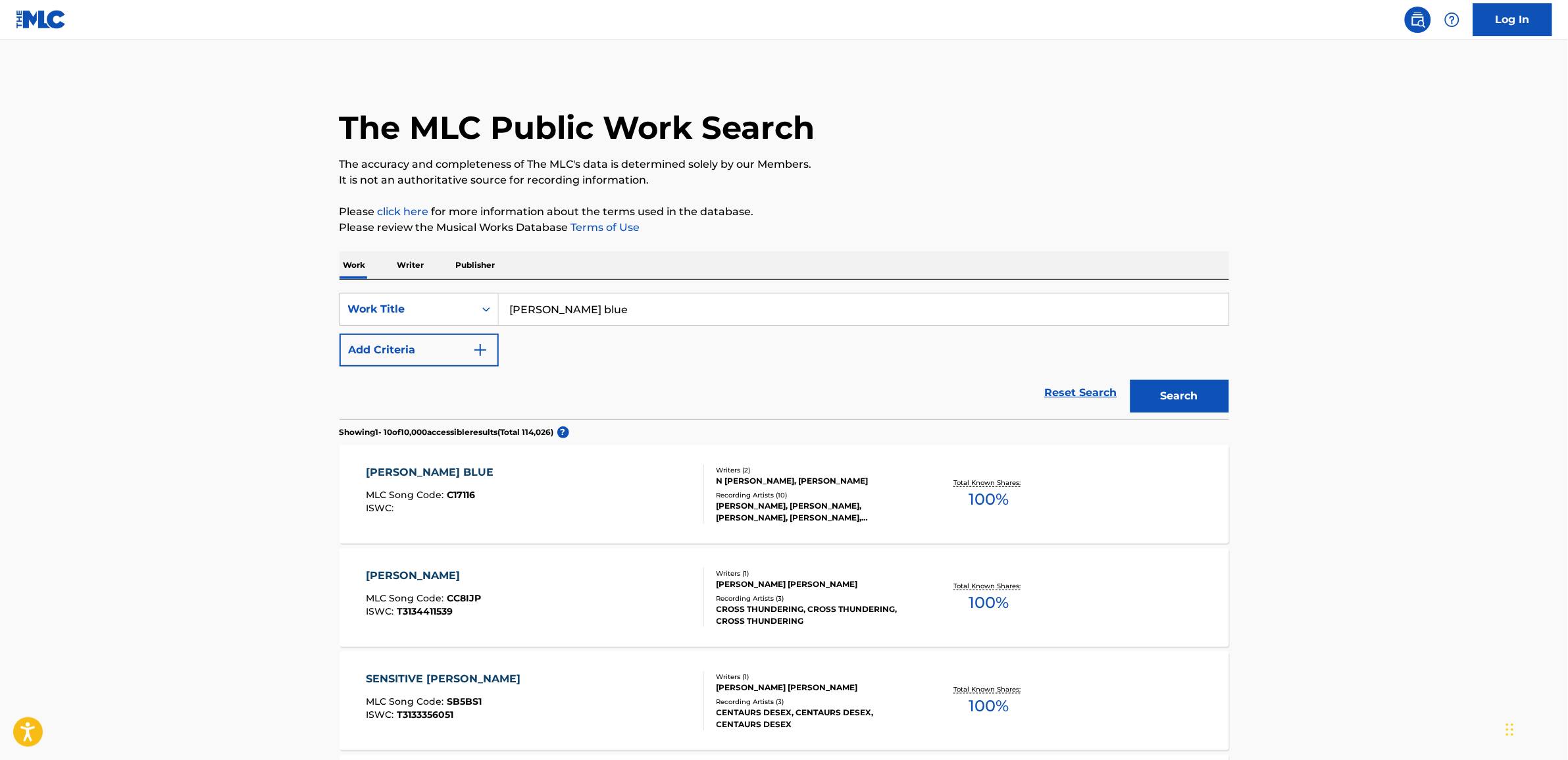
click at [423, 473] on div "CASSEY BLUE" at bounding box center [433, 472] width 134 height 16
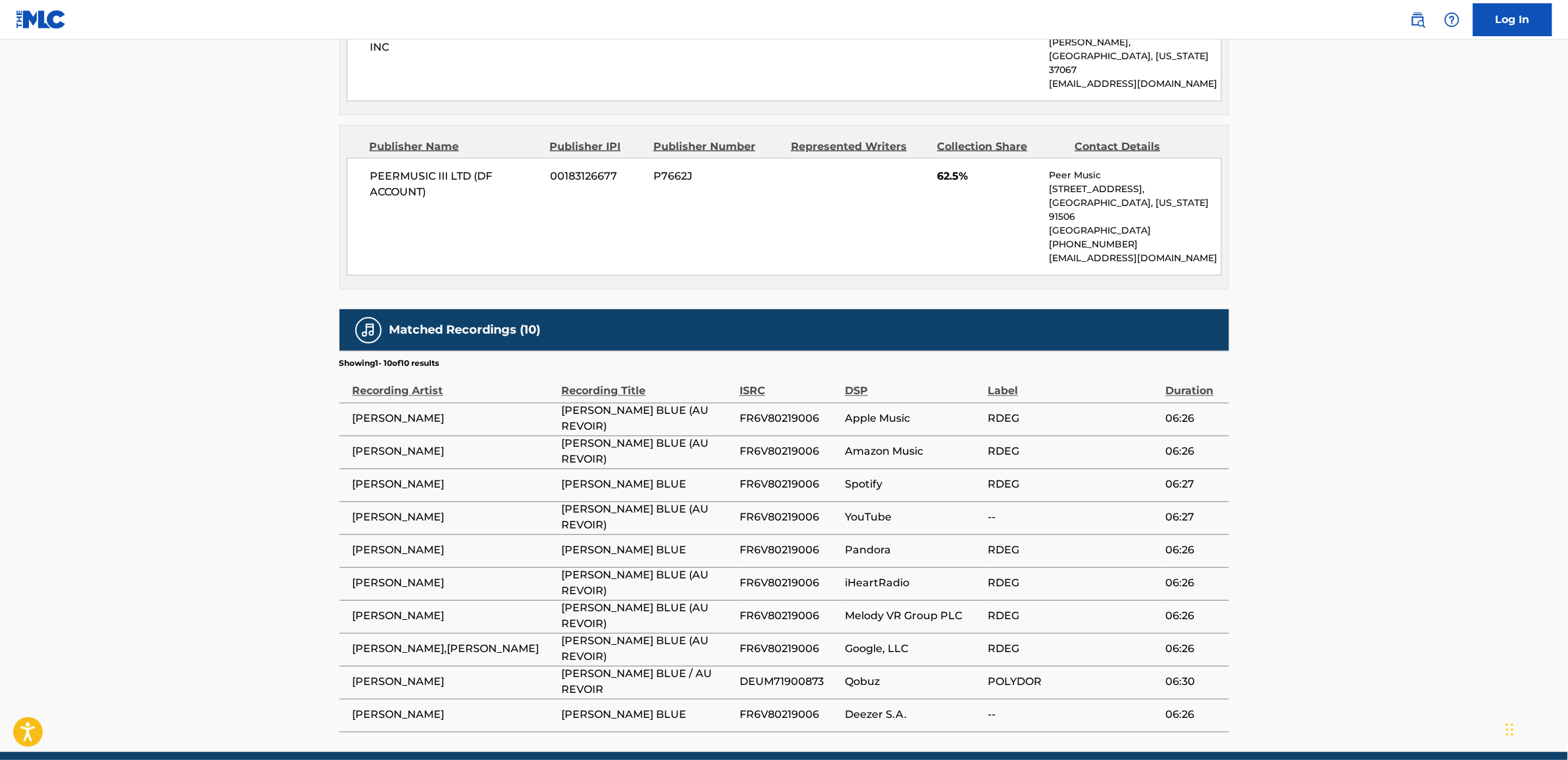
scroll to position [740, 0]
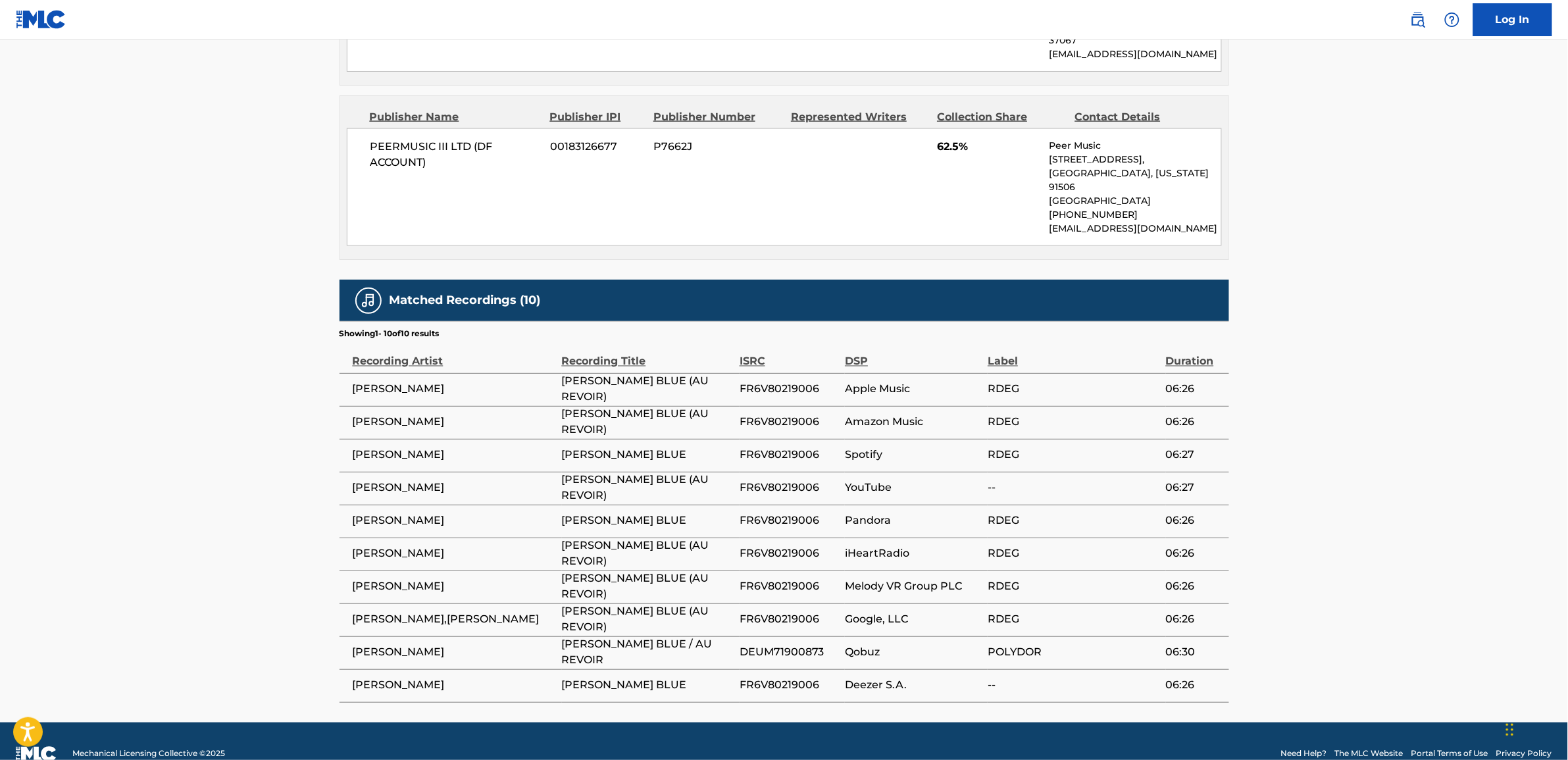
click at [945, 504] on td "Pandora" at bounding box center [916, 521] width 143 height 33
click at [531, 199] on div "PEERMUSIC III LTD (DF ACCOUNT) 00183126677 P7662J 62.5% Peer Music 901 West Ala…" at bounding box center [784, 187] width 875 height 117
